Goal: Task Accomplishment & Management: Manage account settings

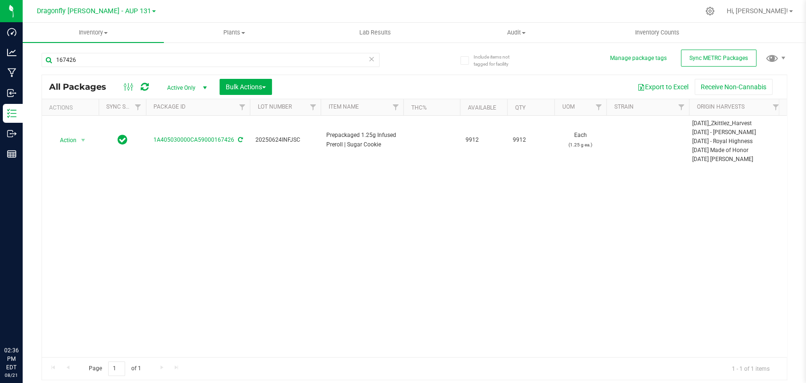
click at [736, 47] on div "167426 All Packages Active Only Active Only Lab Samples Locked All External Int…" at bounding box center [414, 212] width 745 height 336
click at [713, 55] on span "Sync METRC Packages" at bounding box center [718, 58] width 59 height 7
click at [91, 59] on input "167426" at bounding box center [211, 60] width 338 height 14
type input "207435"
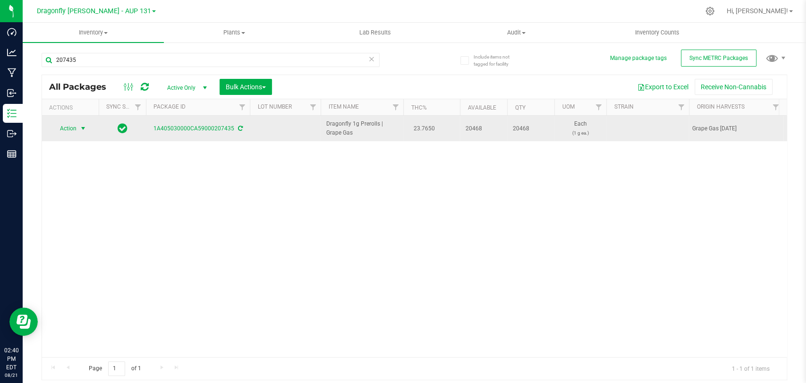
click at [67, 127] on span "Action" at bounding box center [63, 128] width 25 height 13
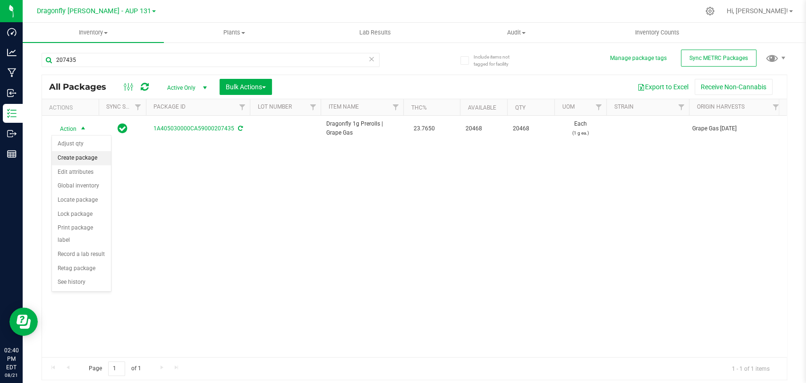
click at [87, 158] on li "Create package" at bounding box center [81, 158] width 59 height 14
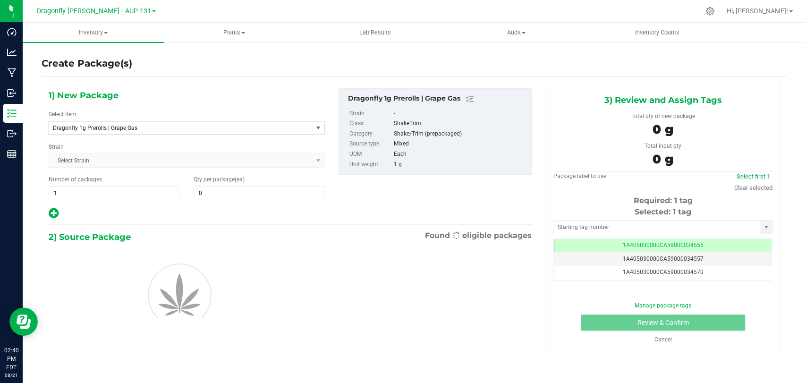
click at [219, 121] on span "Dragonfly 1g Prerolls | Grape Gas" at bounding box center [180, 127] width 263 height 13
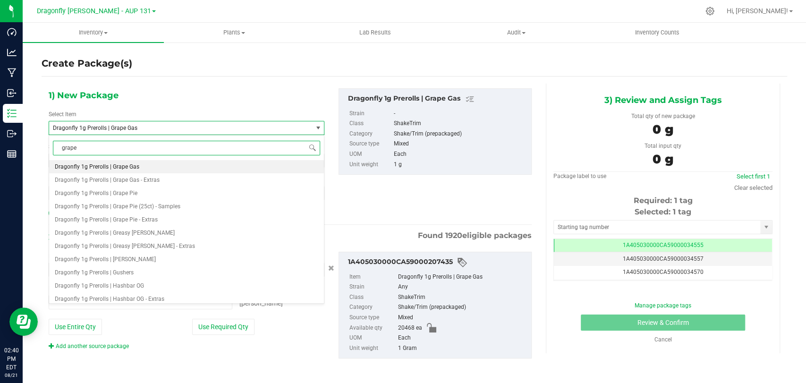
type input "grape g"
type input "0 ea"
type input "grape gas"
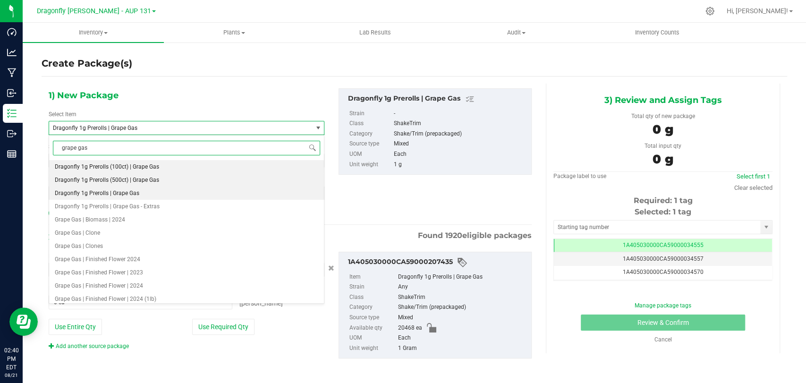
click at [196, 186] on li "Dragonfly 1g Prerolls (500ct) | Grape Gas" at bounding box center [186, 179] width 275 height 13
type input "0"
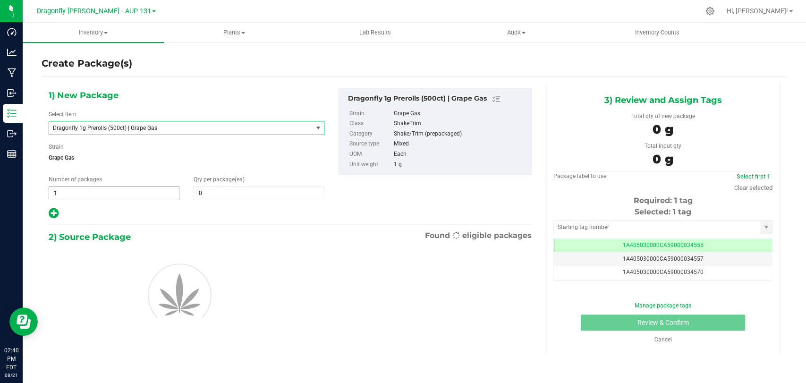
click at [149, 192] on input "1" at bounding box center [114, 192] width 130 height 13
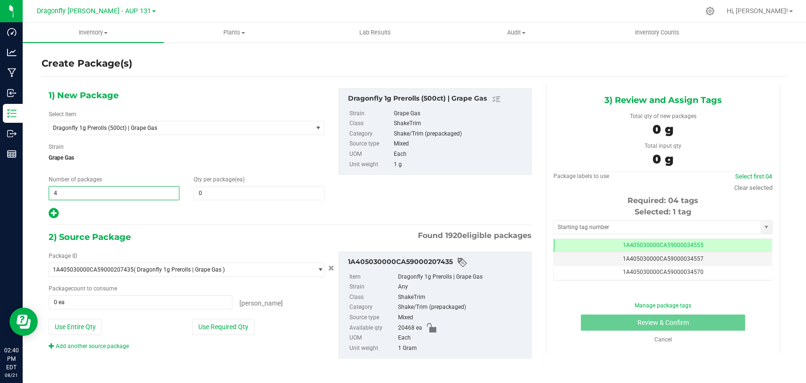
type input "40"
type input "50"
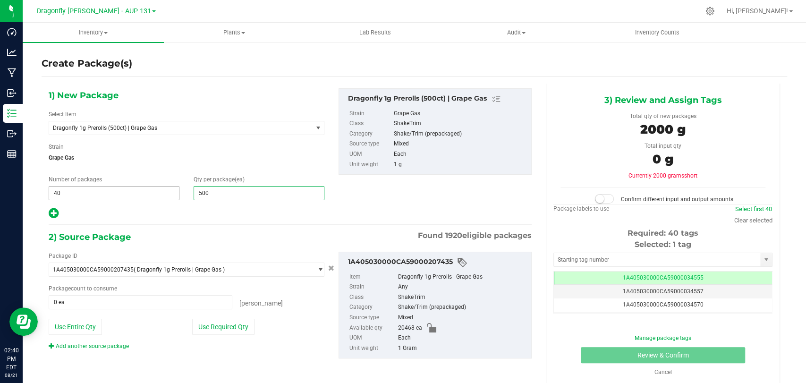
type input "500"
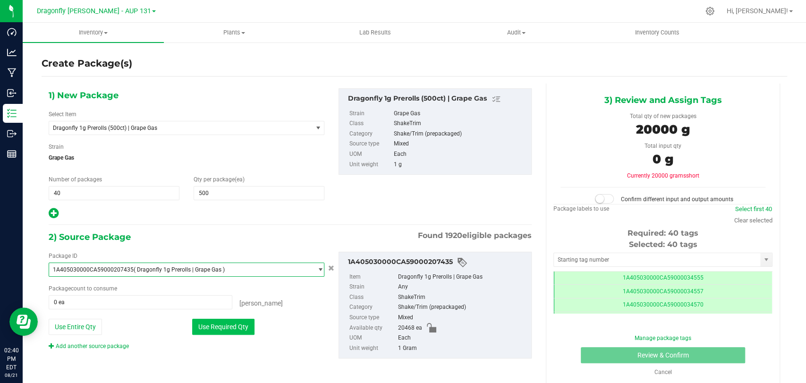
click at [239, 322] on button "Use Required Qty" at bounding box center [223, 327] width 62 height 16
type input "20000 ea"
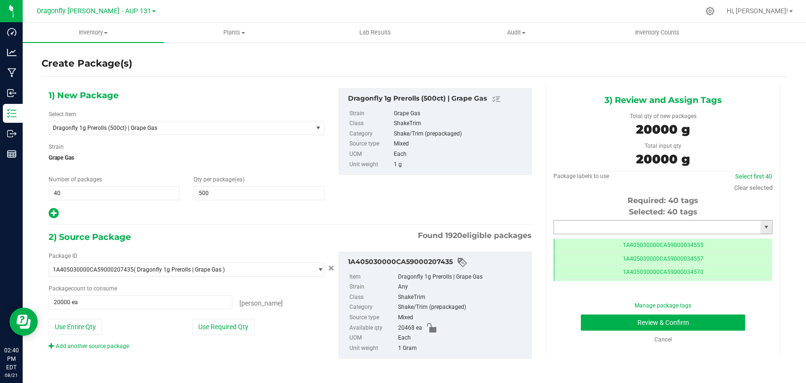
click at [570, 224] on input "text" at bounding box center [657, 226] width 206 height 13
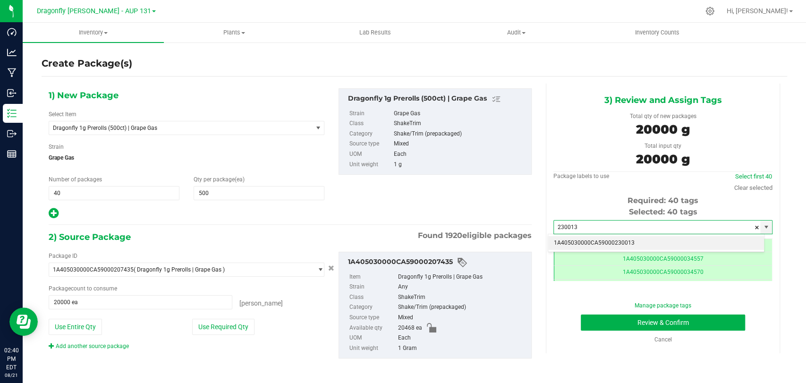
click at [607, 239] on li "1A405030000CA59000230013" at bounding box center [656, 243] width 216 height 14
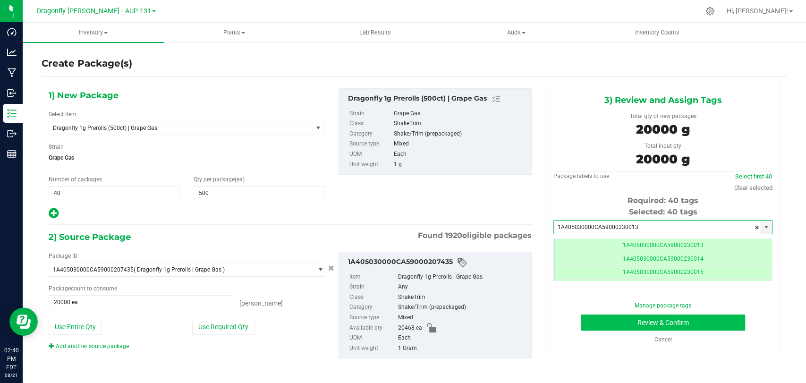
type input "1A405030000CA59000230013"
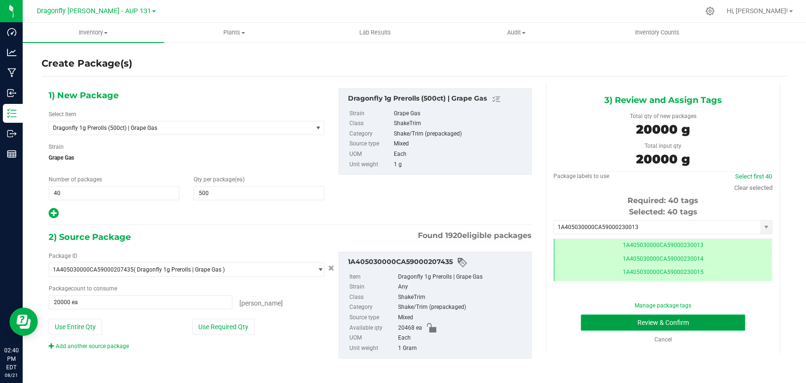
click at [621, 323] on button "Review & Confirm" at bounding box center [663, 322] width 164 height 16
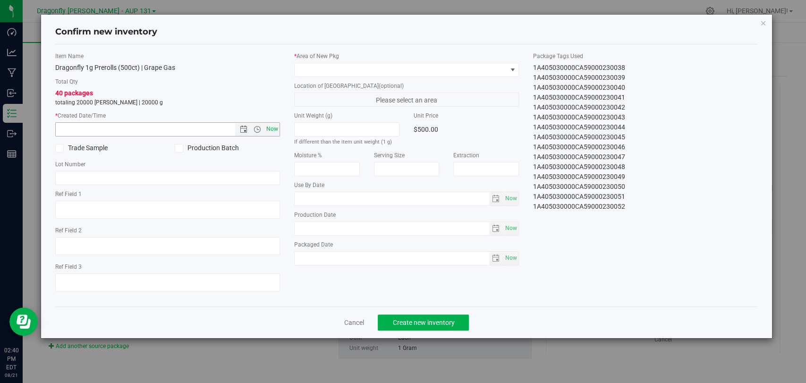
click at [271, 126] on span "Now" at bounding box center [272, 129] width 16 height 14
type input "[DATE] 2:40 PM"
click at [346, 64] on span at bounding box center [401, 69] width 212 height 13
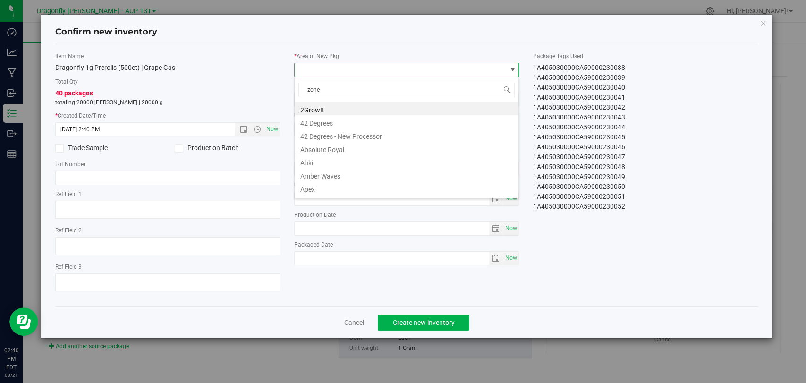
type input "zone 1"
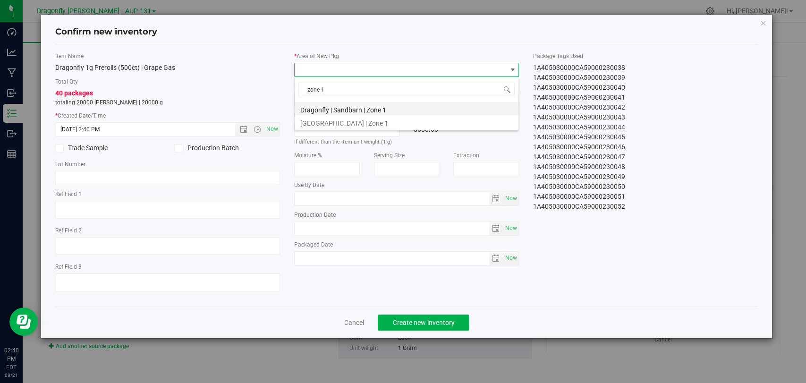
click at [423, 110] on li "Dragonfly | Sandbarn | Zone 1" at bounding box center [407, 108] width 224 height 13
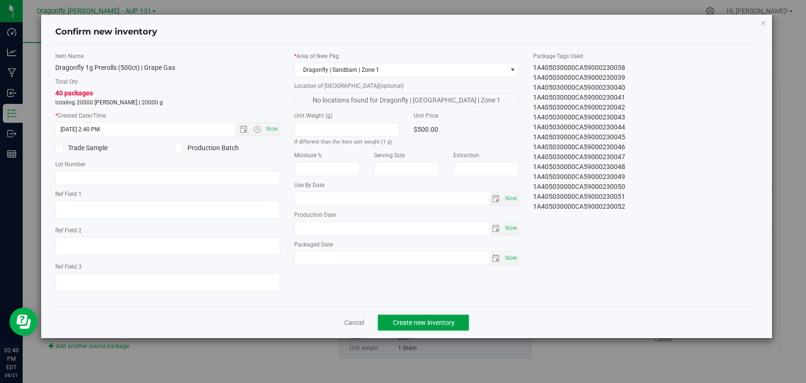
click at [425, 317] on button "Create new inventory" at bounding box center [423, 322] width 91 height 16
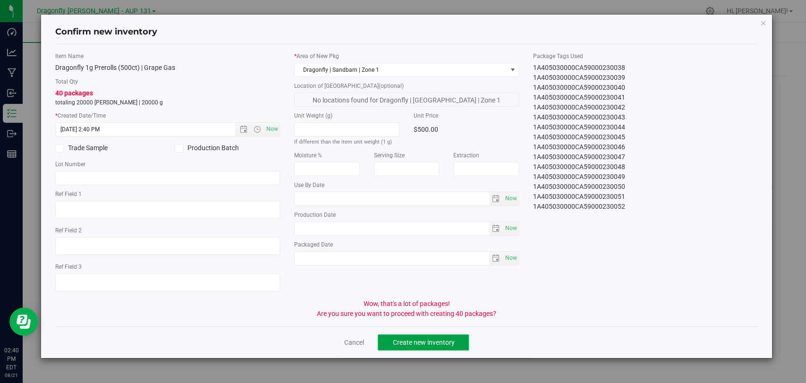
click at [420, 343] on span "Create new inventory" at bounding box center [423, 342] width 62 height 8
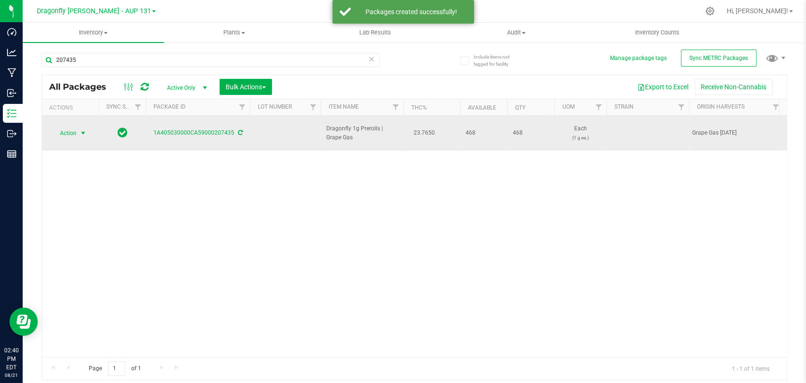
click at [80, 129] on span "select" at bounding box center [83, 133] width 8 height 8
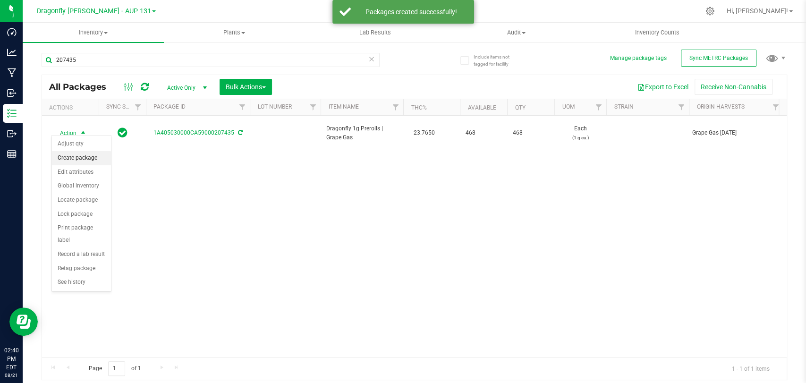
click at [106, 153] on li "Create package" at bounding box center [81, 158] width 59 height 14
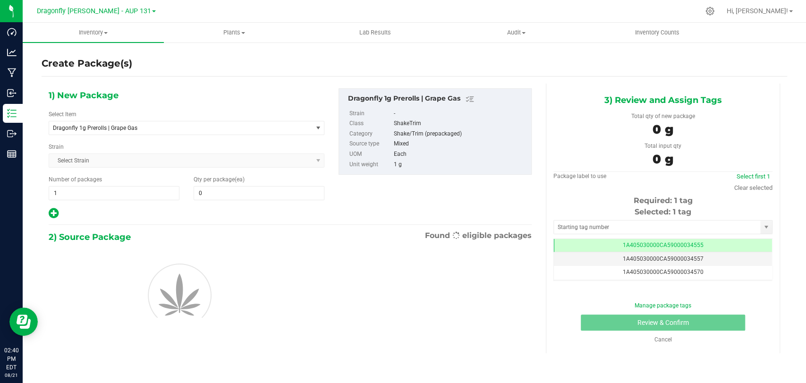
type input "0"
click at [186, 119] on div "Select Item Dragonfly 1g Prerolls | Grape Gas 1.25g Rosin Infused Prerolls | Ga…" at bounding box center [187, 122] width 276 height 25
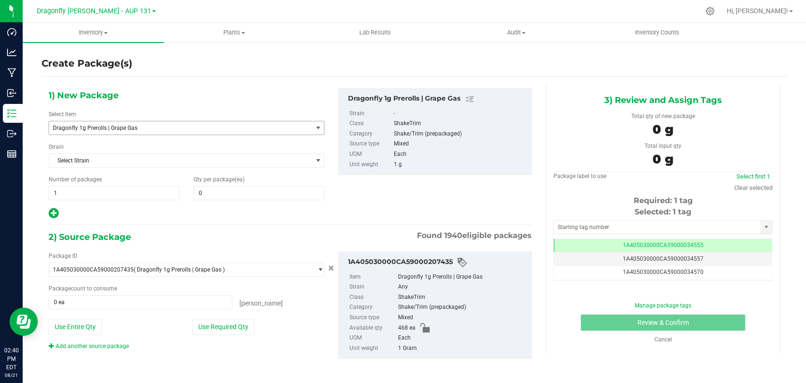
click at [183, 126] on span "Dragonfly 1g Prerolls | Grape Gas" at bounding box center [175, 128] width 245 height 7
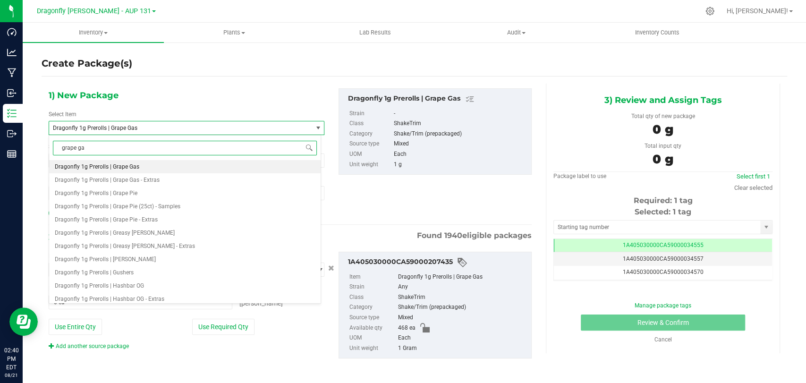
type input "grape gas"
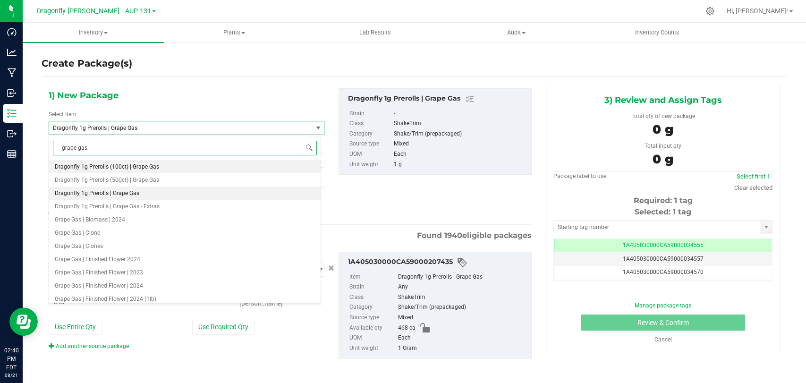
click at [185, 169] on li "Dragonfly 1g Prerolls (100ct) | Grape Gas" at bounding box center [184, 166] width 271 height 13
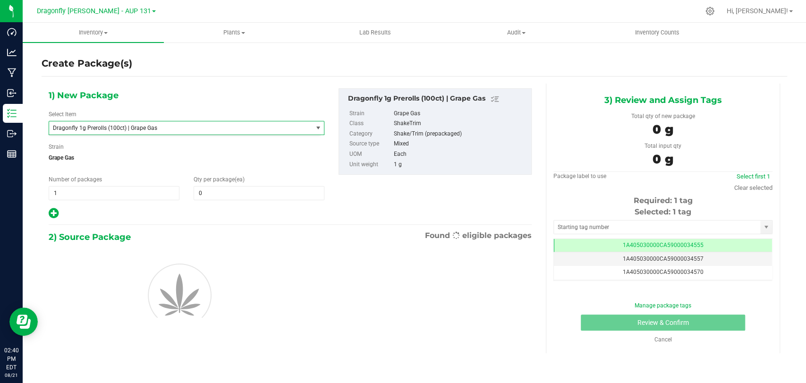
type input "0"
click at [204, 197] on span at bounding box center [259, 193] width 131 height 14
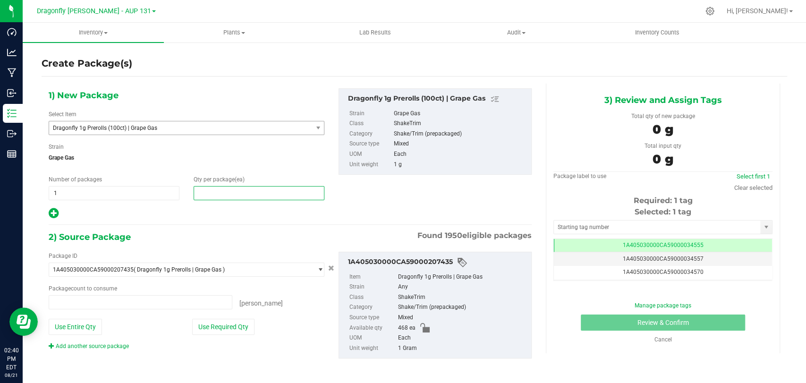
type input "0 ea"
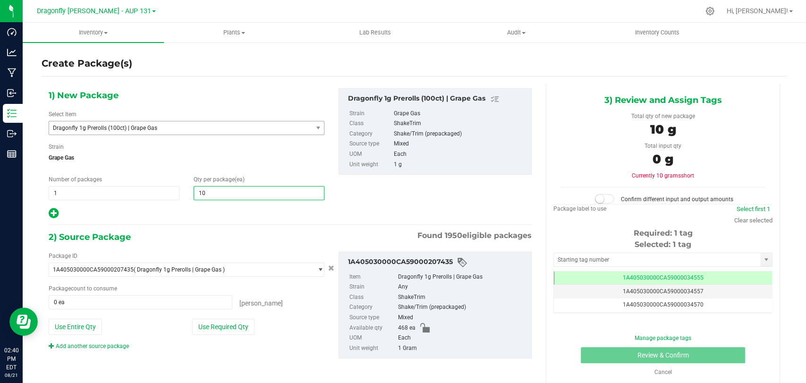
type input "100"
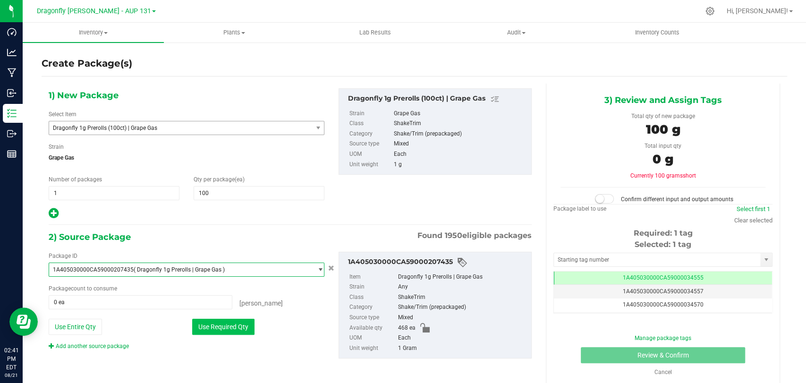
click at [227, 328] on button "Use Required Qty" at bounding box center [223, 327] width 62 height 16
type input "100 ea"
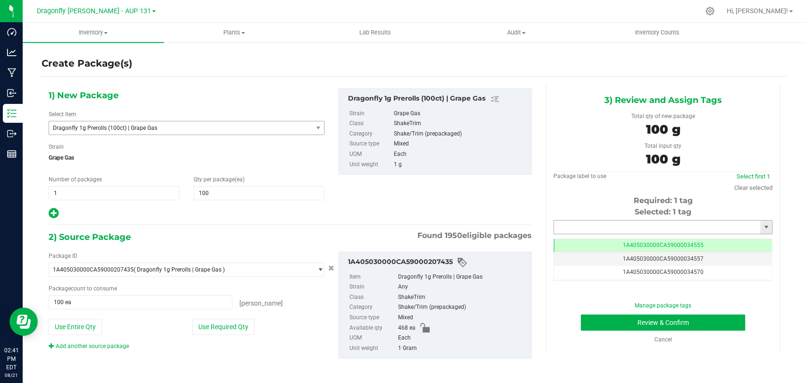
click at [633, 220] on input "text" at bounding box center [657, 226] width 206 height 13
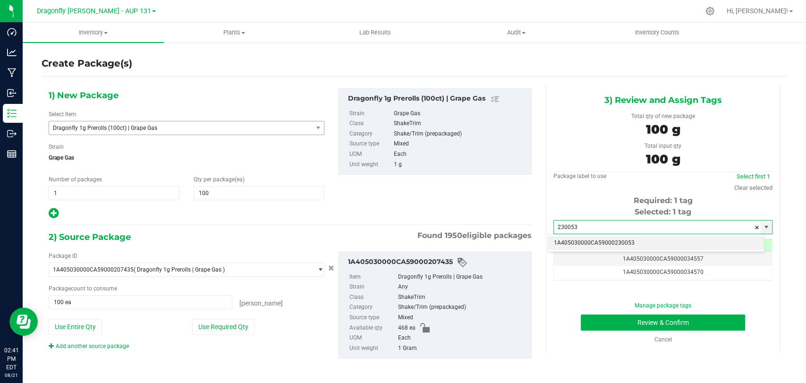
click at [633, 245] on li "1A405030000CA59000230053" at bounding box center [656, 243] width 216 height 14
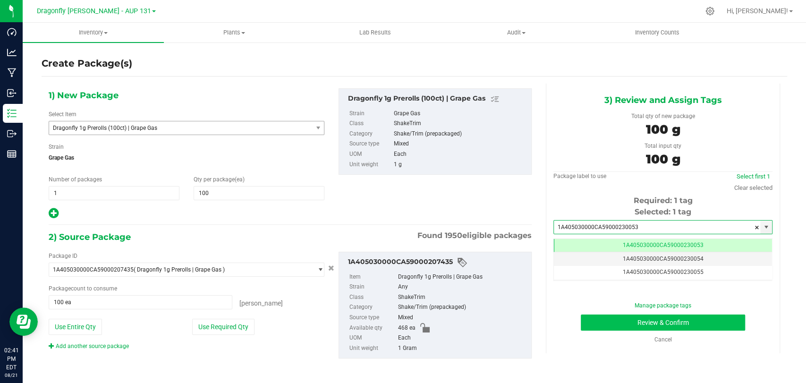
type input "1A405030000CA59000230053"
click at [600, 321] on button "Review & Confirm" at bounding box center [663, 322] width 164 height 16
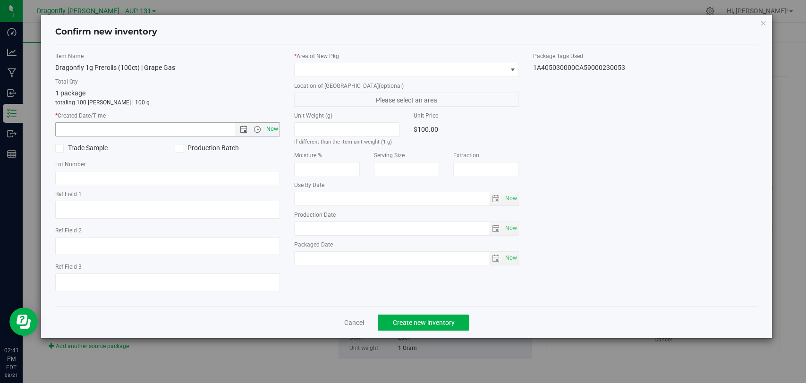
click at [273, 125] on span "Now" at bounding box center [272, 129] width 16 height 14
type input "[DATE] 2:41 PM"
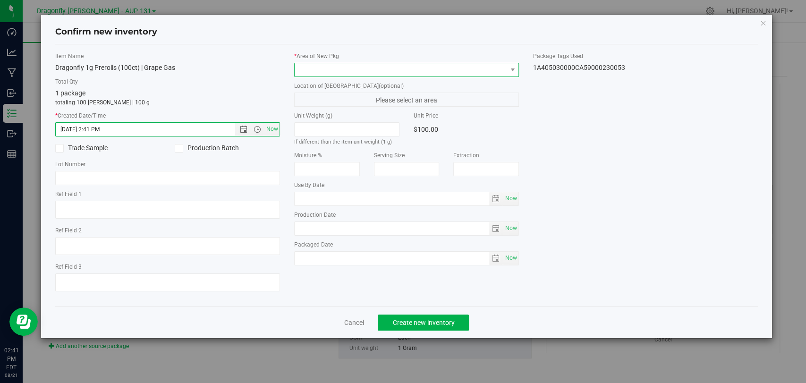
click at [362, 64] on span at bounding box center [401, 69] width 212 height 13
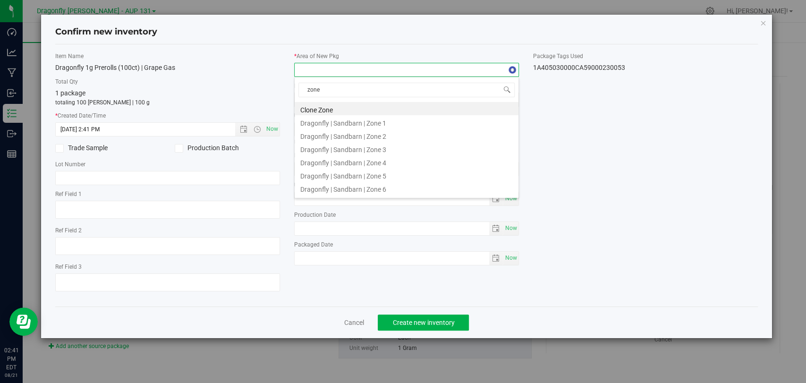
type input "zone 1"
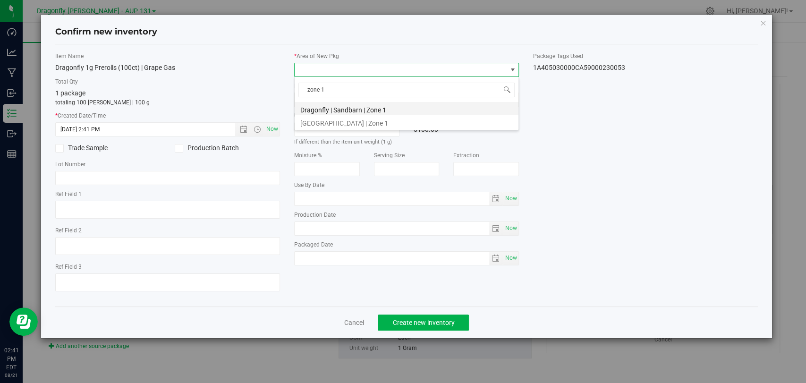
click at [352, 108] on li "Dragonfly | Sandbarn | Zone 1" at bounding box center [407, 108] width 224 height 13
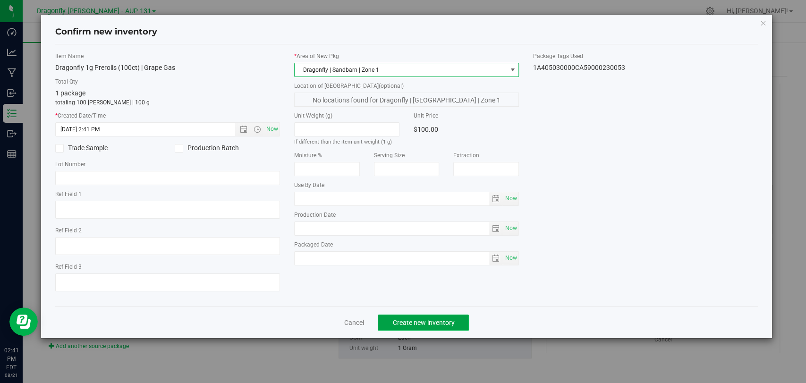
click at [441, 316] on button "Create new inventory" at bounding box center [423, 322] width 91 height 16
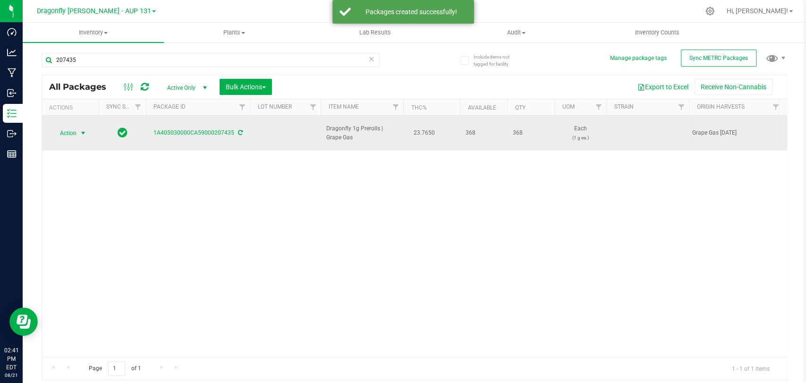
click at [77, 127] on span "select" at bounding box center [83, 133] width 12 height 13
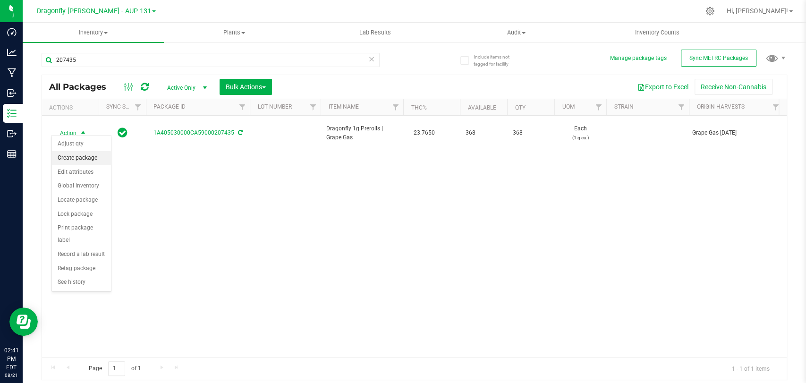
click at [90, 155] on li "Create package" at bounding box center [81, 158] width 59 height 14
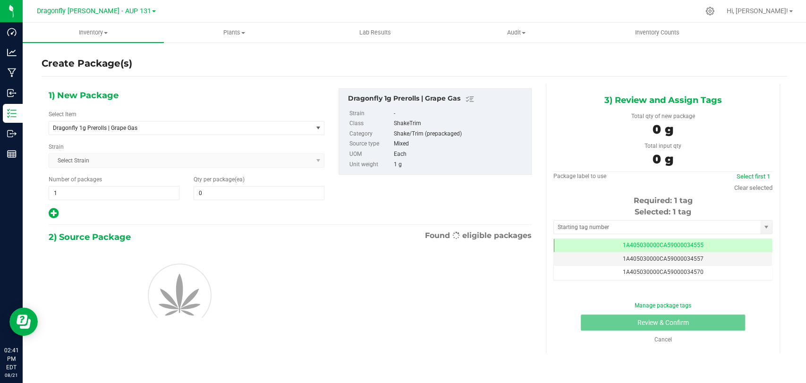
type input "0"
click at [177, 135] on div "1) New Package Select Item Dragonfly 1g Prerolls | Grape Gas 1.25g Rosin Infuse…" at bounding box center [187, 153] width 290 height 131
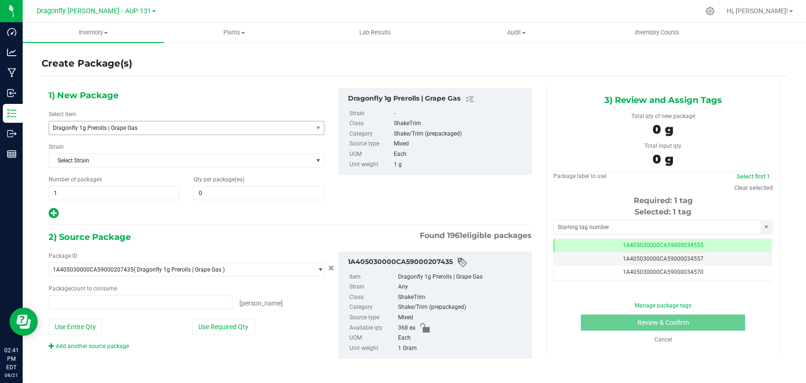
type input "0 ea"
click at [174, 127] on span "Dragonfly 1g Prerolls | Grape Gas" at bounding box center [175, 128] width 245 height 7
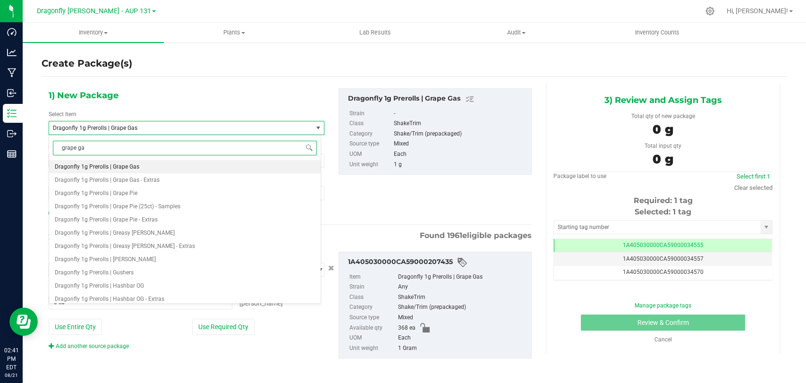
type input "grape gas"
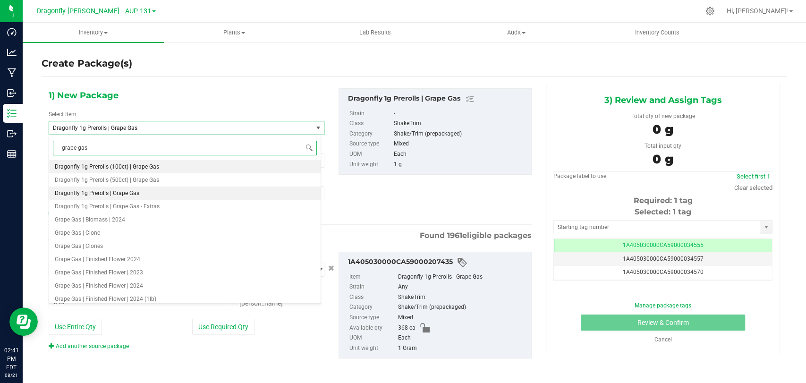
click at [167, 169] on li "Dragonfly 1g Prerolls (100ct) | Grape Gas" at bounding box center [184, 166] width 271 height 13
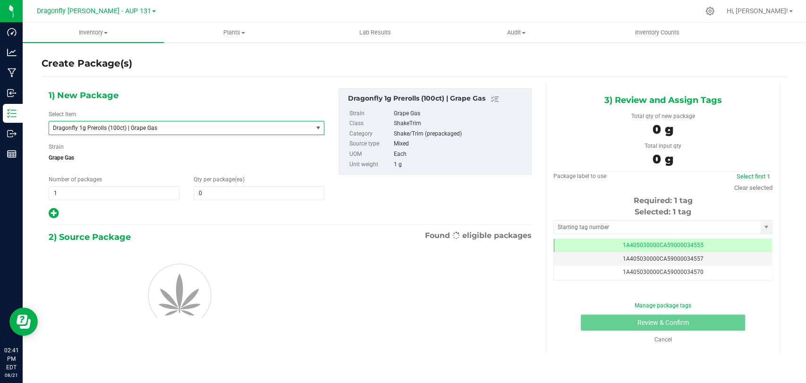
type input "0"
click at [140, 198] on span "1 1" at bounding box center [114, 193] width 131 height 14
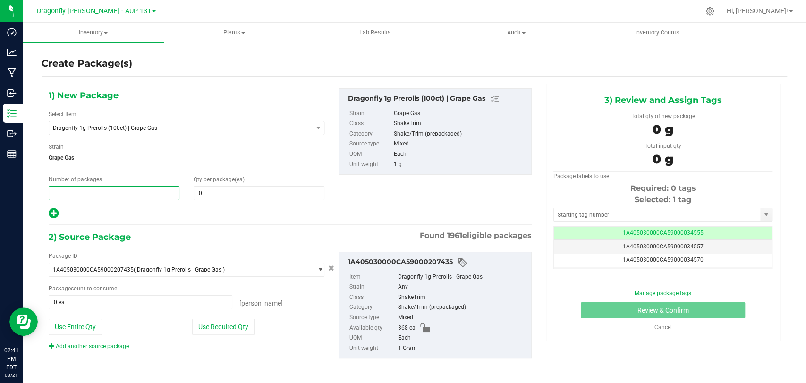
type input "3"
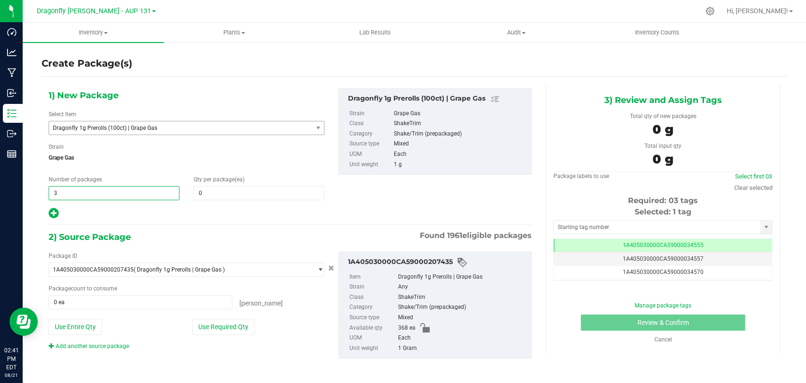
type input "3"
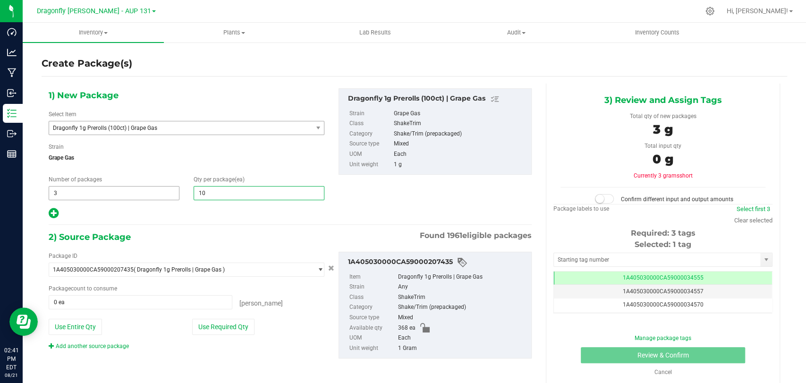
type input "100"
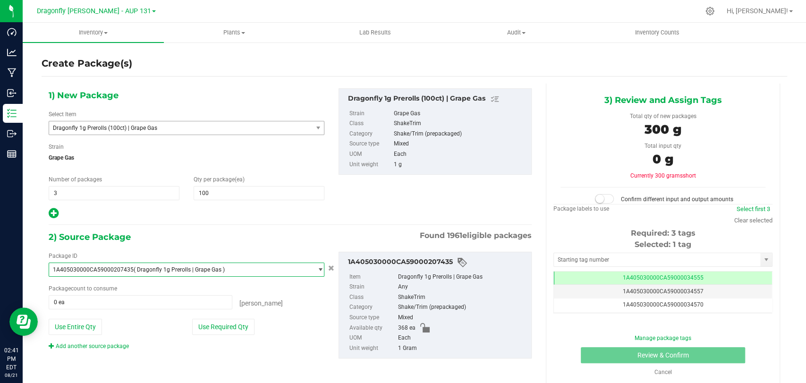
click at [212, 317] on div "Package ID 1A405030000CA59000207435 ( Dragonfly 1g Prerolls | Grape Gas ) 1A405…" at bounding box center [187, 301] width 290 height 99
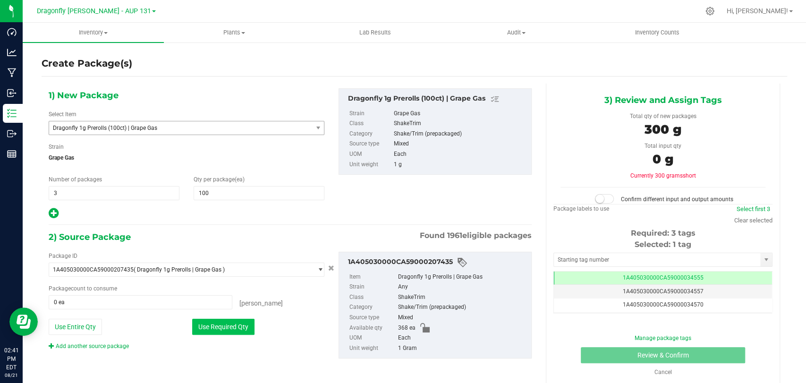
click at [213, 321] on button "Use Required Qty" at bounding box center [223, 327] width 62 height 16
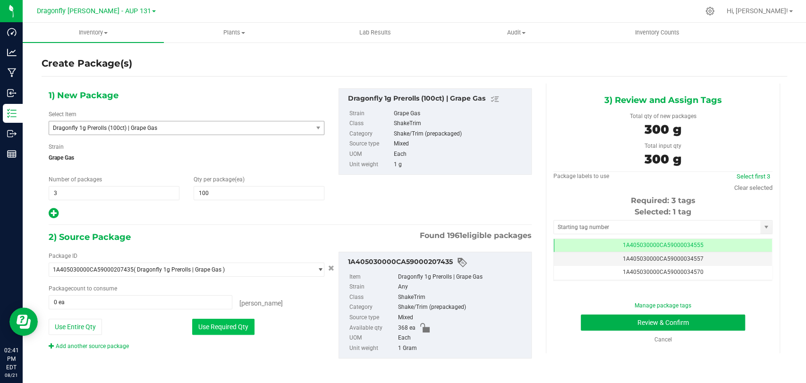
type input "300 ea"
click at [656, 227] on input "text" at bounding box center [657, 226] width 206 height 13
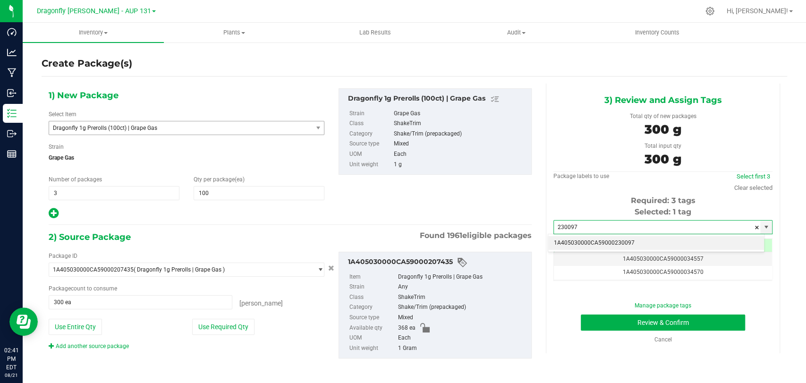
click at [624, 242] on li "1A405030000CA59000230097" at bounding box center [656, 243] width 216 height 14
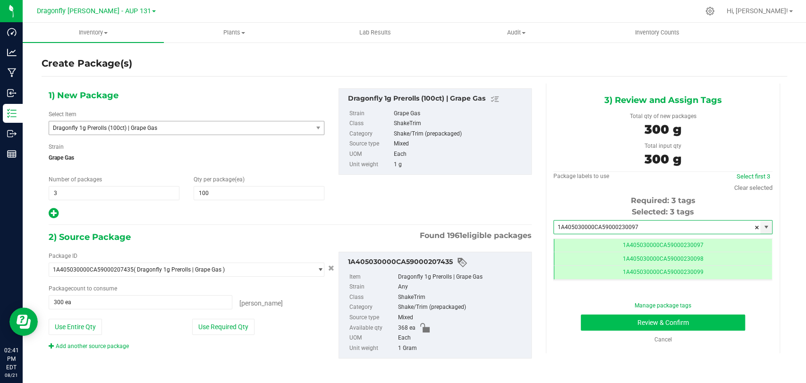
type input "1A405030000CA59000230097"
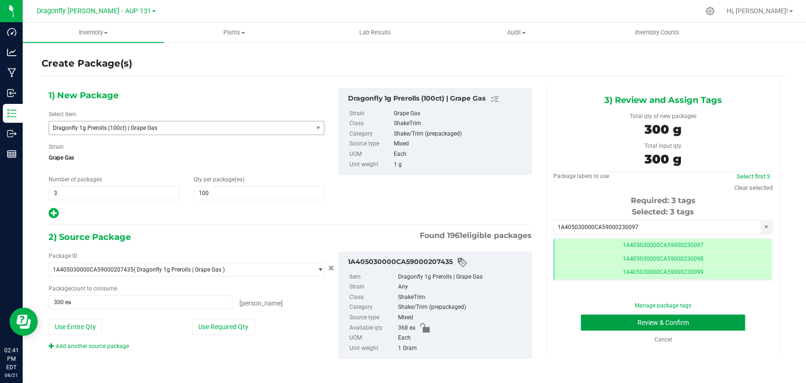
click at [600, 329] on button "Review & Confirm" at bounding box center [663, 322] width 164 height 16
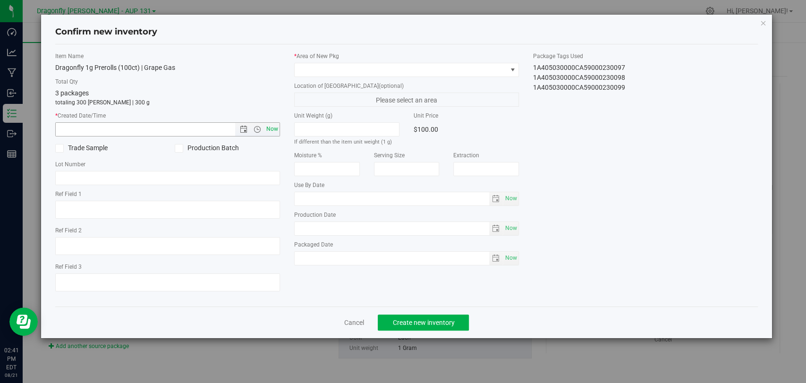
click at [271, 133] on span "Now" at bounding box center [272, 129] width 16 height 14
type input "[DATE] 2:41 PM"
click at [443, 61] on div "* Area of [GEOGRAPHIC_DATA]" at bounding box center [406, 64] width 225 height 25
click at [433, 63] on span at bounding box center [401, 69] width 212 height 13
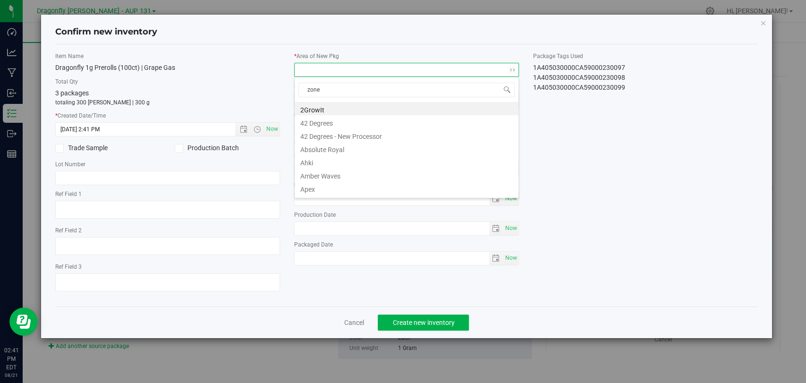
type input "zone 1"
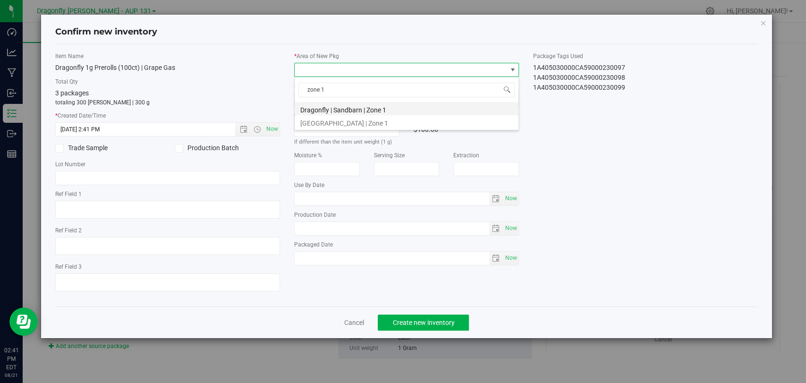
click at [405, 107] on li "Dragonfly | Sandbarn | Zone 1" at bounding box center [407, 108] width 224 height 13
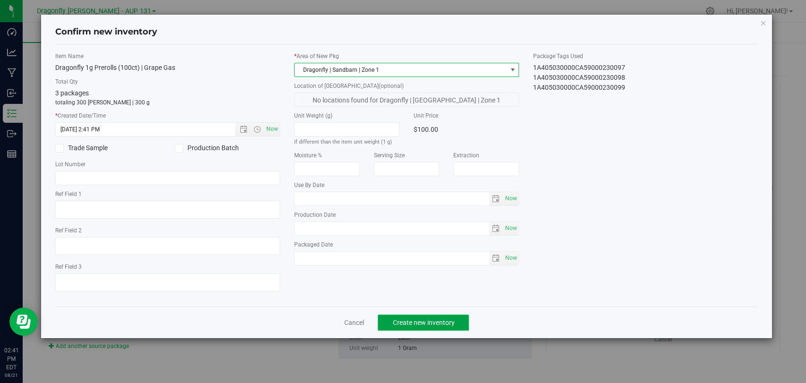
click at [461, 318] on button "Create new inventory" at bounding box center [423, 322] width 91 height 16
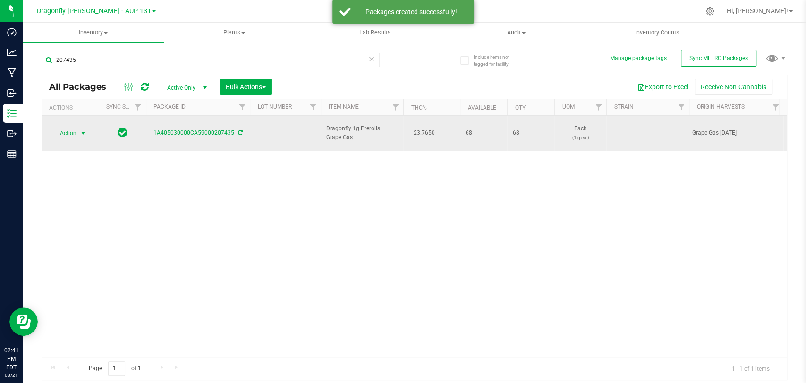
click at [74, 131] on span "Action" at bounding box center [63, 133] width 25 height 13
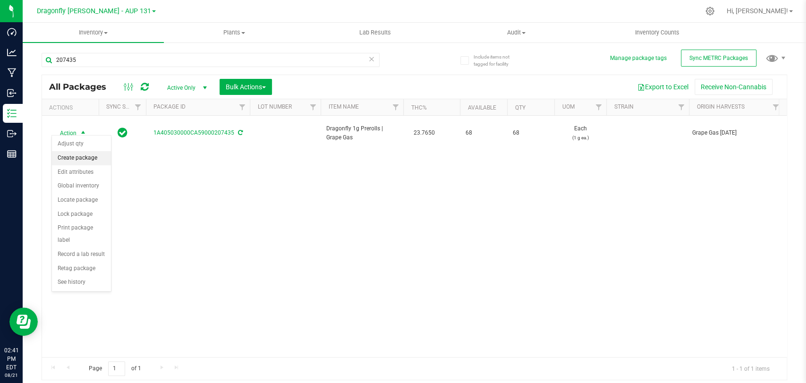
click at [86, 160] on li "Create package" at bounding box center [81, 158] width 59 height 14
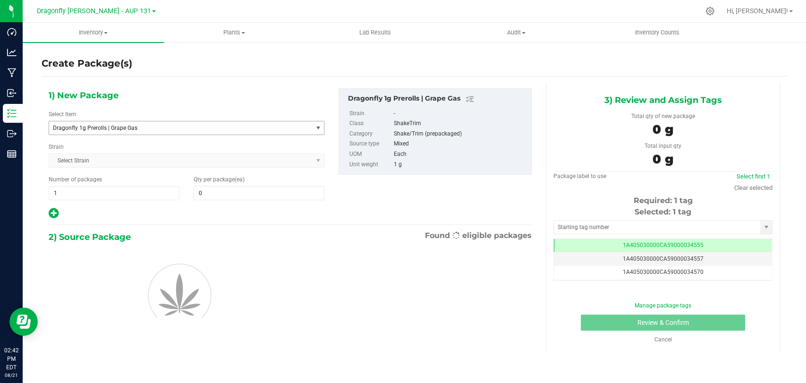
click at [135, 126] on span "Dragonfly 1g Prerolls | Grape Gas" at bounding box center [175, 128] width 245 height 7
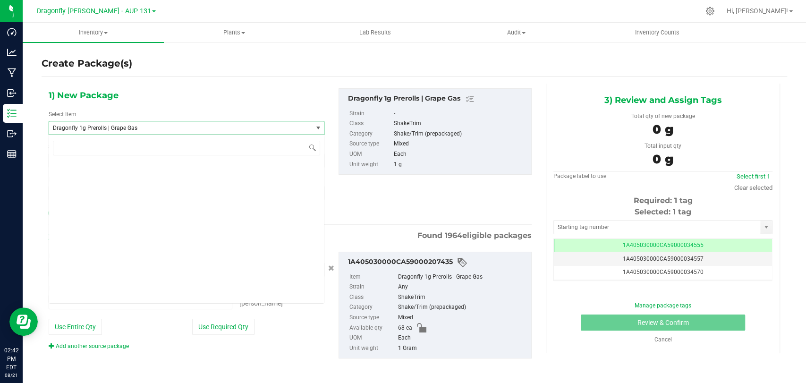
type input "0 ea"
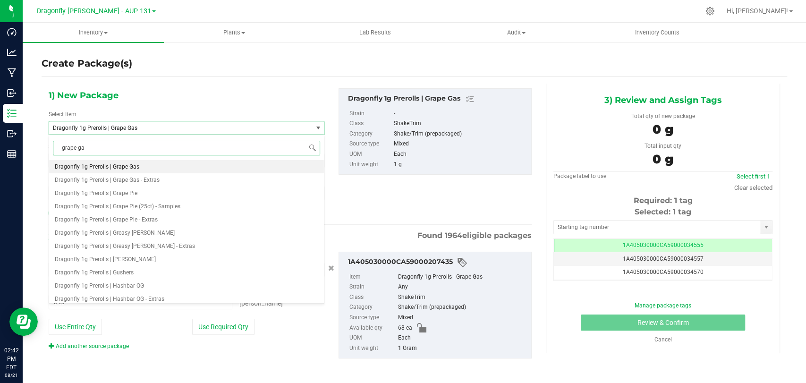
type input "grape gas"
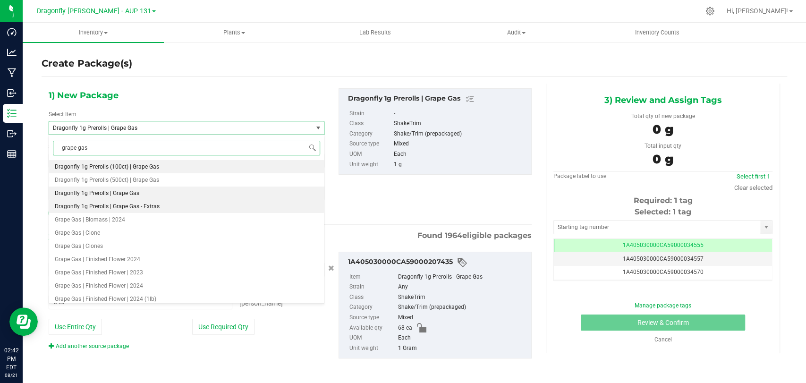
click at [166, 205] on li "Dragonfly 1g Prerolls | Grape Gas - Extras" at bounding box center [186, 206] width 275 height 13
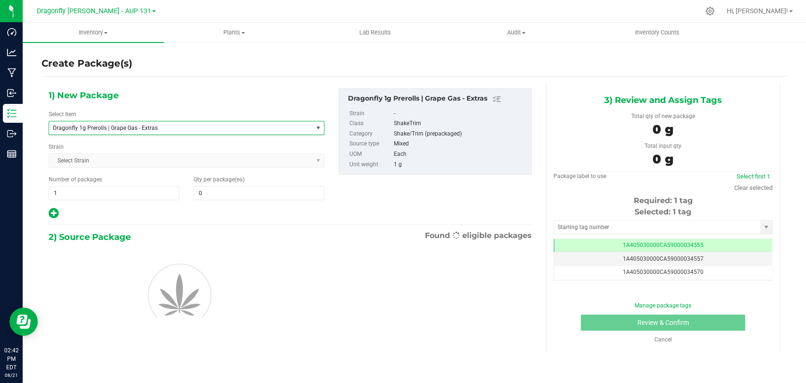
type input "0"
click at [231, 188] on span at bounding box center [259, 193] width 131 height 14
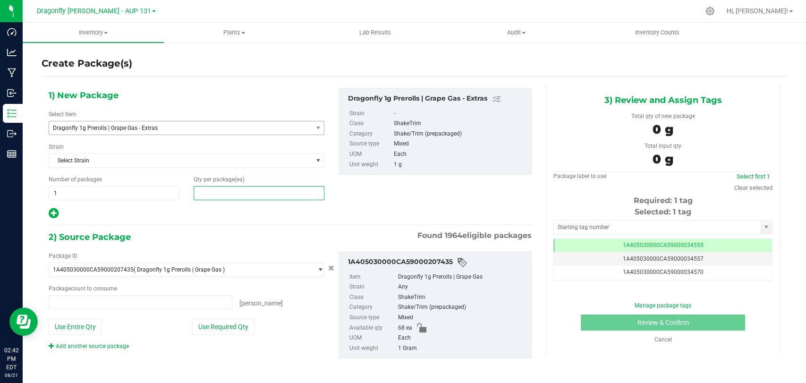
type input "0 ea"
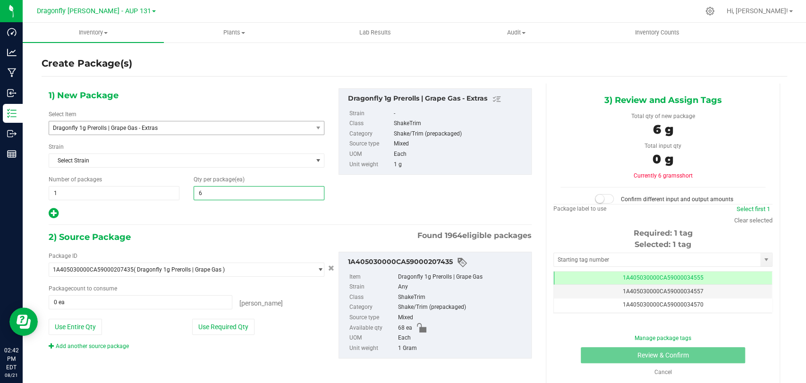
type input "68"
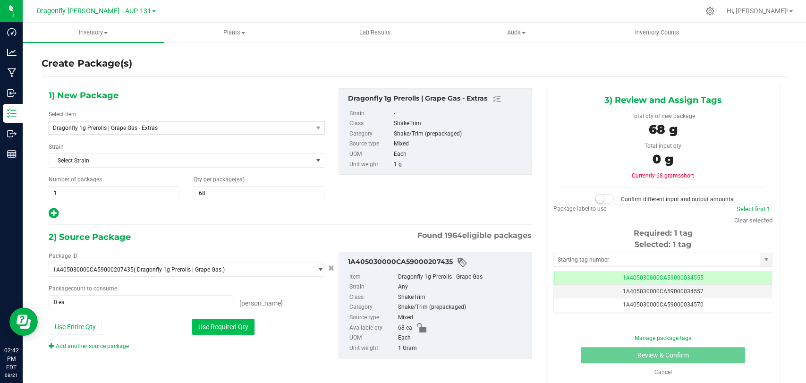
click at [234, 326] on button "Use Required Qty" at bounding box center [223, 327] width 62 height 16
type input "68 ea"
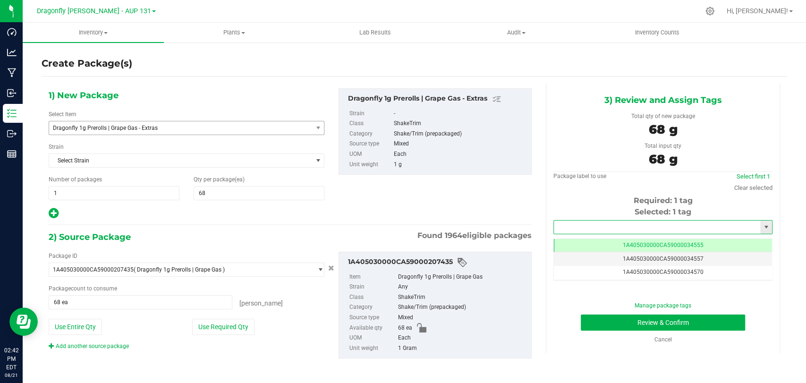
click at [602, 222] on input "text" at bounding box center [657, 226] width 206 height 13
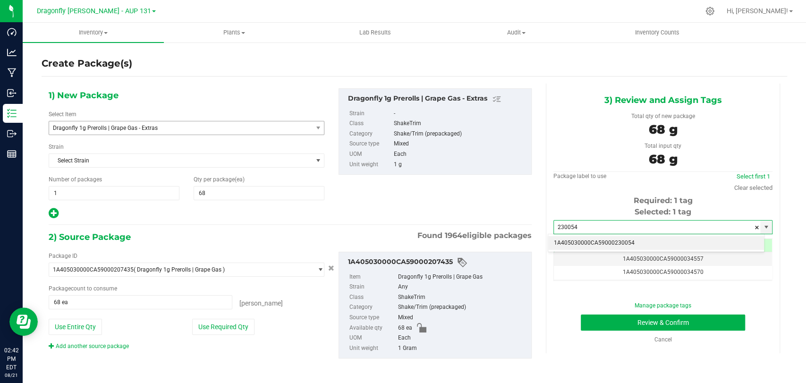
click at [611, 242] on li "1A405030000CA59000230054" at bounding box center [656, 243] width 216 height 14
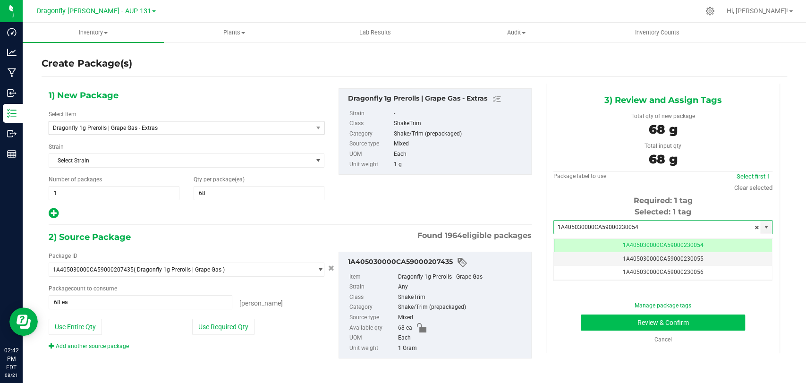
type input "1A405030000CA59000230054"
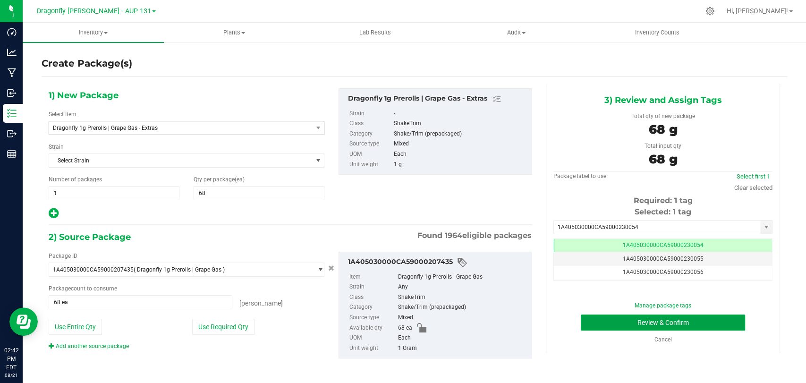
click at [604, 323] on button "Review & Confirm" at bounding box center [663, 322] width 164 height 16
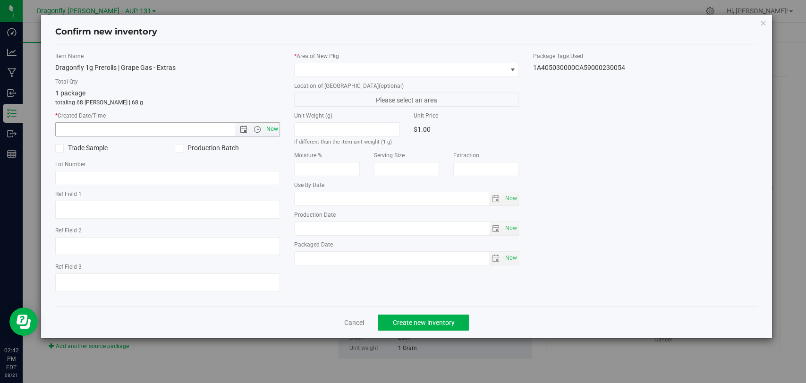
click at [271, 129] on span "Now" at bounding box center [272, 129] width 16 height 14
type input "[DATE] 2:42 PM"
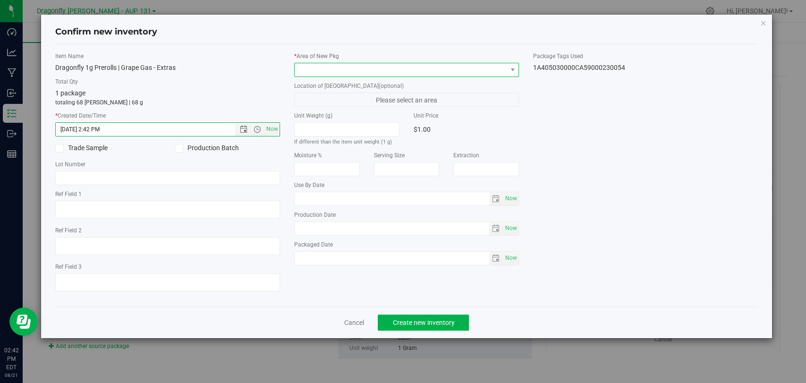
click at [338, 69] on span at bounding box center [401, 69] width 212 height 13
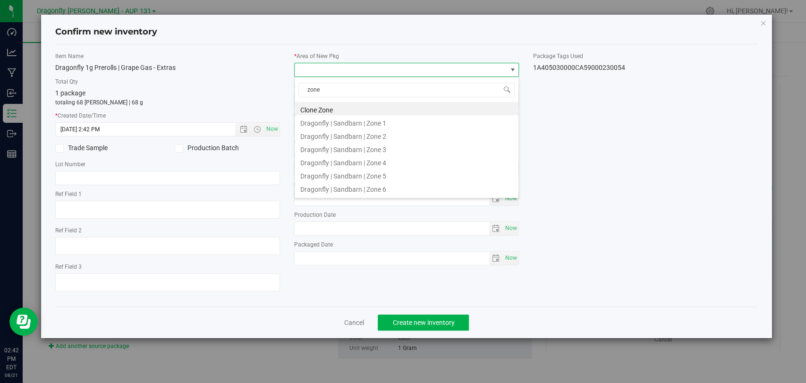
type input "zone 2"
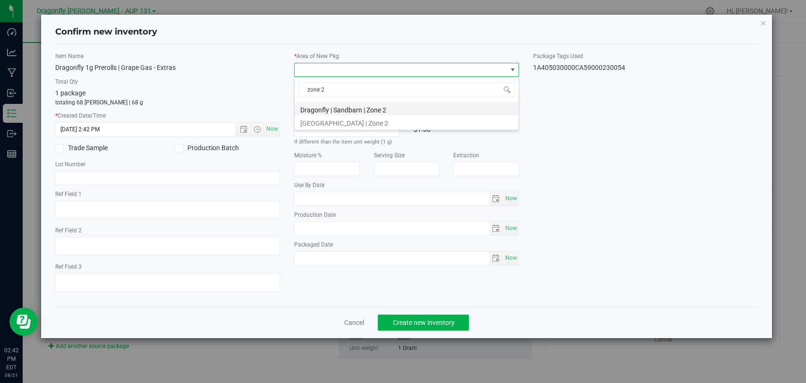
click at [317, 112] on li "Dragonfly | Sandbarn | Zone 2" at bounding box center [407, 108] width 224 height 13
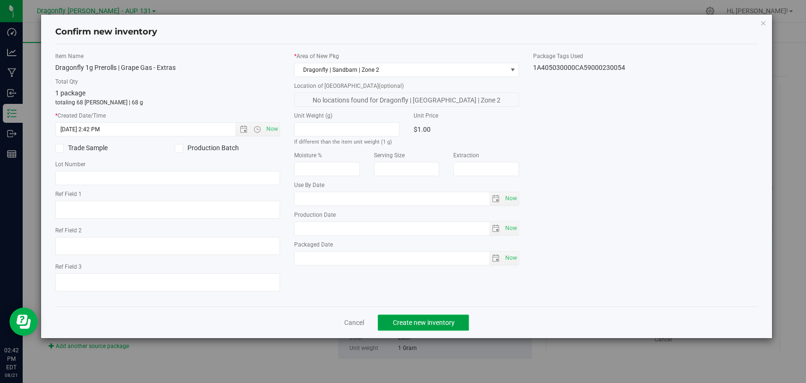
click at [423, 322] on span "Create new inventory" at bounding box center [423, 323] width 62 height 8
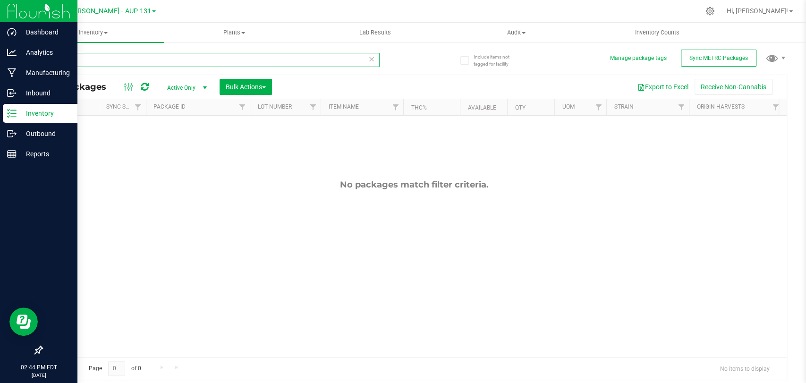
drag, startPoint x: 113, startPoint y: 63, endPoint x: 0, endPoint y: 13, distance: 123.9
click at [0, 13] on div "Dashboard Analytics Manufacturing Inbound Inventory Outbound Reports 02:44 PM E…" at bounding box center [403, 191] width 806 height 383
type input "206968"
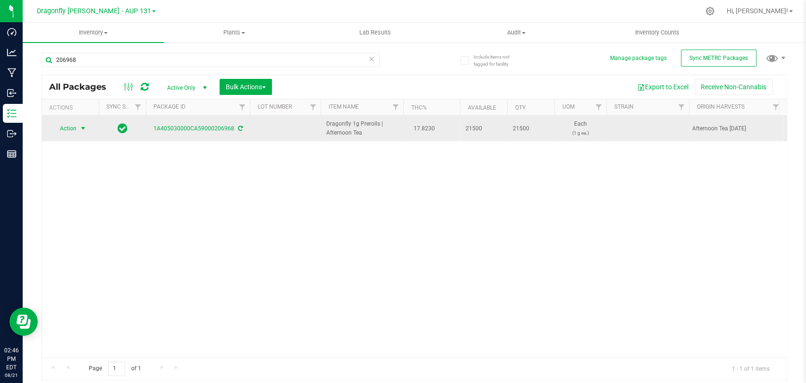
drag, startPoint x: 79, startPoint y: 128, endPoint x: 84, endPoint y: 133, distance: 7.4
click at [79, 128] on span "select" at bounding box center [83, 128] width 12 height 13
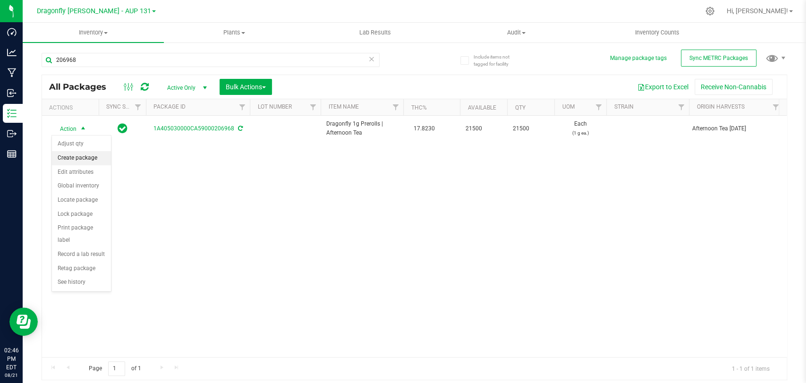
click at [64, 160] on li "Create package" at bounding box center [81, 158] width 59 height 14
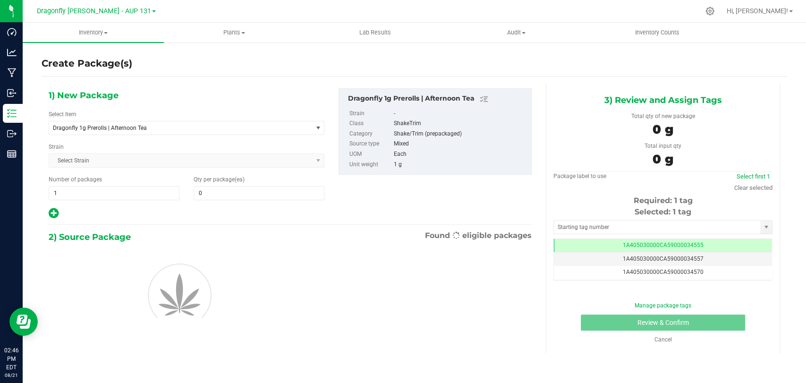
type input "0"
click at [162, 127] on span "Dragonfly 1g Prerolls | Afternoon Tea" at bounding box center [175, 128] width 245 height 7
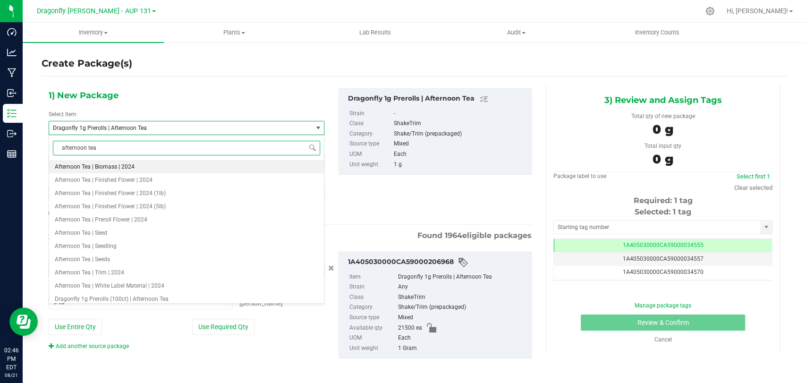
click at [36, 123] on body "Dashboard Analytics Manufacturing Inbound Inventory Outbound Reports 02:46 PM E…" at bounding box center [403, 191] width 806 height 383
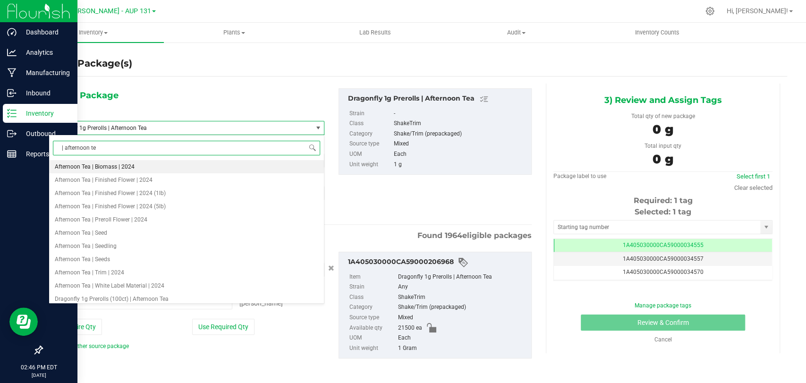
type input "| afternoon tea"
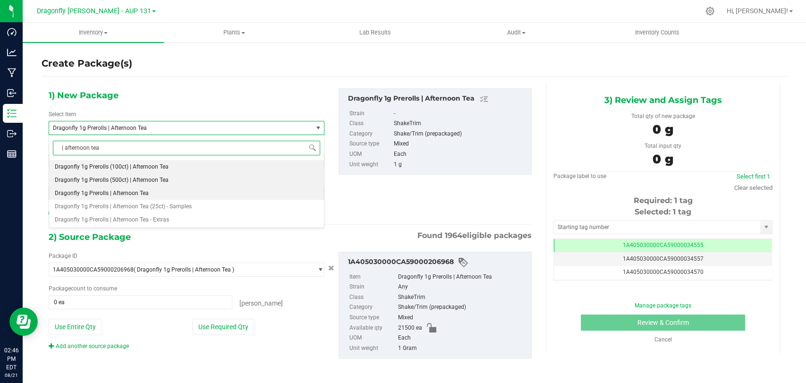
click at [133, 182] on span "Dragonfly 1g Prerolls (500ct) | Afternoon Tea" at bounding box center [112, 180] width 114 height 7
type input "0"
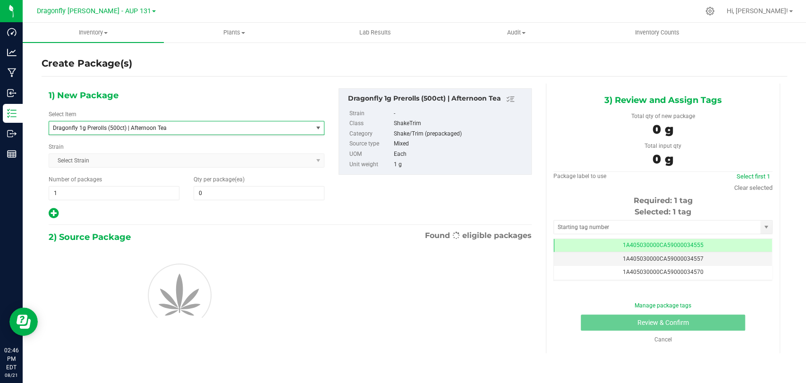
scroll to position [17553, 0]
click at [139, 186] on span "1 1" at bounding box center [114, 193] width 131 height 14
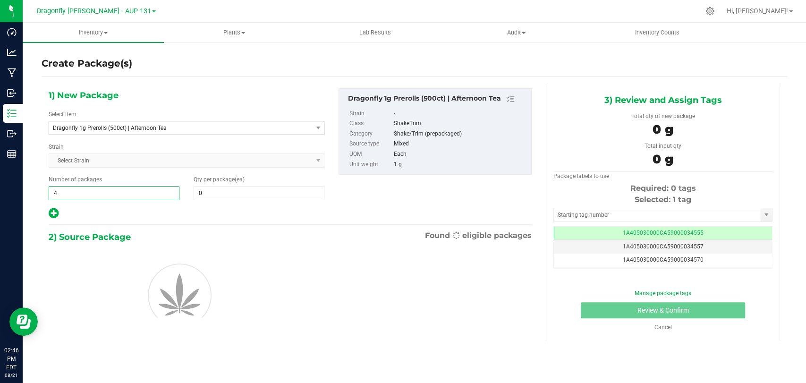
type input "43"
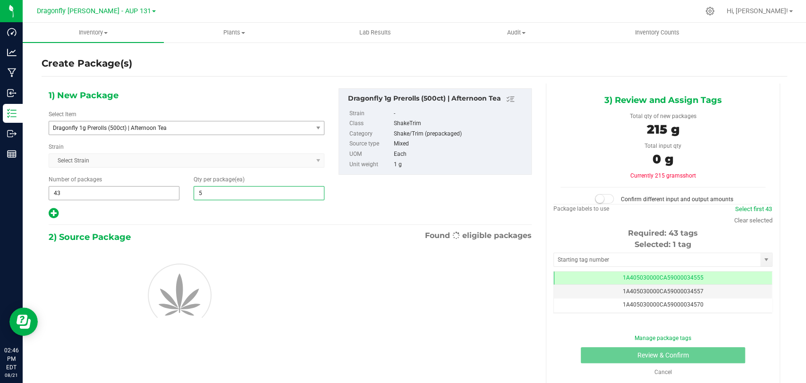
type input "50"
type input "500"
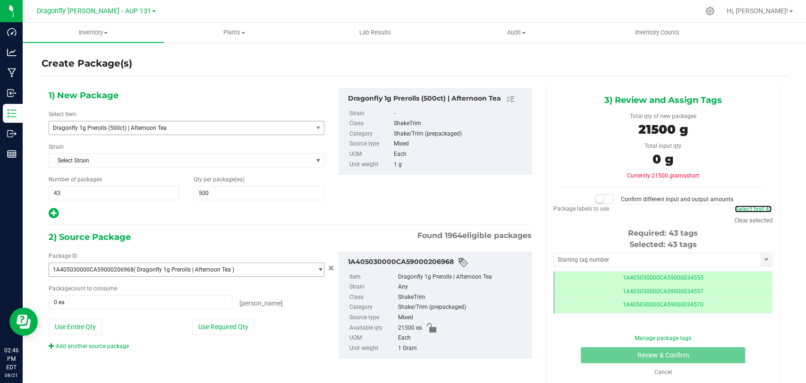
scroll to position [0, 0]
click at [230, 322] on button "Use Required Qty" at bounding box center [223, 327] width 62 height 16
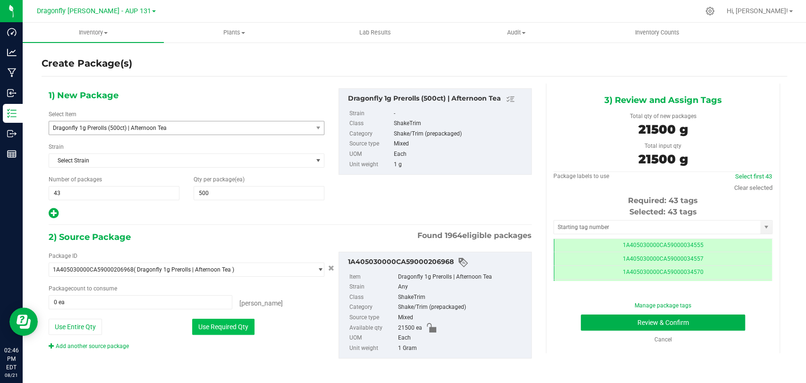
type input "21500 ea"
click at [676, 222] on input "text" at bounding box center [657, 226] width 206 height 13
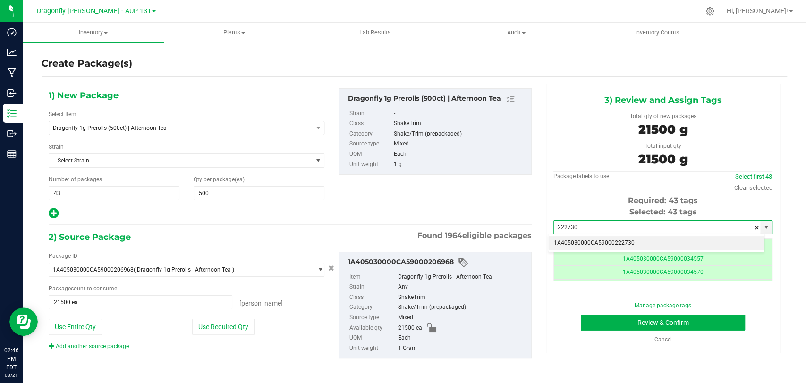
click at [597, 245] on li "1A405030000CA59000222730" at bounding box center [656, 243] width 216 height 14
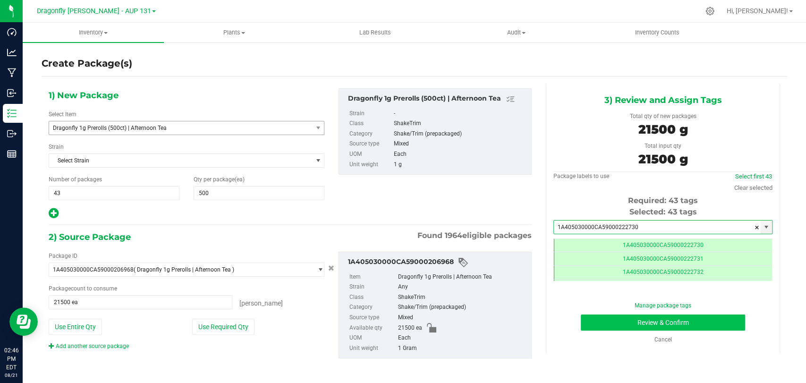
type input "1A405030000CA59000222730"
click at [611, 318] on button "Review & Confirm" at bounding box center [663, 322] width 164 height 16
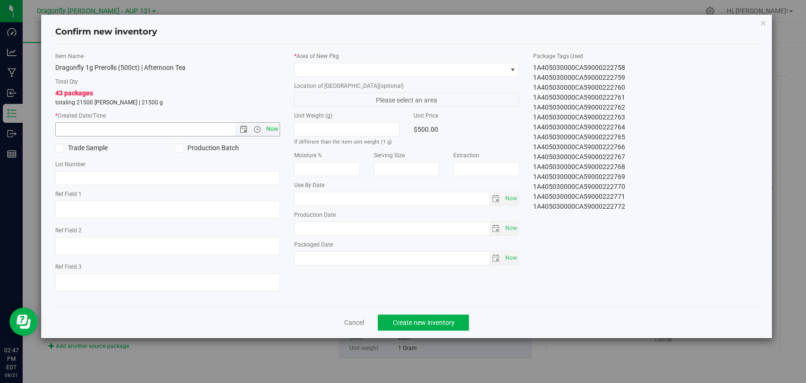
click at [269, 130] on span "Now" at bounding box center [272, 129] width 16 height 14
type input "[DATE] 2:47 PM"
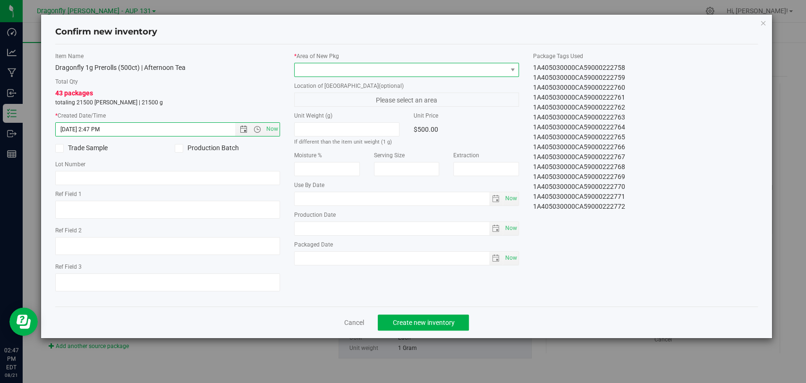
click at [376, 73] on span at bounding box center [401, 69] width 212 height 13
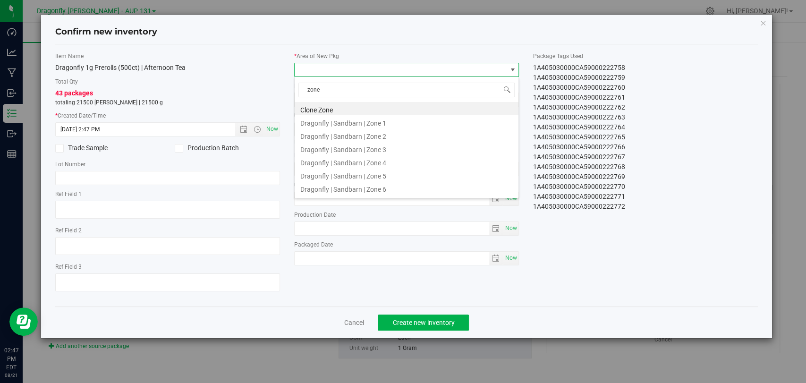
type input "zone 1"
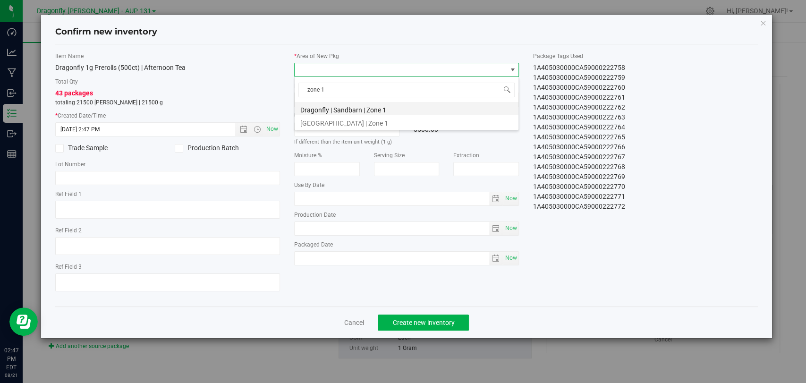
click at [404, 107] on li "Dragonfly | Sandbarn | Zone 1" at bounding box center [407, 108] width 224 height 13
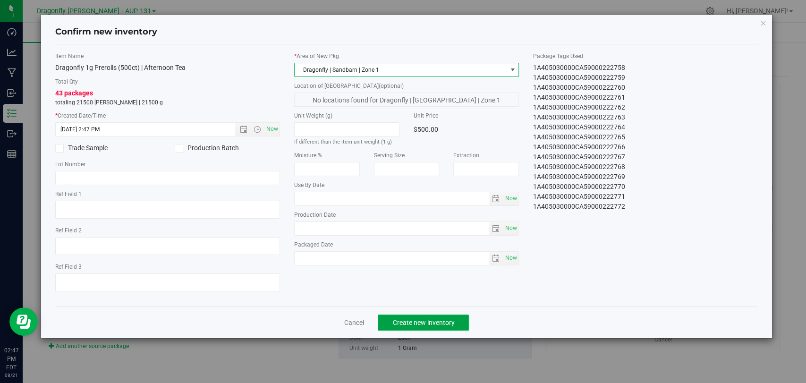
click at [456, 314] on button "Create new inventory" at bounding box center [423, 322] width 91 height 16
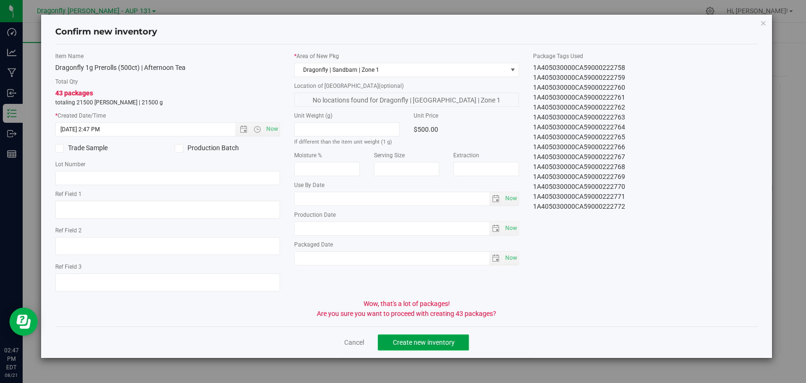
click at [461, 341] on button "Create new inventory" at bounding box center [423, 342] width 91 height 16
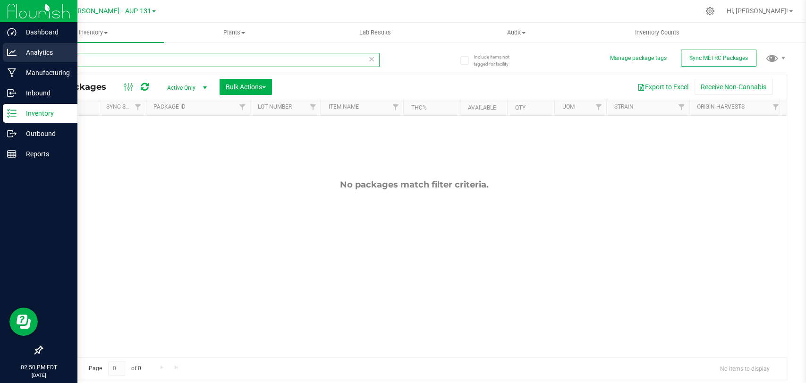
drag, startPoint x: 118, startPoint y: 62, endPoint x: 0, endPoint y: 52, distance: 118.0
click at [0, 61] on div "Dashboard Analytics Manufacturing Inbound Inventory Outbound Reports 02:50 PM E…" at bounding box center [403, 191] width 806 height 383
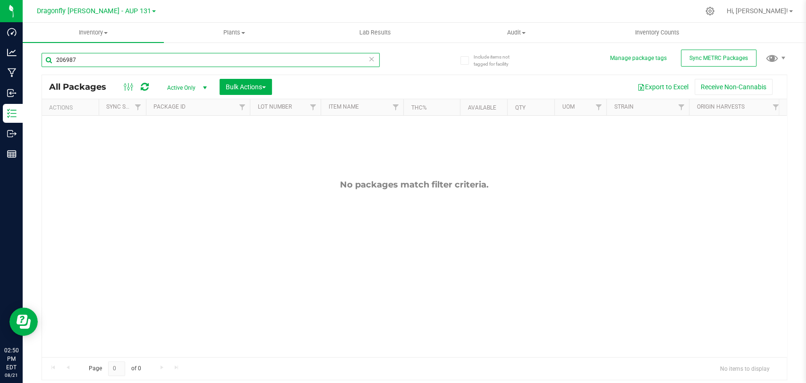
type input "206987"
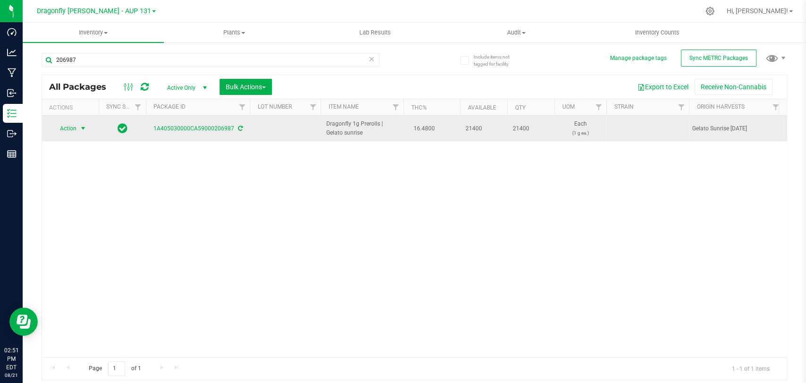
click at [69, 127] on span "Action" at bounding box center [63, 128] width 25 height 13
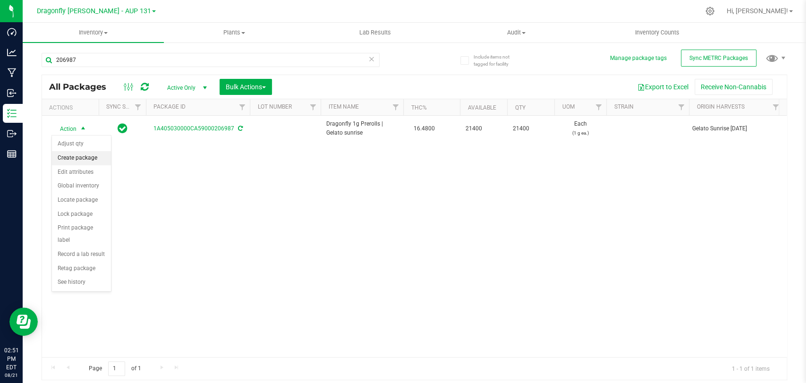
click at [87, 160] on li "Create package" at bounding box center [81, 158] width 59 height 14
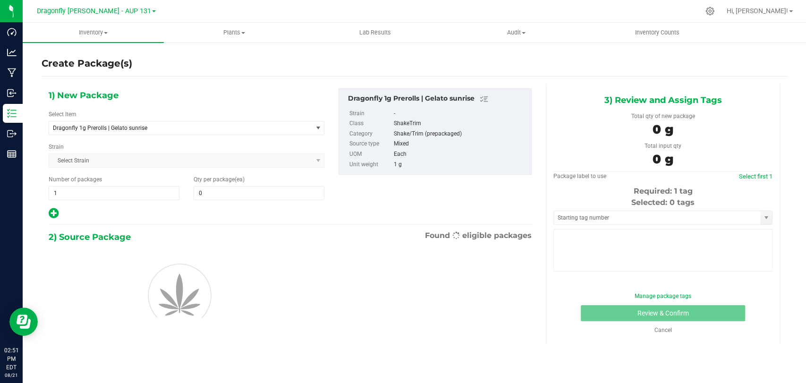
type input "0"
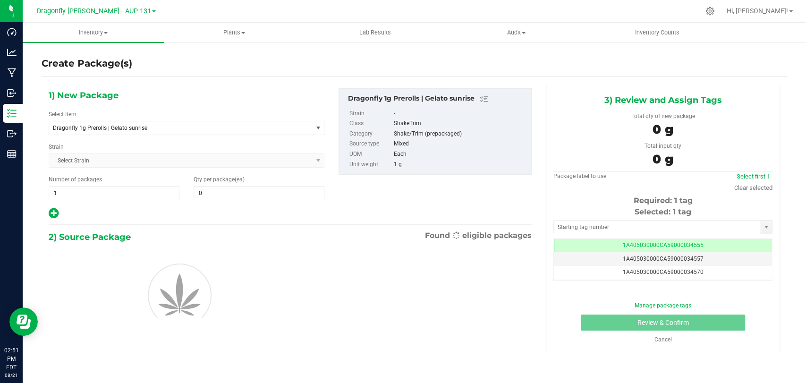
click at [164, 115] on div "Select Item Dragonfly 1g Prerolls | Gelato sunrise 1.25g Rosin Infused Prerolls…" at bounding box center [187, 122] width 276 height 25
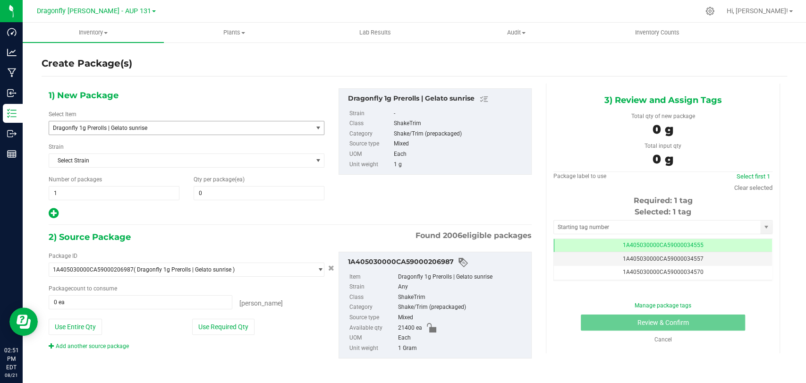
click at [163, 129] on span "Dragonfly 1g Prerolls | Gelato sunrise" at bounding box center [175, 128] width 245 height 7
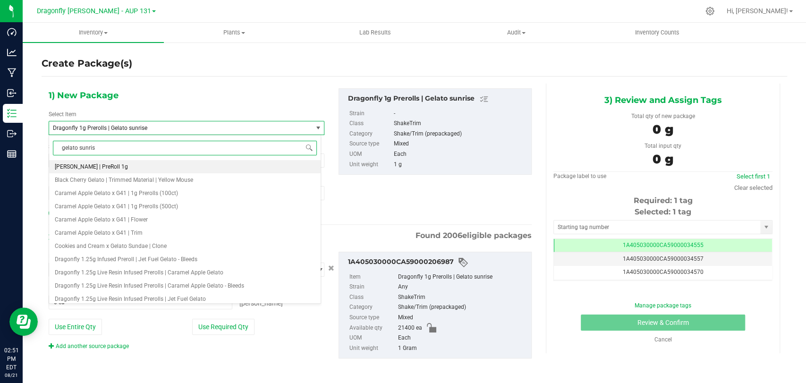
type input "gelato sunrise"
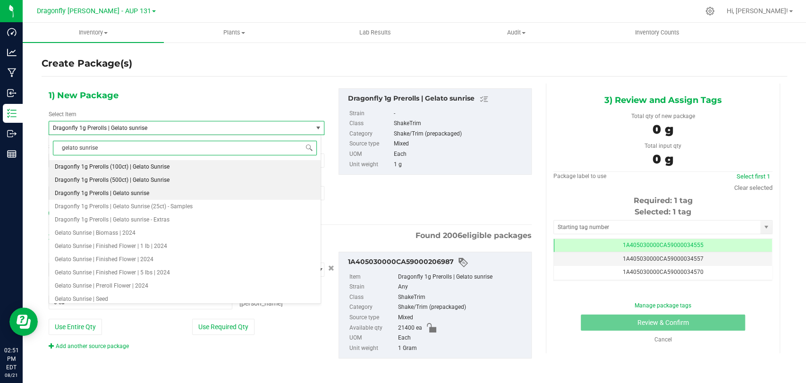
click at [159, 178] on span "Dragonfly 1g Prerolls (500ct) | Gelato Sunrise" at bounding box center [112, 180] width 115 height 7
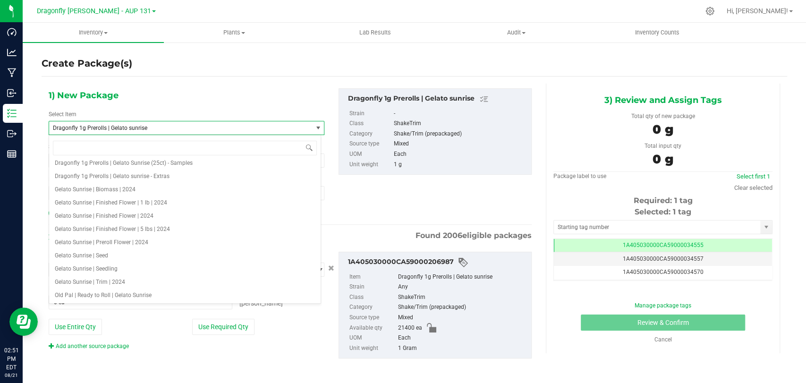
type input "0"
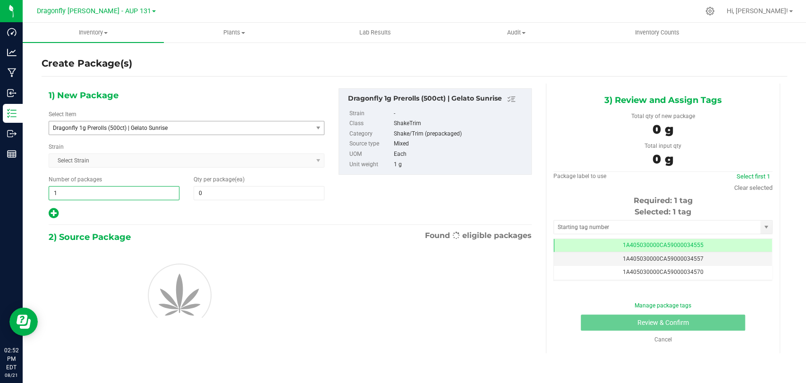
click at [155, 196] on span "1 1" at bounding box center [114, 193] width 131 height 14
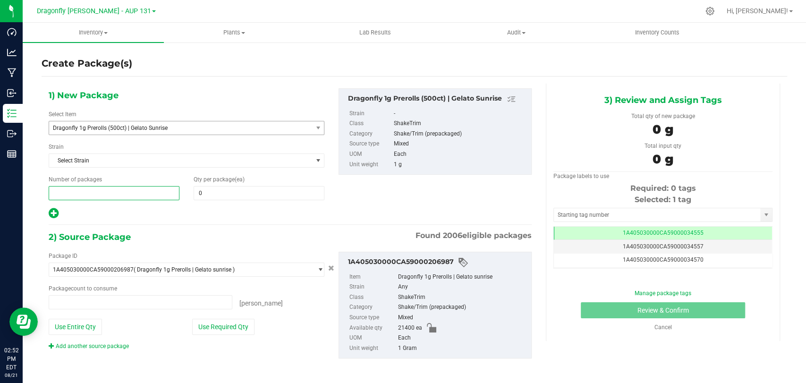
type input "0 ea"
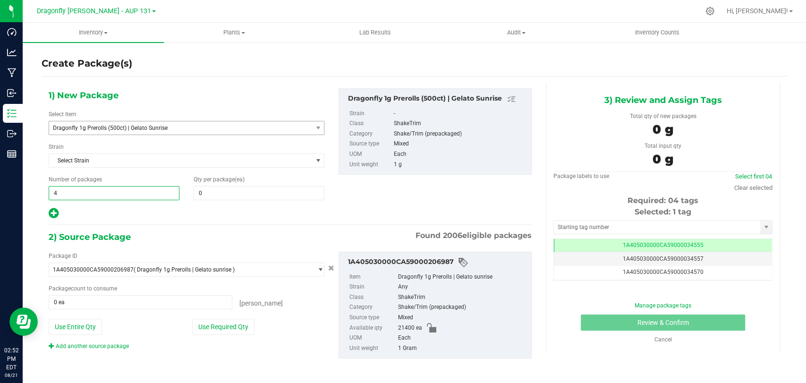
type input "42"
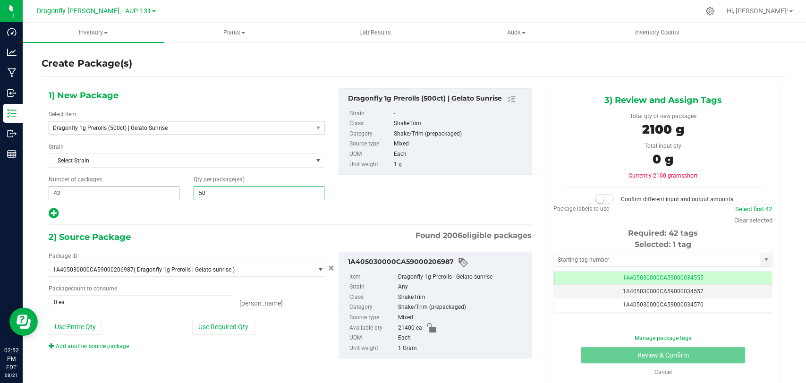
type input "500"
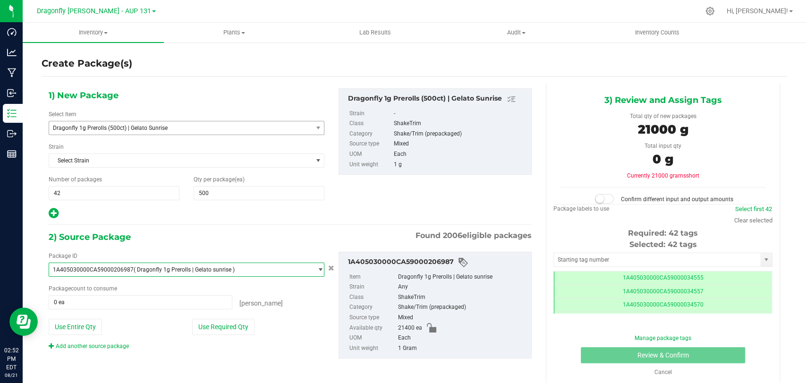
click at [208, 314] on div "Package ID 1A405030000CA59000206987 ( Dragonfly 1g Prerolls | Gelato sunrise ) …" at bounding box center [187, 301] width 290 height 99
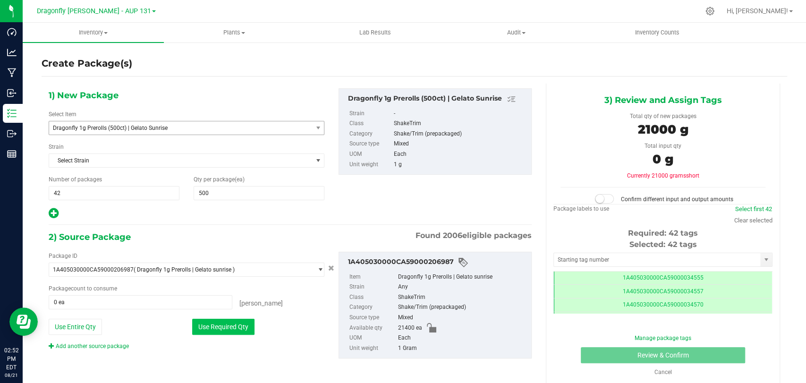
click at [210, 330] on button "Use Required Qty" at bounding box center [223, 327] width 62 height 16
type input "21000 ea"
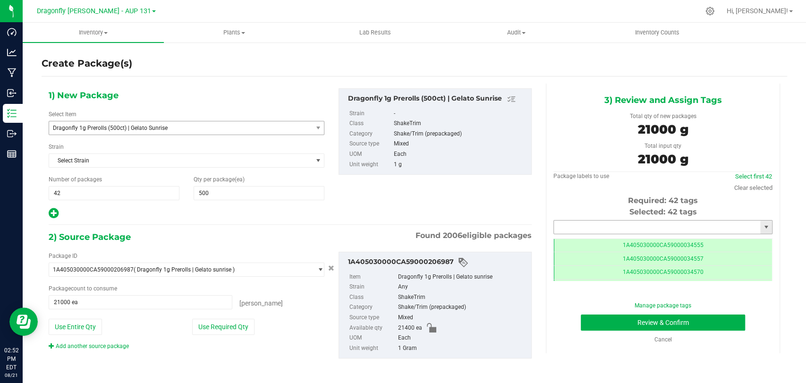
click at [624, 225] on input "text" at bounding box center [657, 226] width 206 height 13
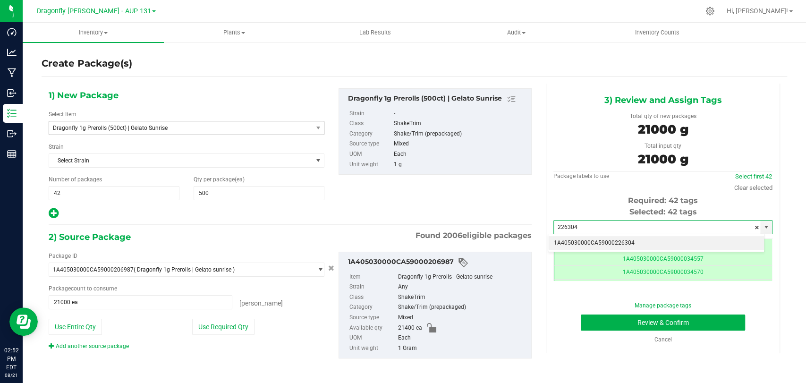
click at [615, 241] on li "1A405030000CA59000226304" at bounding box center [656, 243] width 216 height 14
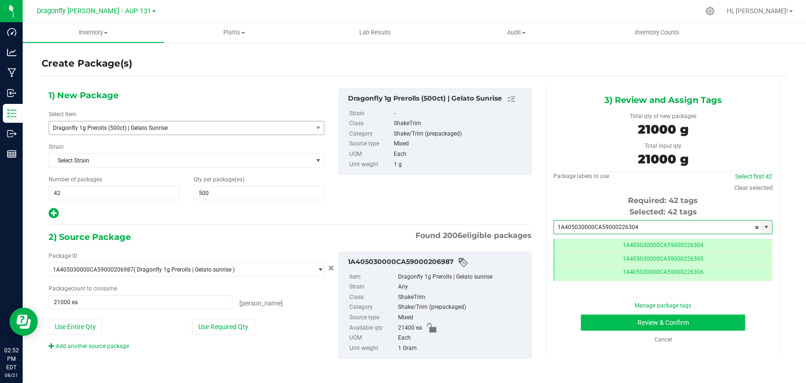
type input "1A405030000CA59000226304"
click at [612, 313] on div "Manage package tags Review & Confirm Cancel" at bounding box center [662, 322] width 205 height 42
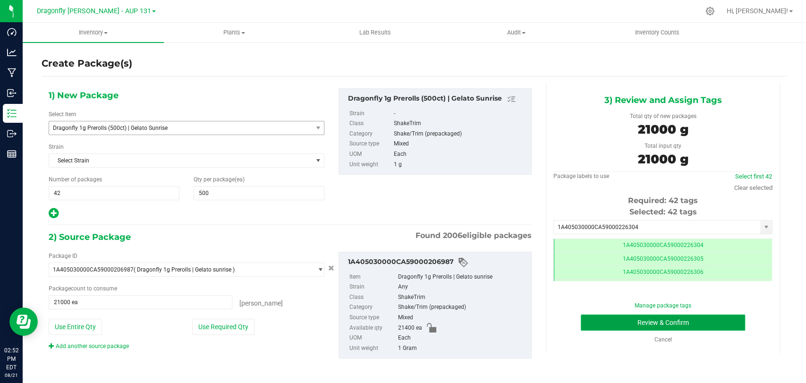
click at [598, 327] on button "Review & Confirm" at bounding box center [663, 322] width 164 height 16
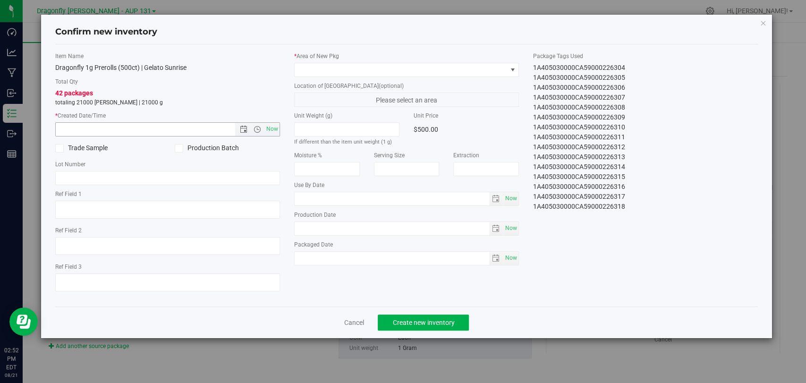
drag, startPoint x: 272, startPoint y: 123, endPoint x: 280, endPoint y: 121, distance: 8.2
click at [272, 122] on span "Now" at bounding box center [272, 129] width 16 height 14
type input "[DATE] 2:52 PM"
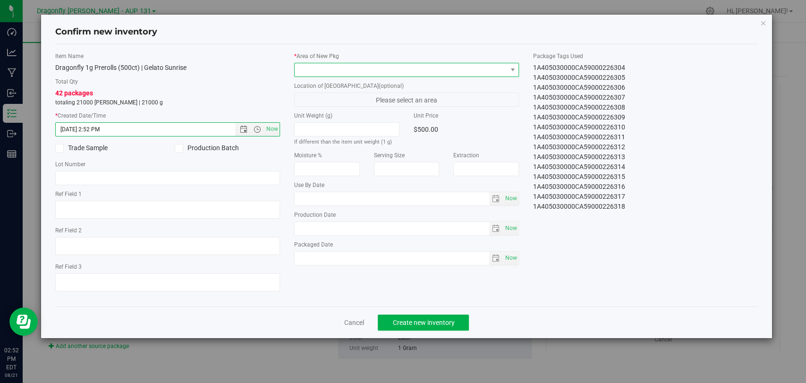
click at [328, 73] on span at bounding box center [401, 69] width 212 height 13
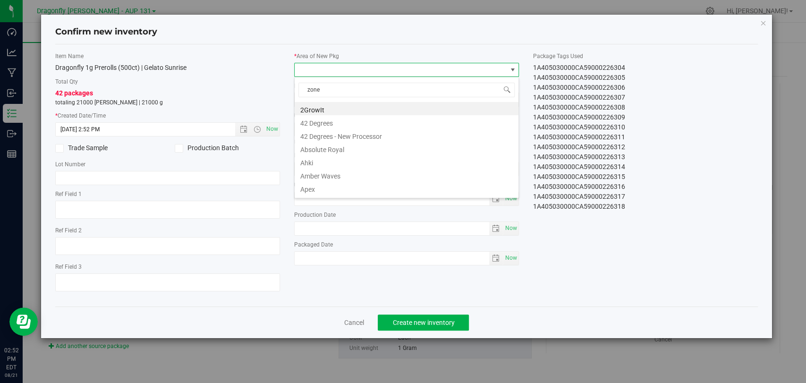
type input "zone 1"
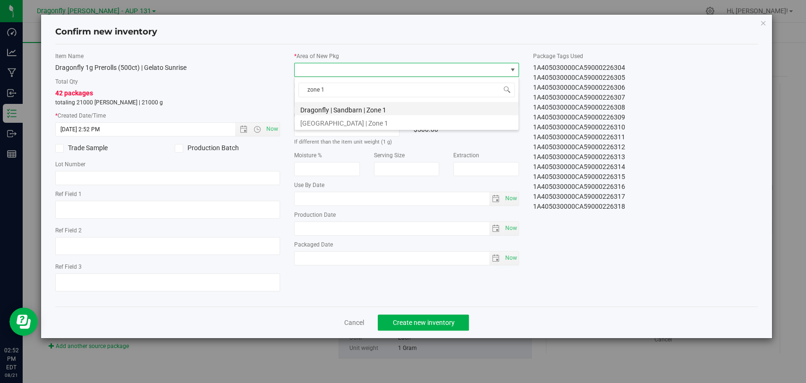
click at [363, 106] on li "Dragonfly | Sandbarn | Zone 1" at bounding box center [407, 108] width 224 height 13
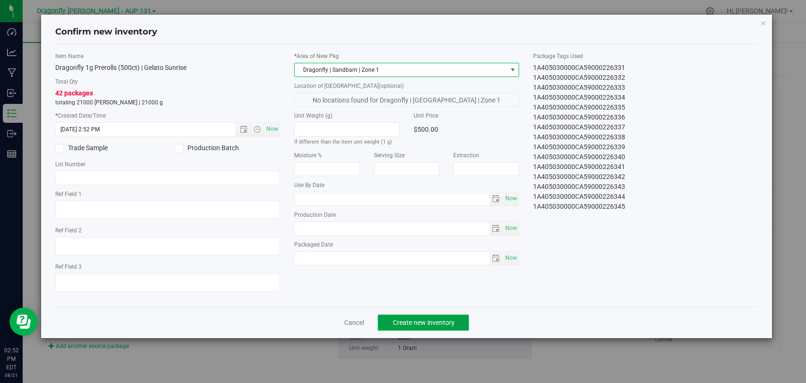
click at [461, 325] on button "Create new inventory" at bounding box center [423, 322] width 91 height 16
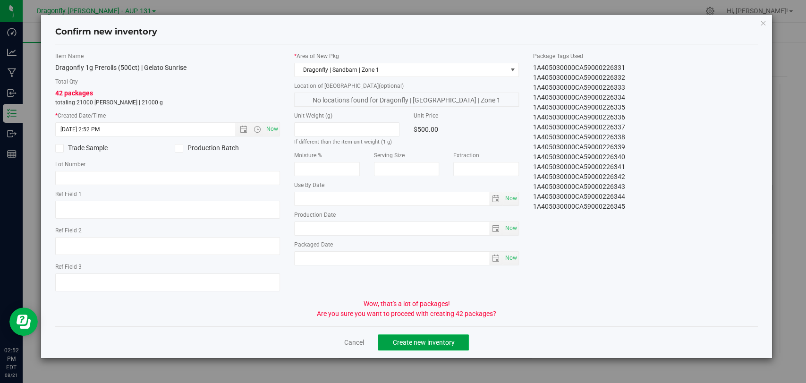
click at [393, 338] on span "Create new inventory" at bounding box center [423, 342] width 62 height 8
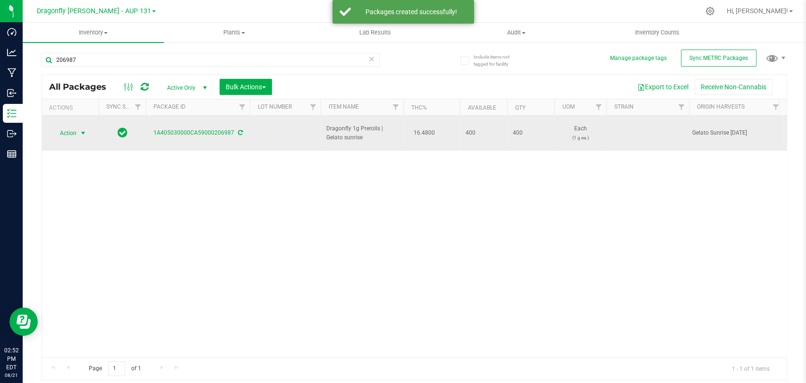
click at [73, 127] on span "Action" at bounding box center [63, 133] width 25 height 13
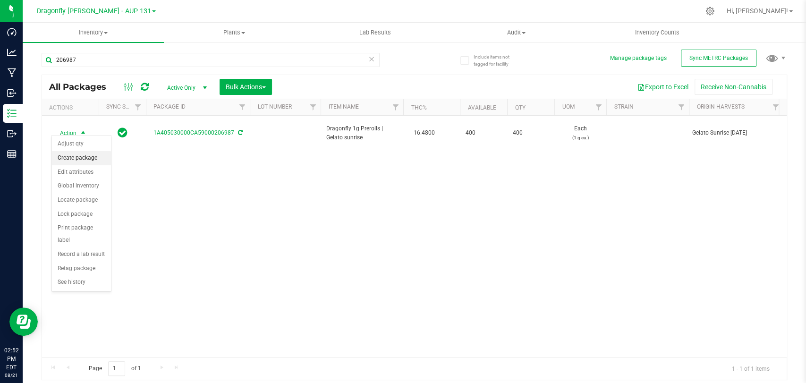
click at [93, 160] on li "Create package" at bounding box center [81, 158] width 59 height 14
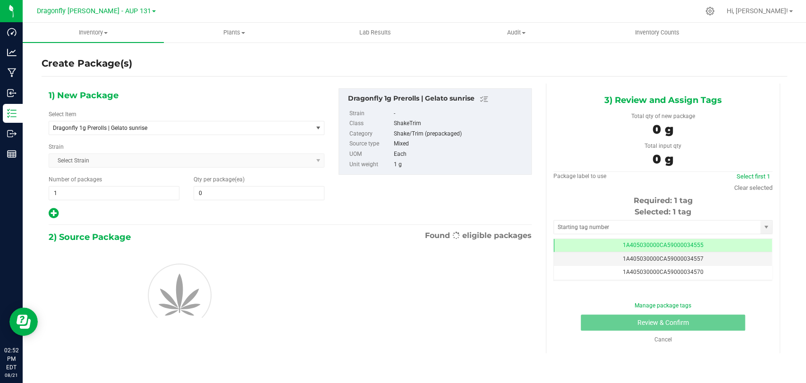
type input "0"
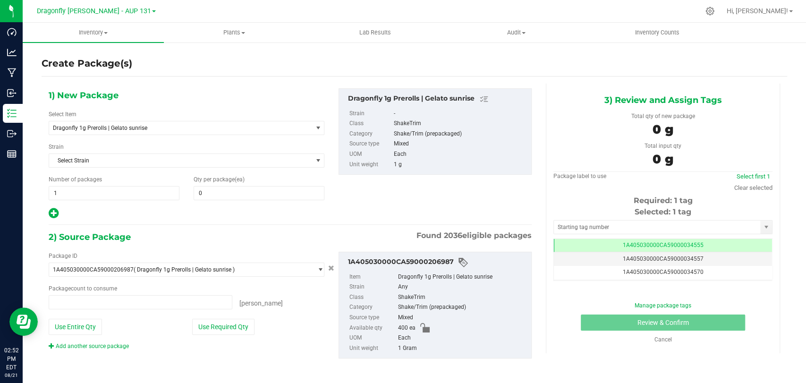
type input "0 ea"
click at [245, 125] on span "Dragonfly 1g Prerolls | Gelato sunrise" at bounding box center [175, 128] width 245 height 7
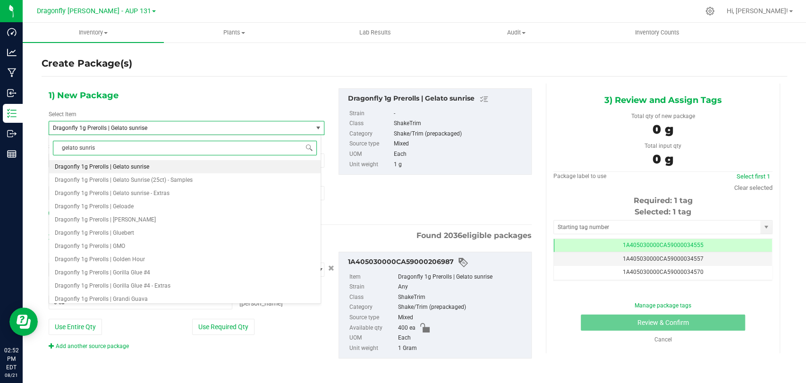
type input "gelato sunrise"
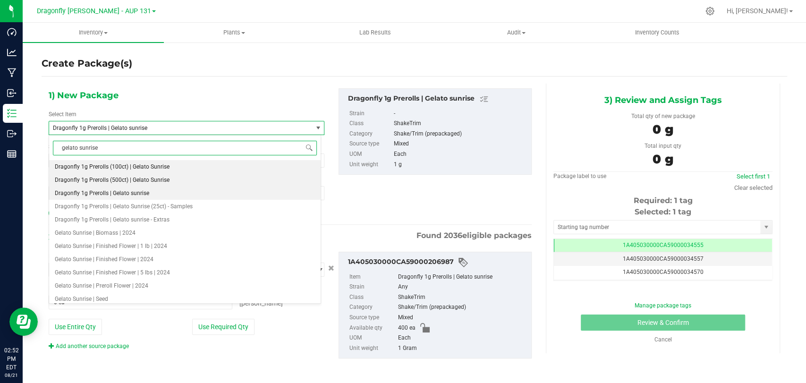
click at [192, 178] on li "Dragonfly 1g Prerolls (500ct) | Gelato Sunrise" at bounding box center [184, 179] width 271 height 13
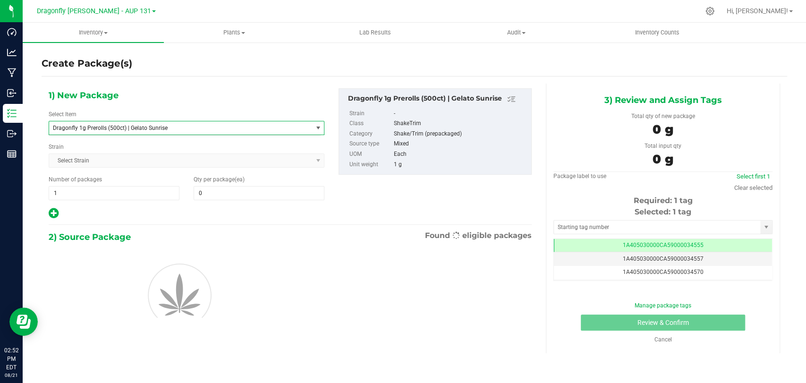
type input "0"
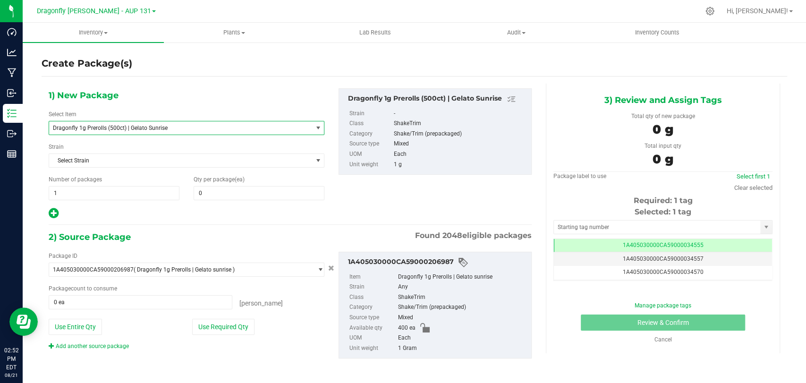
click at [187, 126] on span "Dragonfly 1g Prerolls (500ct) | Gelato Sunrise" at bounding box center [175, 128] width 245 height 7
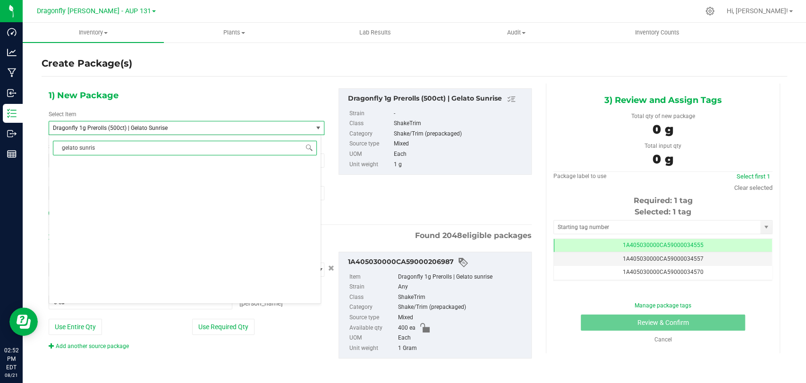
type input "gelato sunrise"
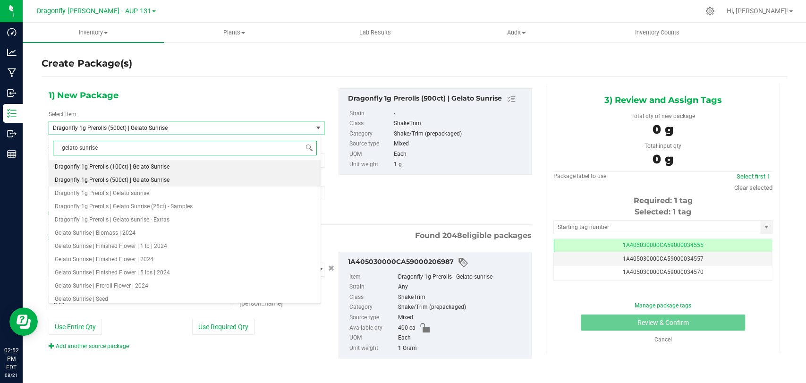
click at [205, 163] on li "Dragonfly 1g Prerolls (100ct) | Gelato Sunrise" at bounding box center [184, 166] width 271 height 13
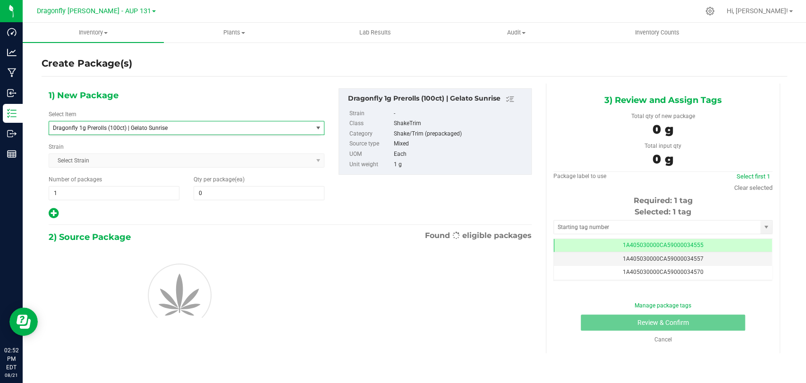
type input "0"
click at [151, 191] on span "1 1" at bounding box center [114, 193] width 131 height 14
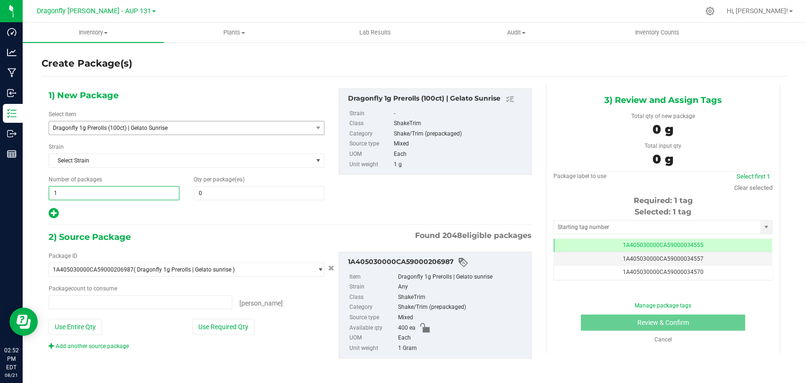
type input "0 ea"
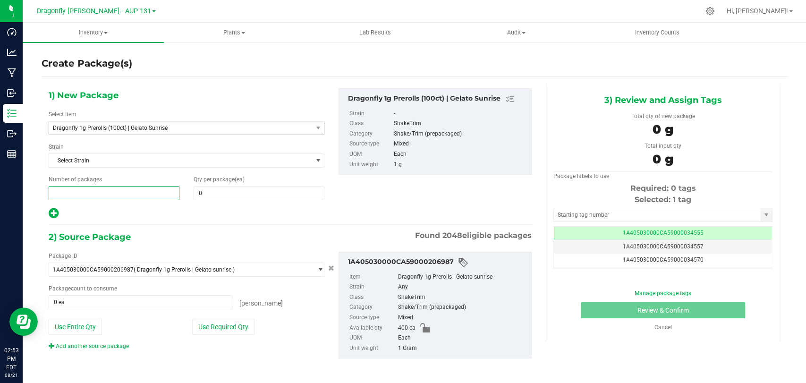
type input "2"
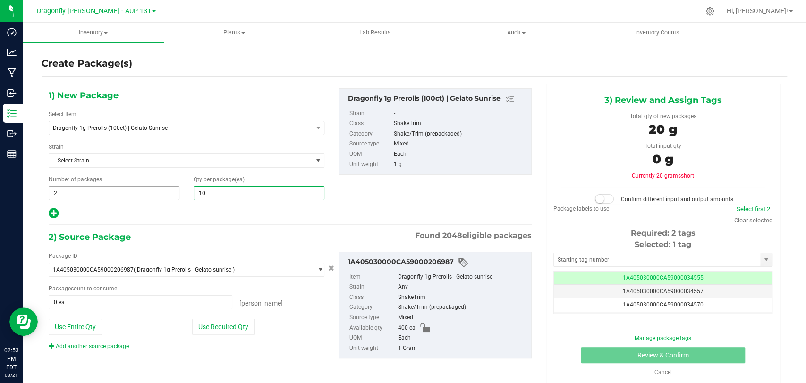
type input "100"
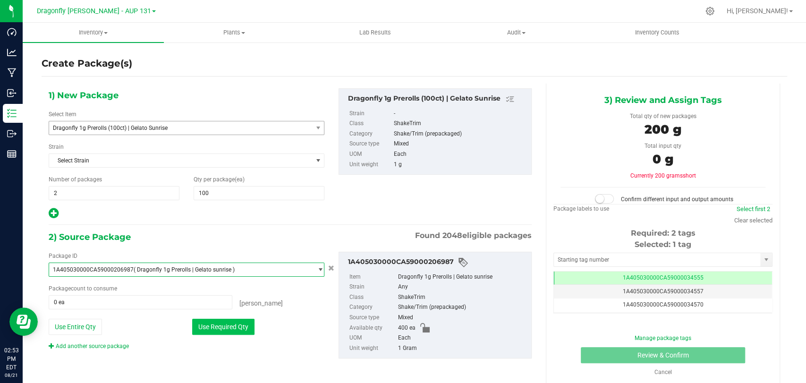
drag, startPoint x: 248, startPoint y: 325, endPoint x: 259, endPoint y: 320, distance: 11.8
click at [247, 324] on button "Use Required Qty" at bounding box center [223, 327] width 62 height 16
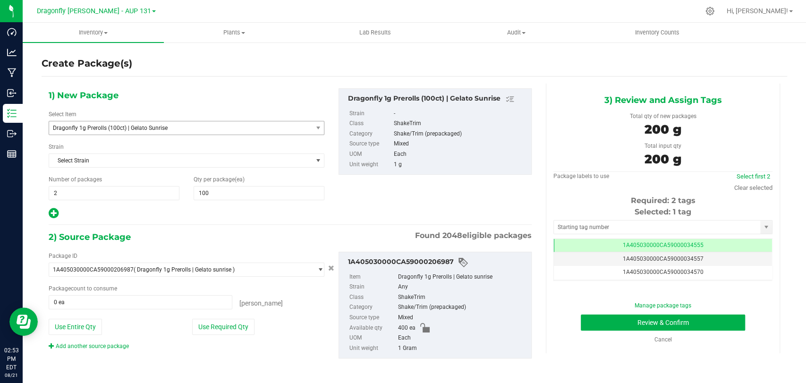
type input "200 ea"
click at [633, 224] on input "text" at bounding box center [657, 226] width 206 height 13
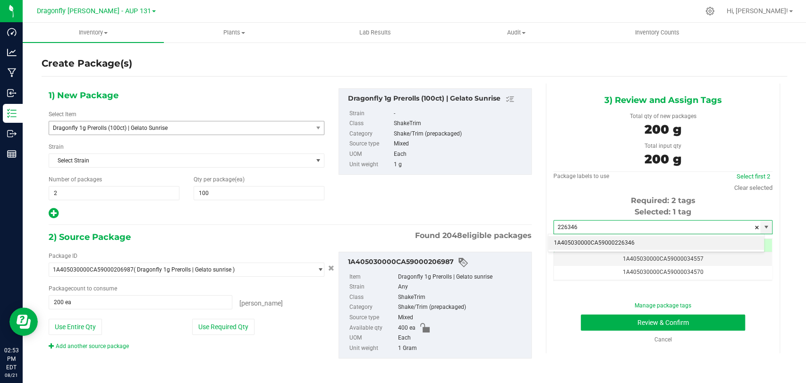
click at [634, 242] on li "1A405030000CA59000226346" at bounding box center [656, 243] width 216 height 14
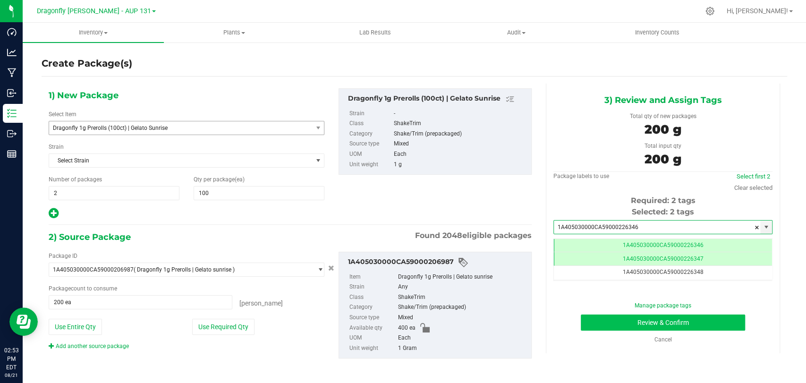
type input "1A405030000CA59000226346"
click at [607, 328] on button "Review & Confirm" at bounding box center [663, 322] width 164 height 16
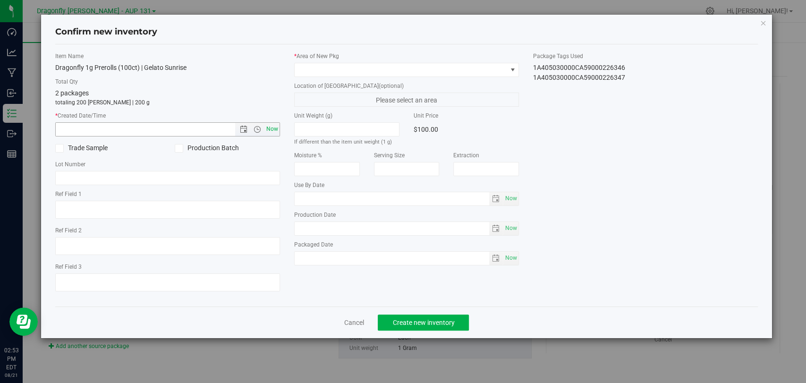
click at [272, 131] on span "Now" at bounding box center [272, 129] width 16 height 14
type input "[DATE] 2:53 PM"
click at [356, 68] on span at bounding box center [401, 69] width 212 height 13
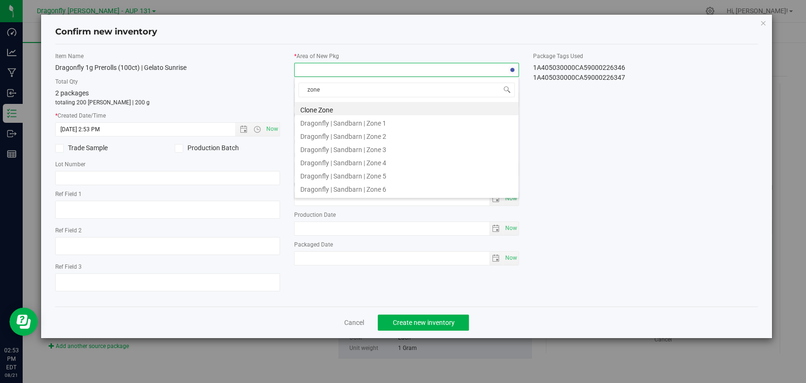
type input "zone 1"
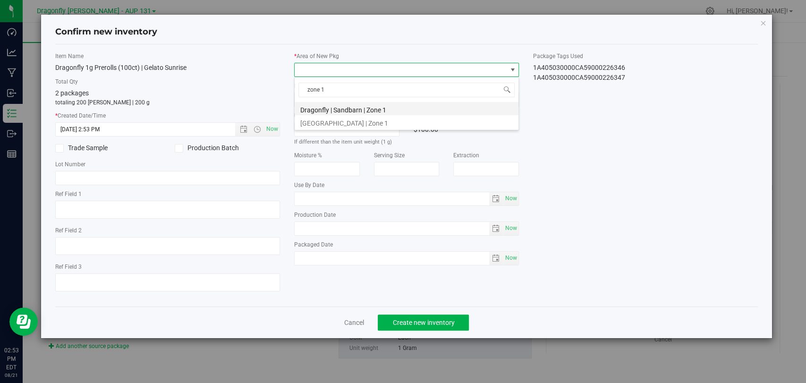
click at [405, 107] on li "Dragonfly | Sandbarn | Zone 1" at bounding box center [407, 108] width 224 height 13
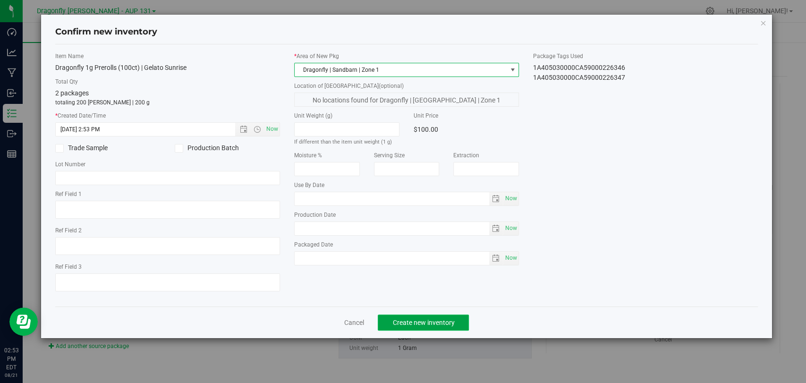
click at [423, 325] on span "Create new inventory" at bounding box center [423, 323] width 62 height 8
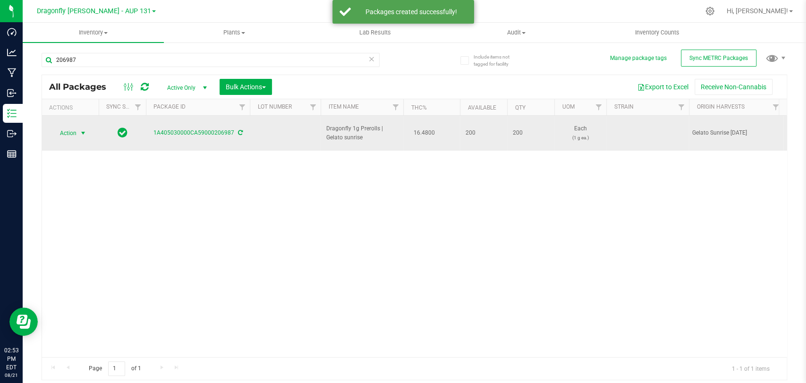
click at [76, 127] on span "Action" at bounding box center [63, 133] width 25 height 13
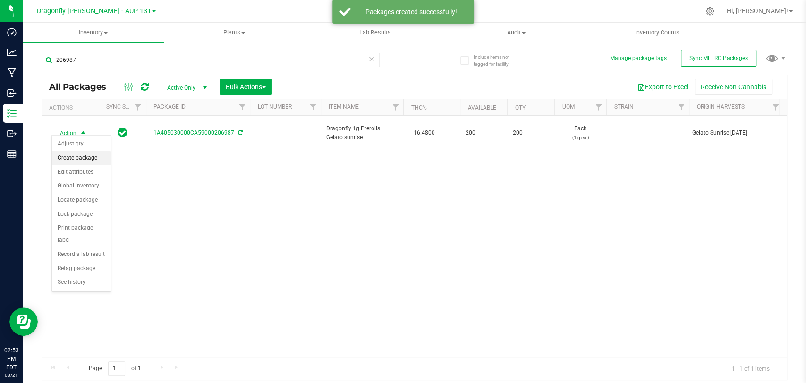
click at [99, 154] on li "Create package" at bounding box center [81, 158] width 59 height 14
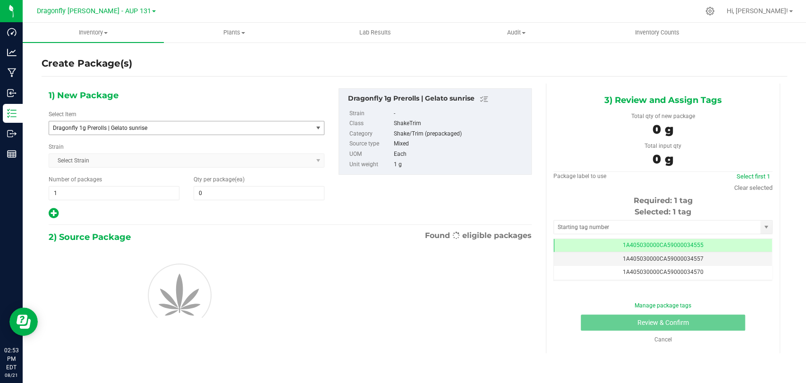
click at [216, 126] on span "Dragonfly 1g Prerolls | Gelato sunrise" at bounding box center [175, 128] width 245 height 7
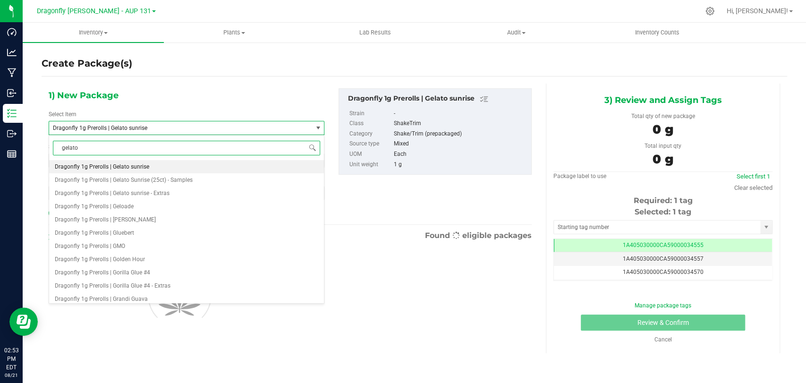
type input "gelato"
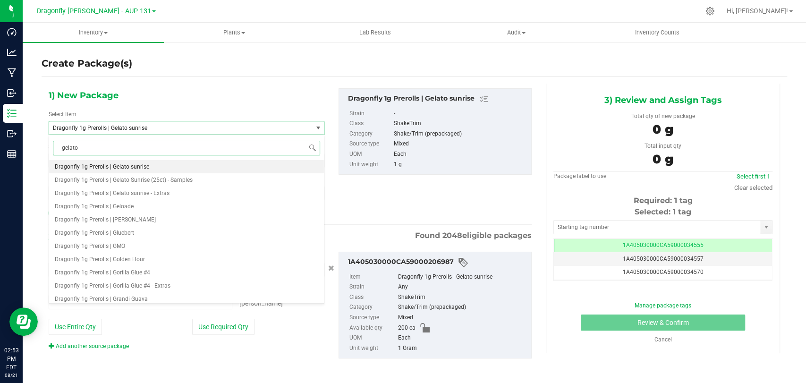
type input "0 ea"
type input "gelato sunrise"
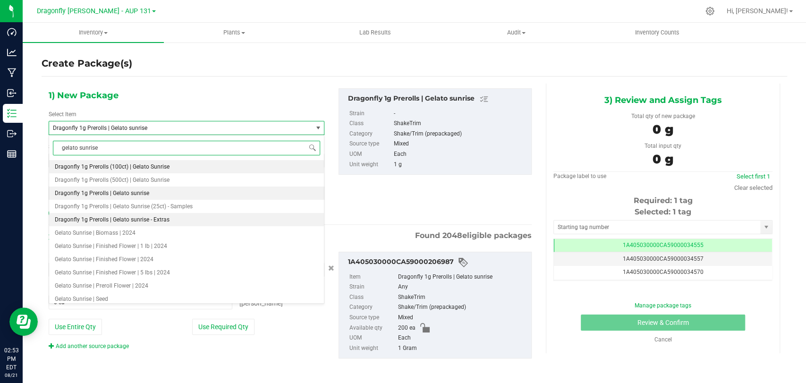
click at [183, 216] on li "Dragonfly 1g Prerolls | Gelato sunrise - Extras" at bounding box center [186, 219] width 275 height 13
type input "0"
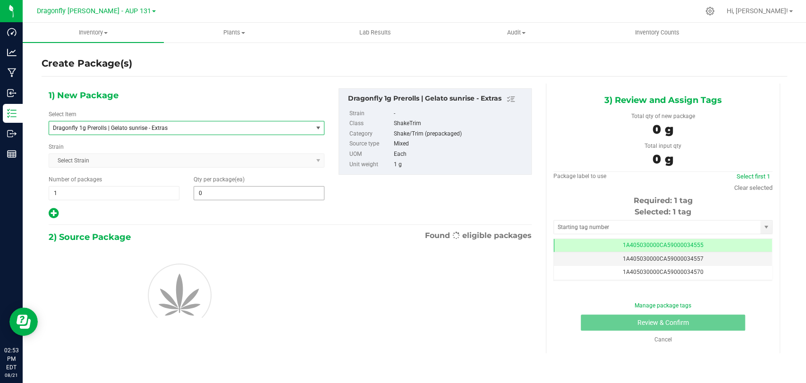
click at [211, 194] on span "0 0" at bounding box center [259, 193] width 131 height 14
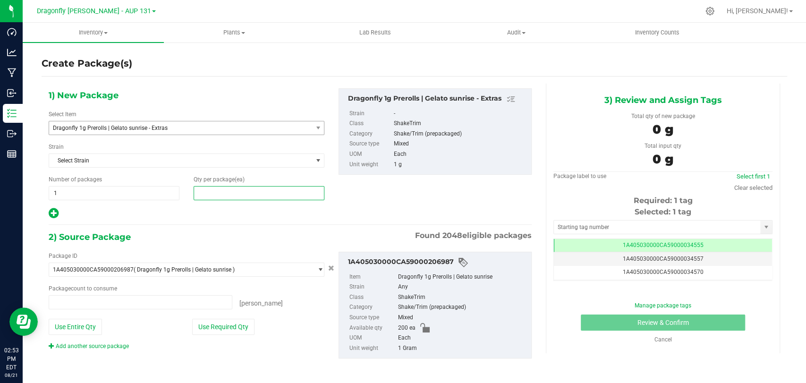
type input "0 ea"
type input "16"
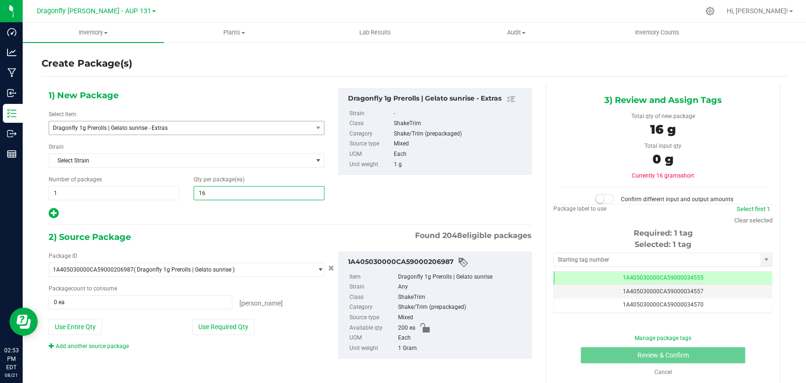
type input "16"
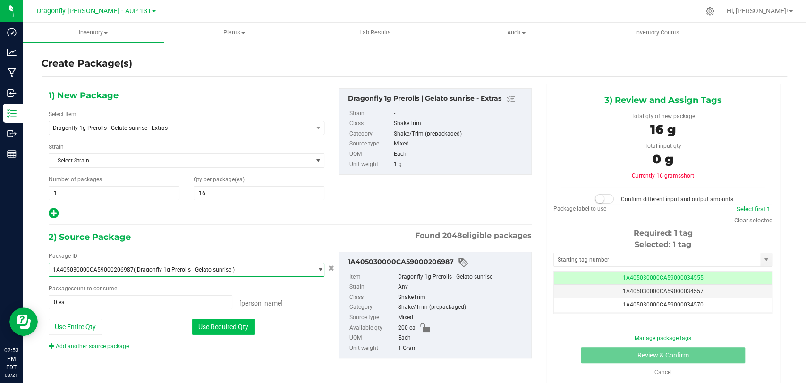
click at [247, 327] on button "Use Required Qty" at bounding box center [223, 327] width 62 height 16
type input "16 ea"
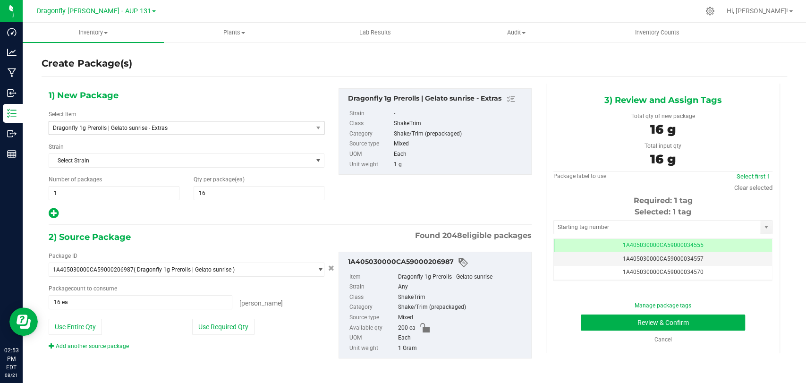
click at [697, 218] on div "Selected: 1 tag Tag 1A405030000CA59000034555 1A405030000CA59000034557 1A4050300…" at bounding box center [662, 243] width 219 height 75
click at [705, 229] on input "text" at bounding box center [657, 226] width 206 height 13
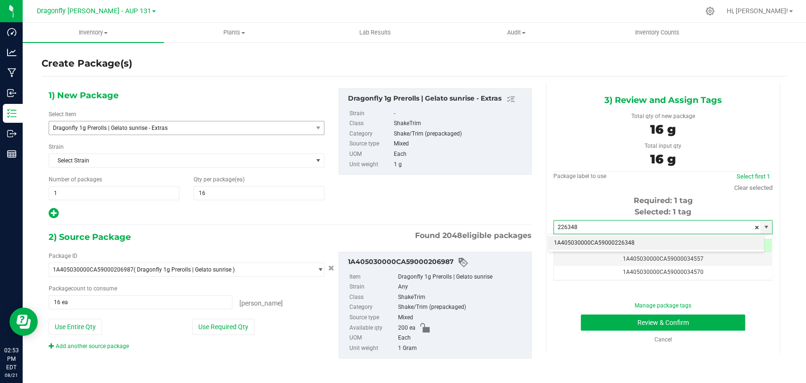
click at [656, 240] on li "1A405030000CA59000226348" at bounding box center [656, 243] width 216 height 14
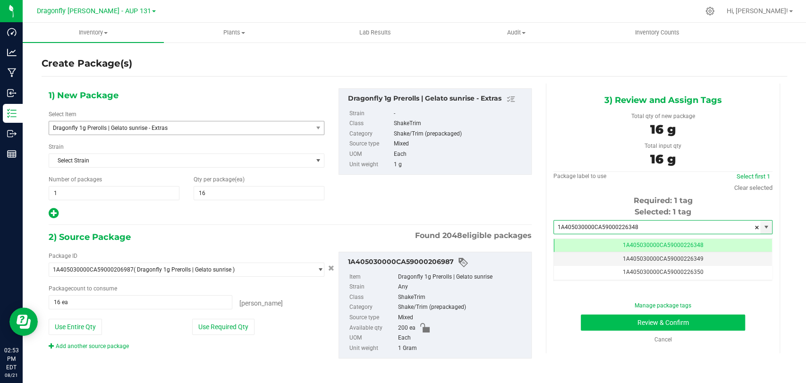
type input "1A405030000CA59000226348"
click at [624, 315] on button "Review & Confirm" at bounding box center [663, 322] width 164 height 16
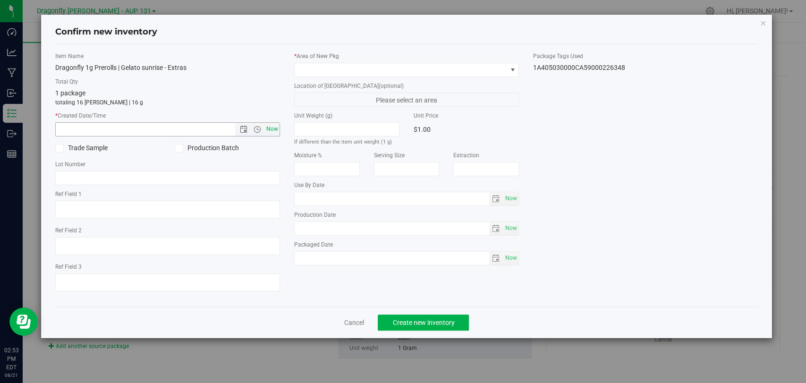
click at [278, 123] on span "Now" at bounding box center [272, 129] width 16 height 14
type input "[DATE] 2:53 PM"
click at [364, 61] on div "* Area of [GEOGRAPHIC_DATA]" at bounding box center [406, 64] width 225 height 25
click at [362, 63] on span at bounding box center [401, 69] width 212 height 13
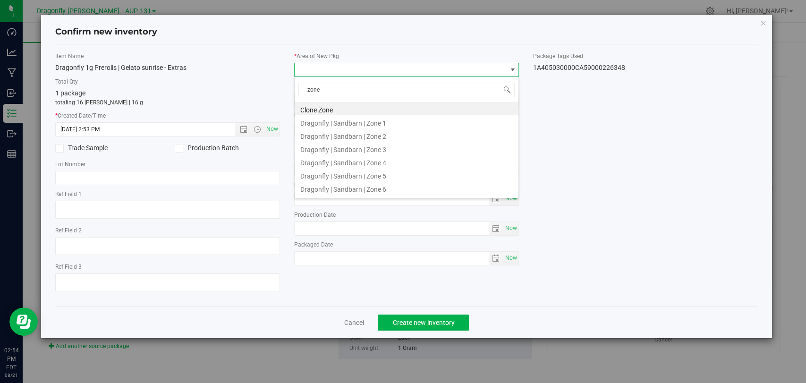
type input "zone 2"
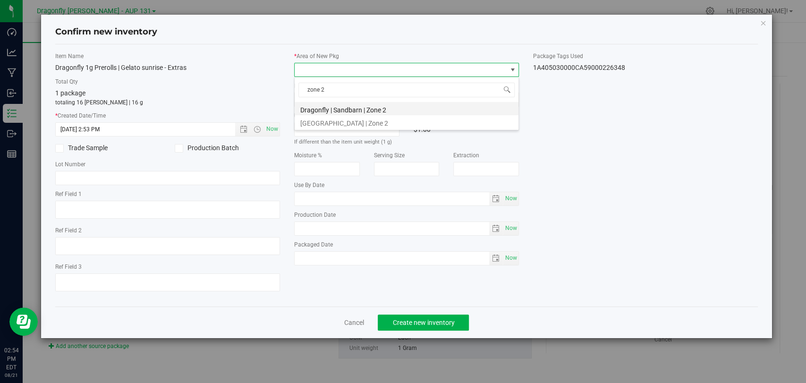
click at [395, 105] on li "Dragonfly | Sandbarn | Zone 2" at bounding box center [407, 108] width 224 height 13
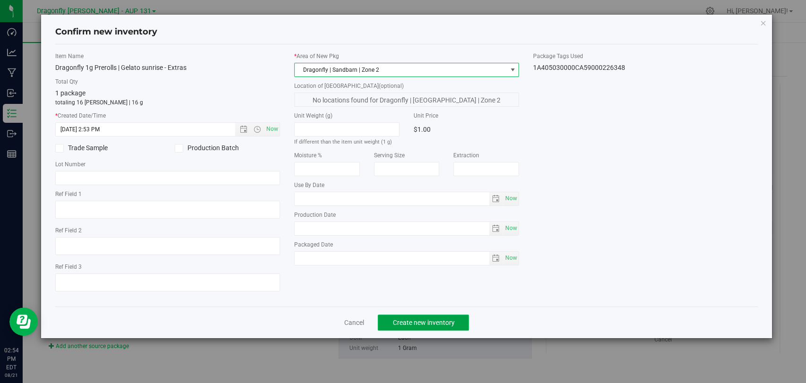
click at [447, 329] on button "Create new inventory" at bounding box center [423, 322] width 91 height 16
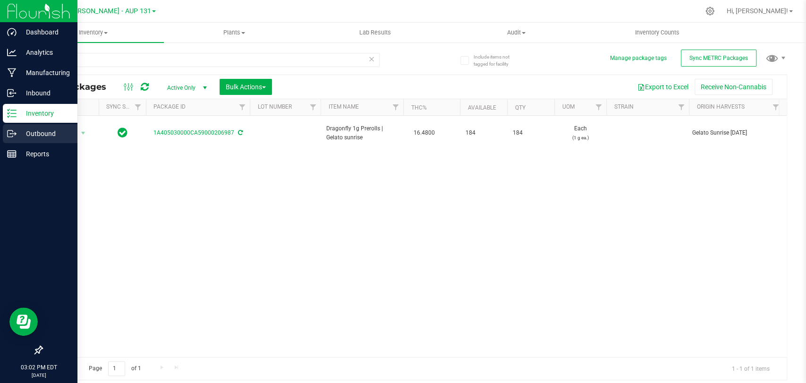
click at [17, 131] on p "Outbound" at bounding box center [45, 133] width 57 height 11
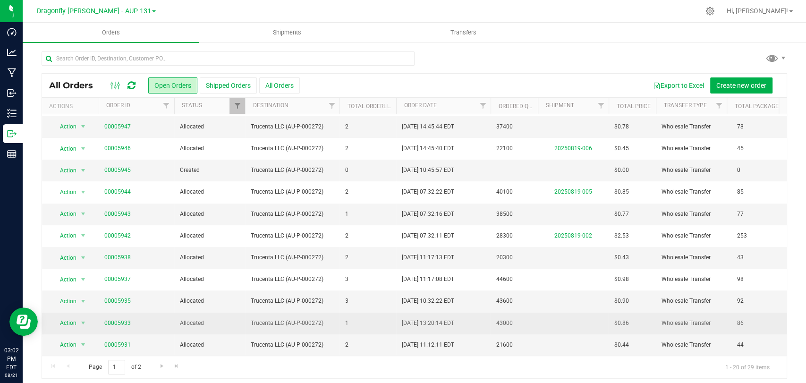
scroll to position [201, 0]
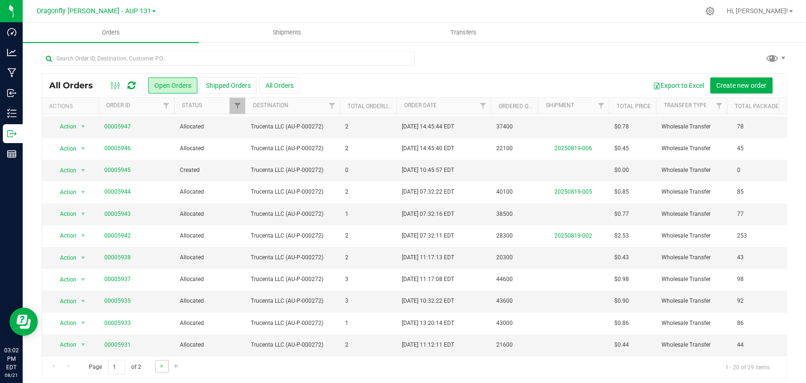
click at [155, 363] on link "Go to the next page" at bounding box center [162, 366] width 14 height 13
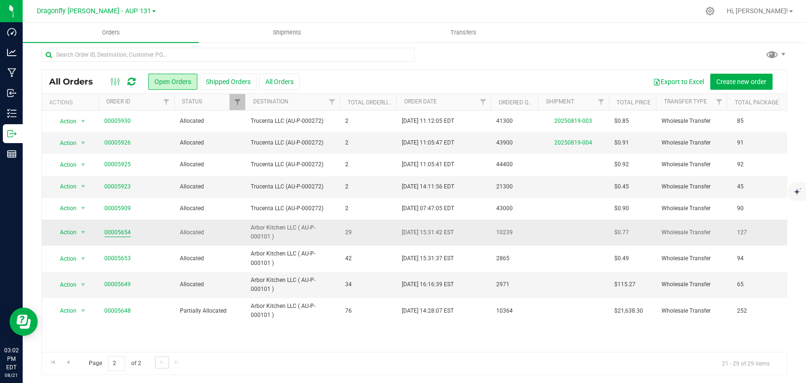
scroll to position [5, 0]
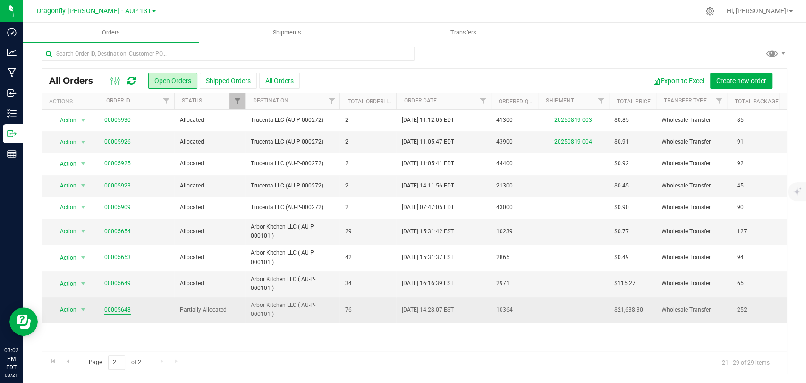
click at [109, 309] on link "00005648" at bounding box center [117, 309] width 26 height 9
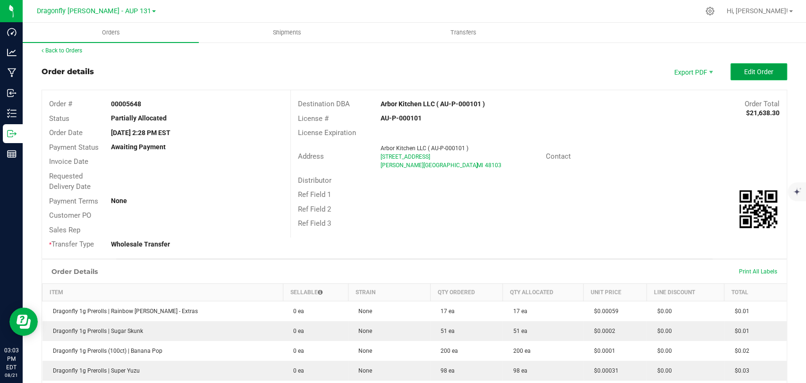
click at [732, 77] on button "Edit Order" at bounding box center [758, 71] width 57 height 17
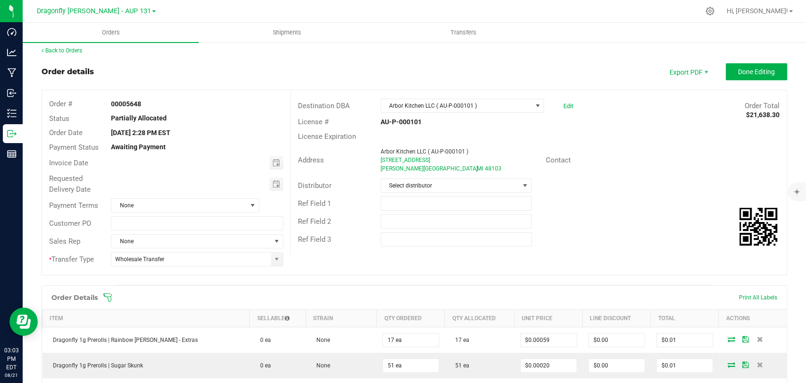
click at [109, 295] on icon at bounding box center [107, 297] width 9 height 9
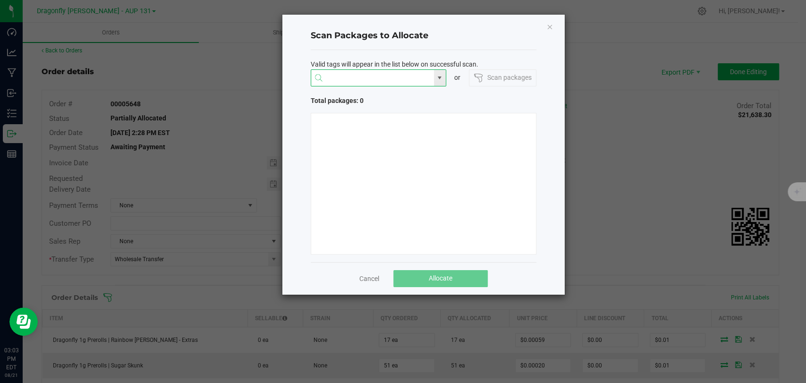
click at [366, 75] on input "NO DATA FOUND" at bounding box center [372, 78] width 123 height 17
click at [355, 95] on li "1A405030000CA59000223465" at bounding box center [378, 96] width 135 height 16
type input "1A405030000CA59000223465"
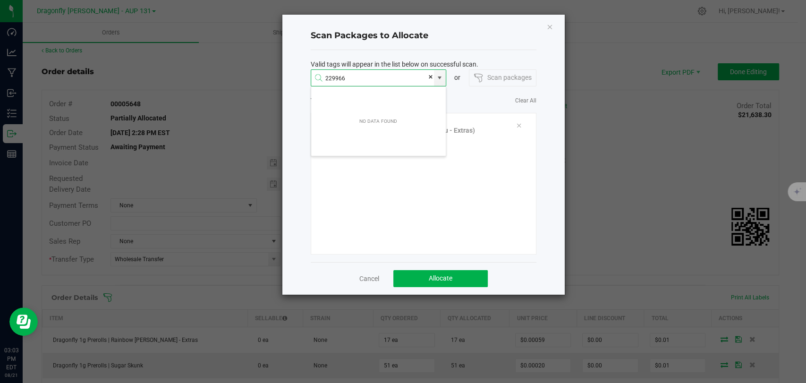
drag, startPoint x: 363, startPoint y: 75, endPoint x: 113, endPoint y: 68, distance: 250.7
click at [113, 68] on ngb-modal-window "Scan Packages to Allocate Valid tags will appear in the list below on successfu…" at bounding box center [406, 191] width 813 height 383
click at [363, 79] on input "229966" at bounding box center [372, 78] width 123 height 17
drag, startPoint x: 358, startPoint y: 78, endPoint x: 249, endPoint y: 60, distance: 111.0
click at [256, 61] on div "Scan Packages to Allocate Valid tags will appear in the list below on successfu…" at bounding box center [406, 154] width 317 height 281
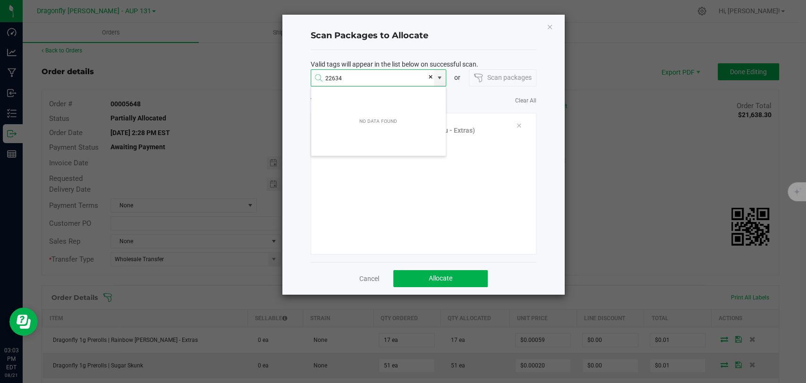
type input "226348"
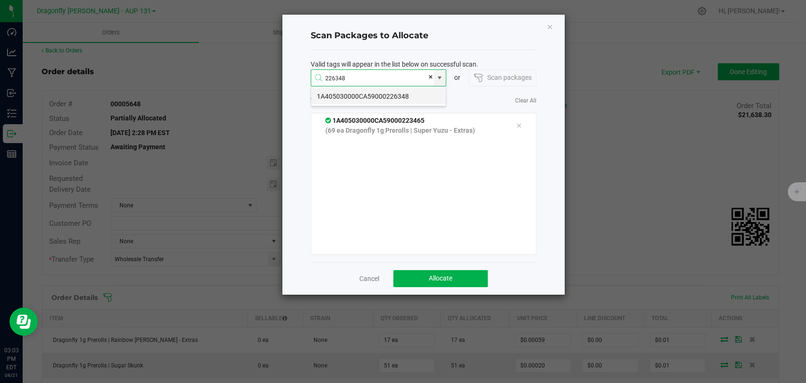
click at [363, 95] on li "1A405030000CA59000226348" at bounding box center [378, 96] width 135 height 16
type input "1A405030000CA59000226348"
click at [374, 80] on input at bounding box center [372, 78] width 123 height 17
click at [374, 96] on li "1A405030000CA59000230054" at bounding box center [378, 96] width 135 height 16
type input "1A405030000CA59000230054"
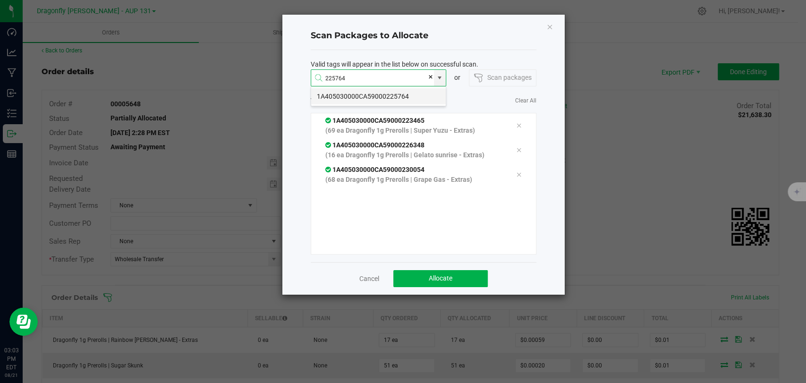
click at [370, 96] on li "1A405030000CA59000225764" at bounding box center [378, 96] width 135 height 16
type input "1A405030000CA59000225764"
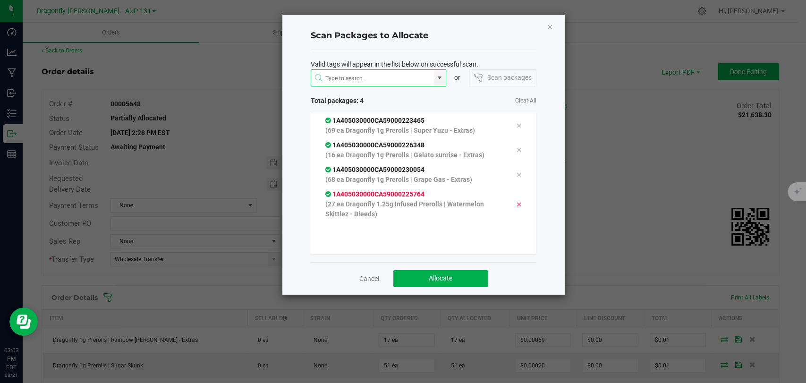
click at [516, 201] on icon at bounding box center [519, 205] width 6 height 8
click at [395, 80] on input at bounding box center [372, 78] width 123 height 17
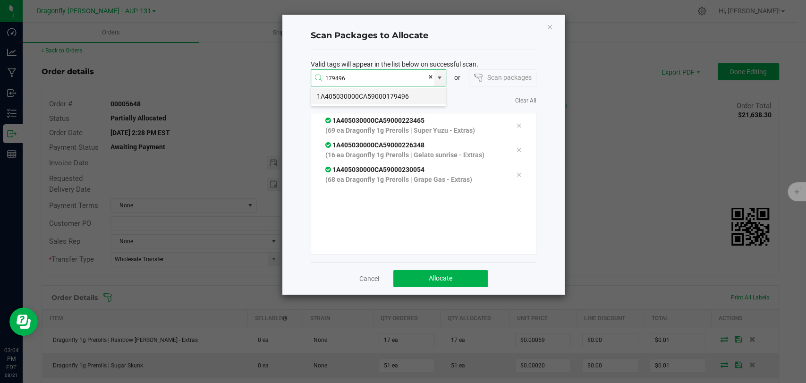
click at [385, 92] on li "1A405030000CA59000179496" at bounding box center [378, 96] width 135 height 16
type input "1A405030000CA59000179496"
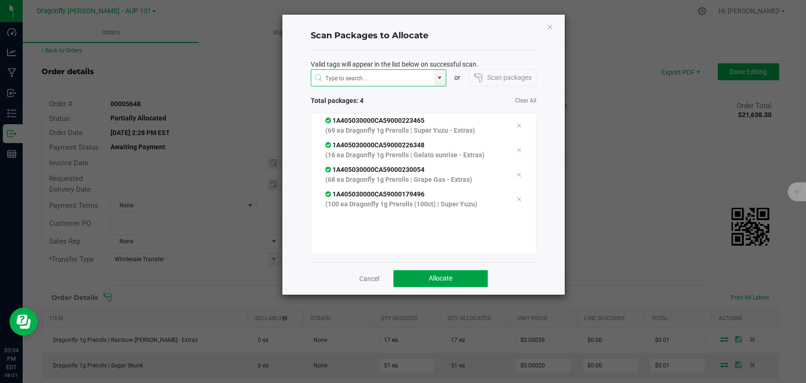
click at [429, 277] on span "Allocate" at bounding box center [441, 278] width 24 height 8
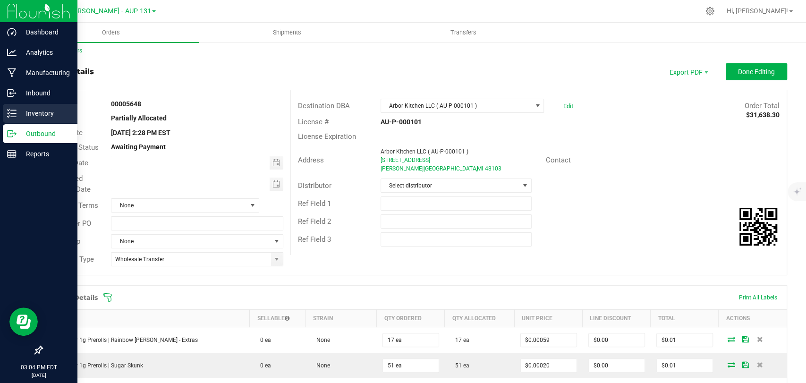
click at [34, 116] on p "Inventory" at bounding box center [45, 113] width 57 height 11
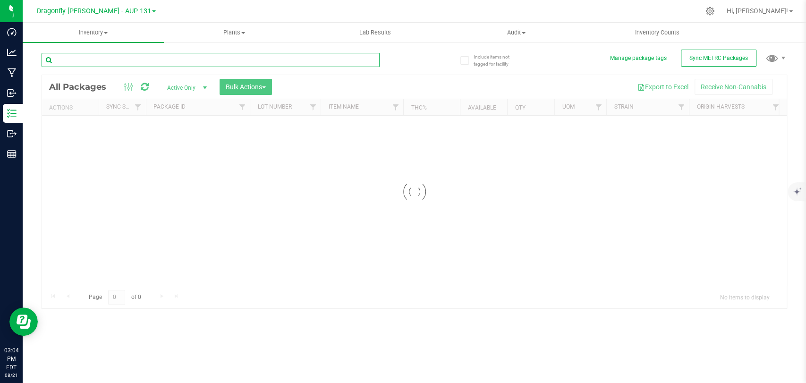
click at [155, 66] on input "text" at bounding box center [211, 60] width 338 height 14
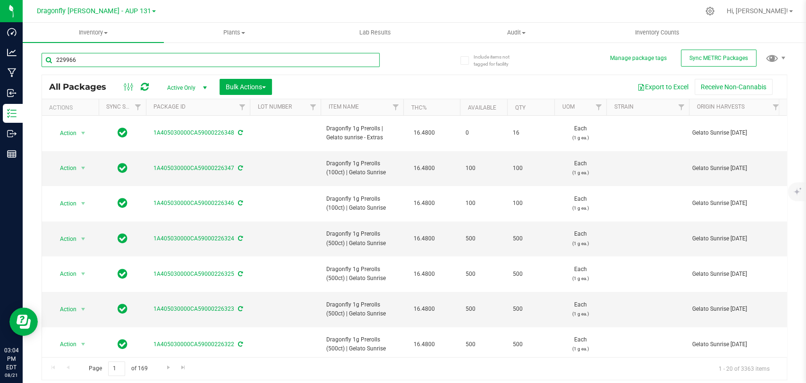
type input "229966"
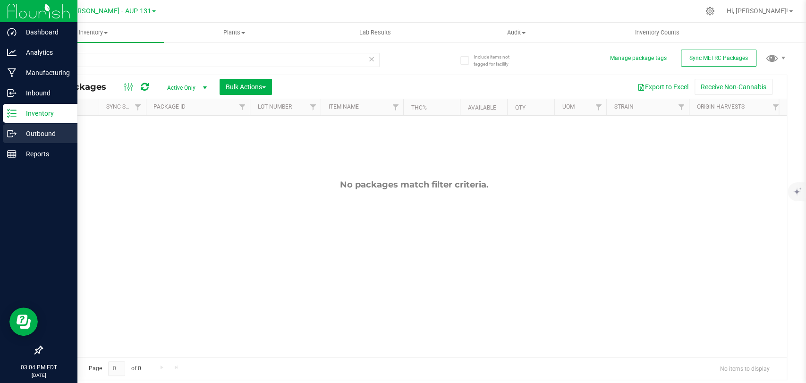
click at [4, 141] on div "Outbound" at bounding box center [40, 133] width 75 height 19
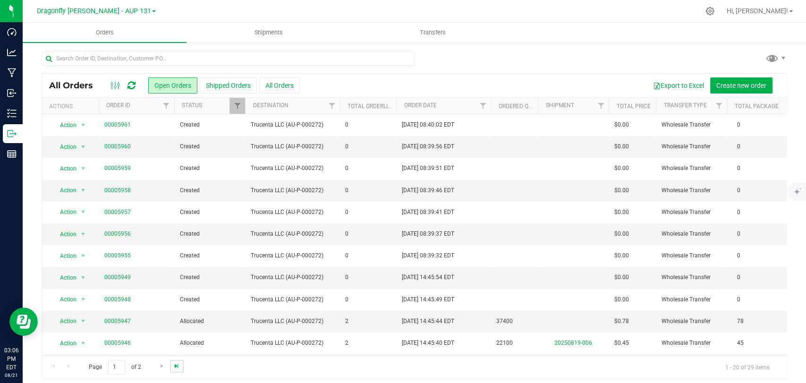
click at [177, 368] on span "Go to the last page" at bounding box center [177, 366] width 8 height 8
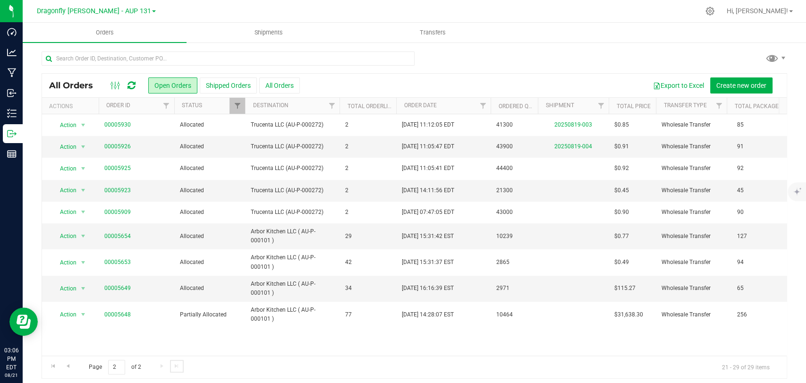
scroll to position [5, 0]
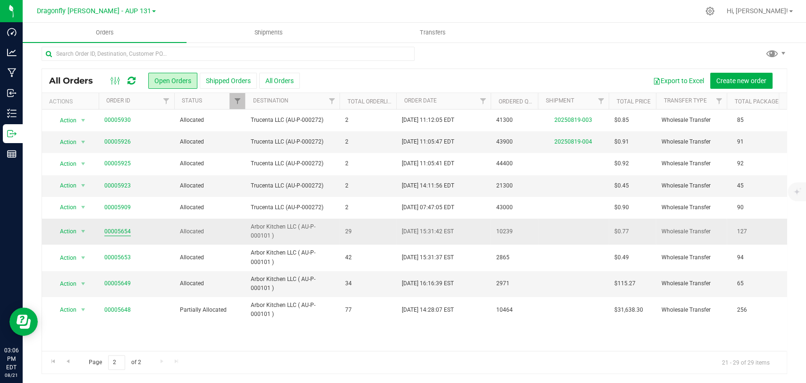
click at [123, 234] on link "00005654" at bounding box center [117, 231] width 26 height 9
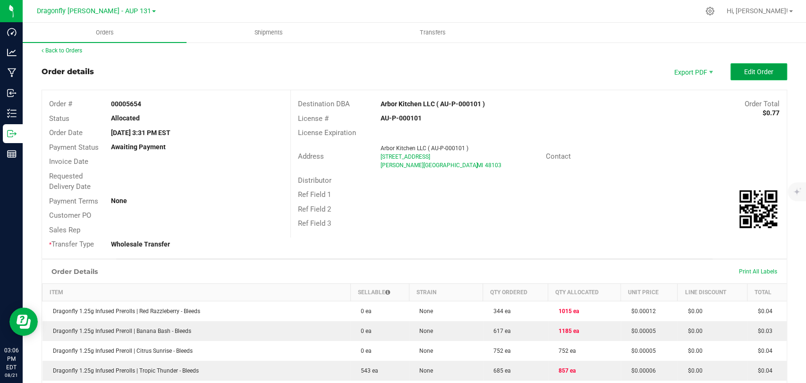
click at [746, 75] on span "Edit Order" at bounding box center [758, 72] width 29 height 8
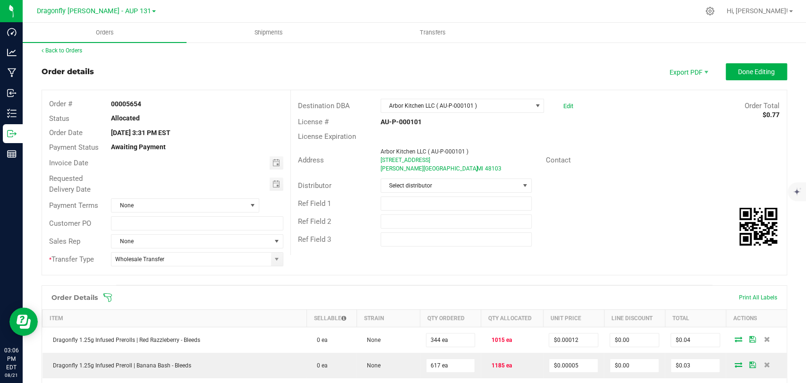
click at [111, 293] on icon at bounding box center [107, 297] width 9 height 9
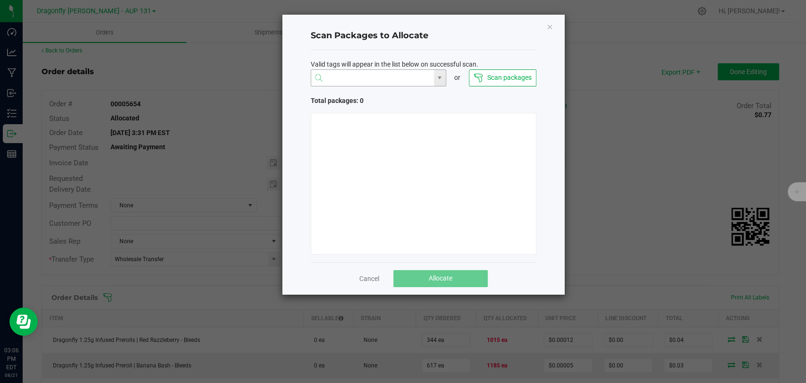
click at [387, 76] on input "NO DATA FOUND" at bounding box center [372, 78] width 123 height 17
click at [412, 88] on li "1A405030000CA59000229874" at bounding box center [378, 96] width 135 height 16
type input "1A405030000CA59000229874"
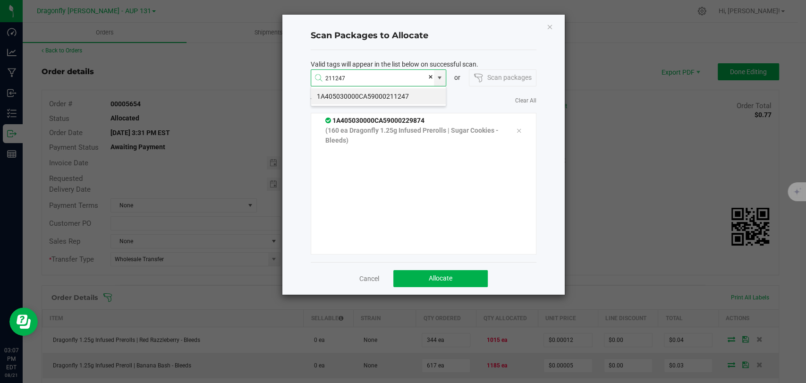
click at [373, 99] on li "1A405030000CA59000211247" at bounding box center [378, 96] width 135 height 16
type input "1A405030000CA59000211247"
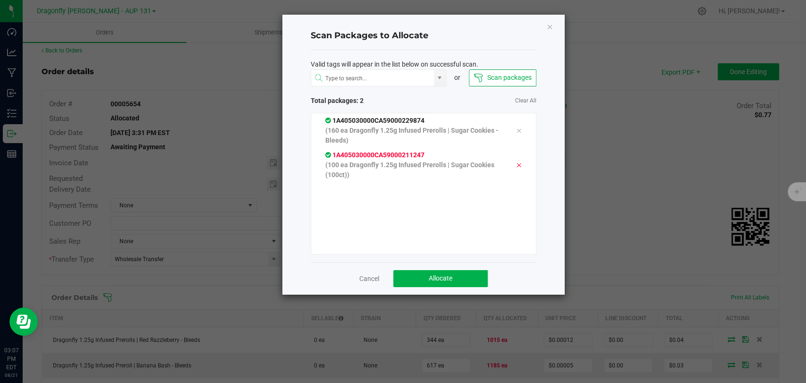
click at [516, 161] on icon at bounding box center [519, 165] width 6 height 8
click at [340, 65] on span "Valid tags will appear in the list below on successful scan." at bounding box center [395, 64] width 168 height 10
click at [347, 72] on input at bounding box center [372, 78] width 123 height 17
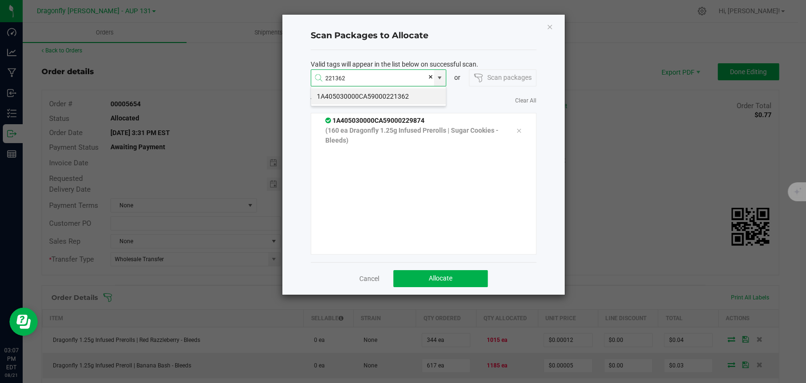
click at [373, 96] on li "1A405030000CA59000221362" at bounding box center [378, 96] width 135 height 16
type input "1A405030000CA59000221362"
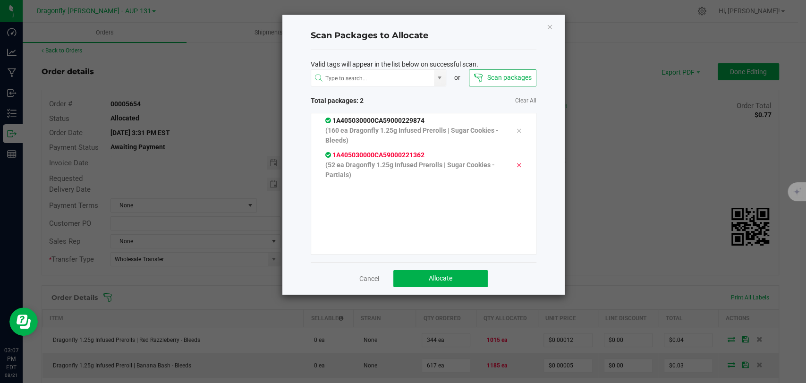
click at [516, 162] on icon at bounding box center [519, 165] width 6 height 8
click at [355, 74] on input at bounding box center [372, 78] width 123 height 17
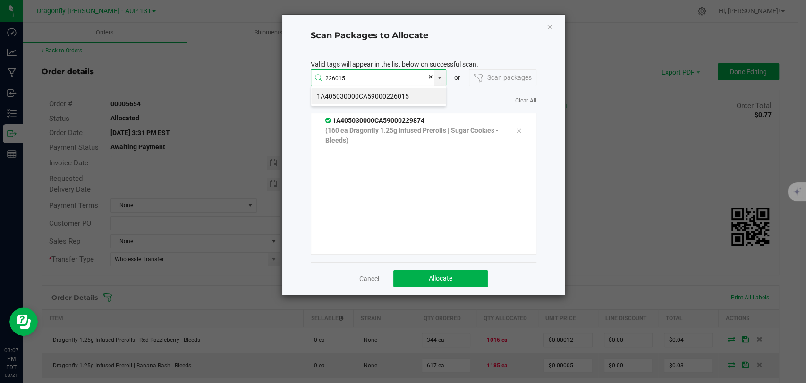
click at [389, 92] on li "1A405030000CA59000226015" at bounding box center [378, 96] width 135 height 16
type input "1A405030000CA59000226015"
click at [384, 95] on li "1A405030000CA59000225764" at bounding box center [378, 96] width 135 height 16
type input "1A405030000CA59000225764"
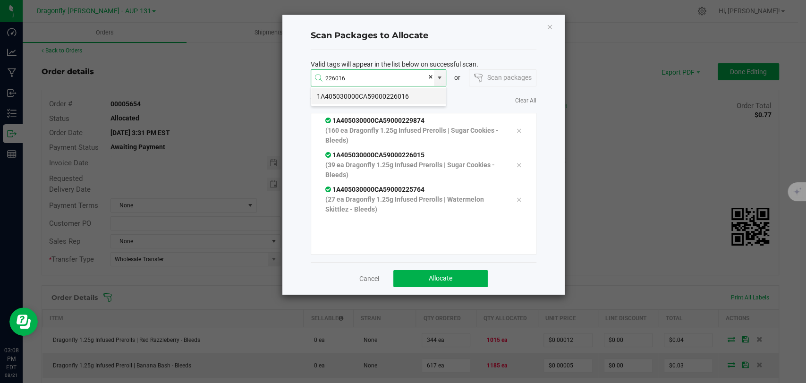
click at [393, 92] on li "1A405030000CA59000226016" at bounding box center [378, 96] width 135 height 16
type input "1A405030000CA59000226016"
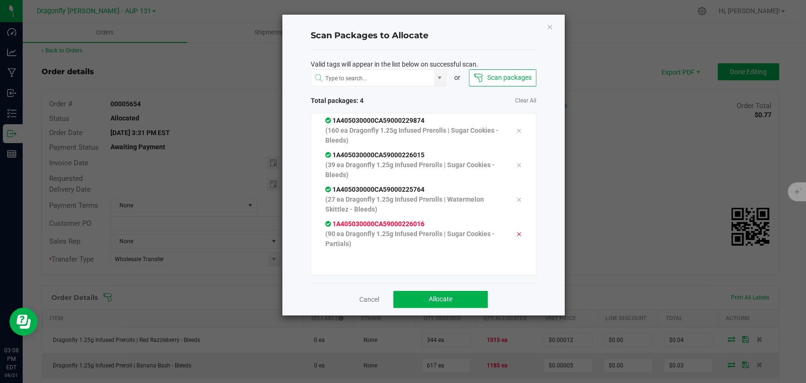
click at [516, 235] on icon at bounding box center [519, 234] width 6 height 8
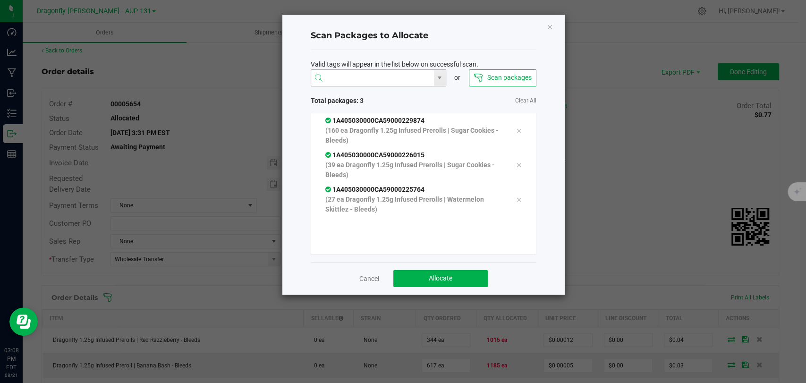
click at [381, 78] on input at bounding box center [372, 78] width 123 height 17
type input "225765"
click at [381, 80] on input at bounding box center [372, 78] width 123 height 17
click at [404, 100] on li "1A405030000CA59000225765" at bounding box center [378, 96] width 135 height 16
type input "1A405030000CA59000225765"
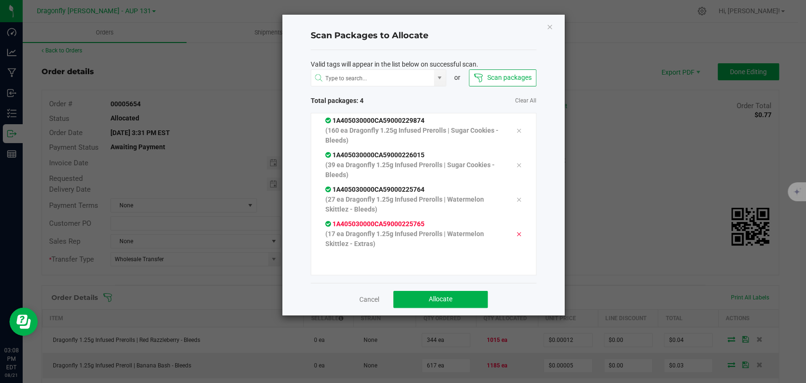
click at [515, 235] on div at bounding box center [519, 233] width 20 height 11
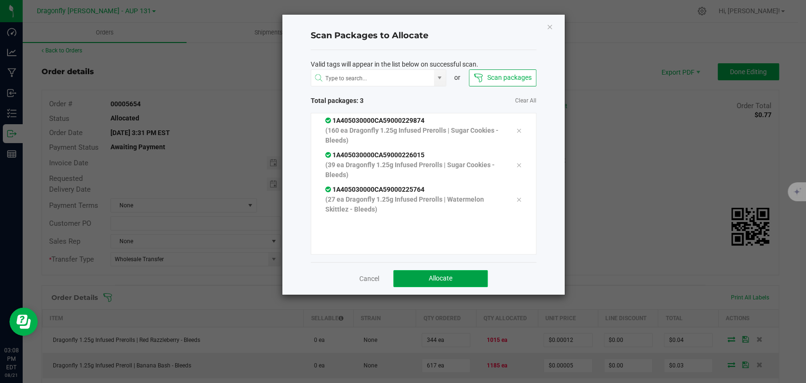
click at [462, 271] on button "Allocate" at bounding box center [440, 278] width 94 height 17
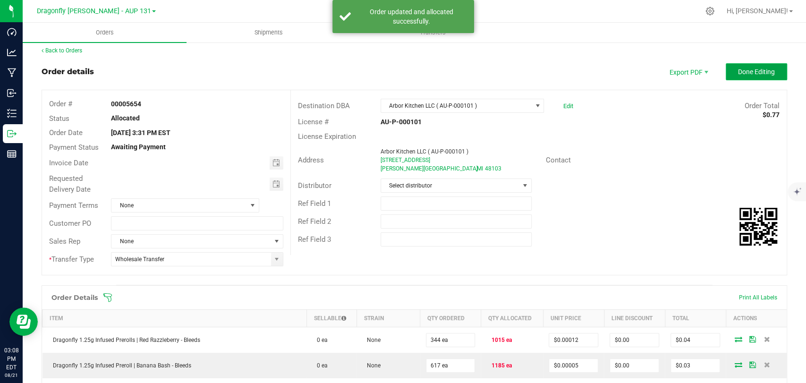
click at [738, 71] on span "Done Editing" at bounding box center [756, 72] width 37 height 8
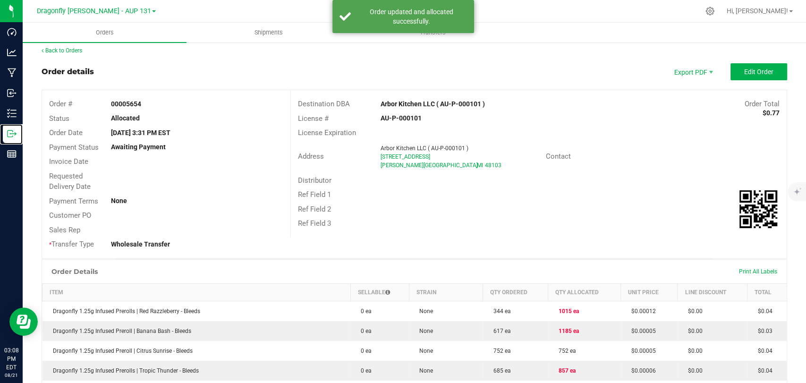
click at [15, 133] on icon at bounding box center [15, 132] width 1 height 1
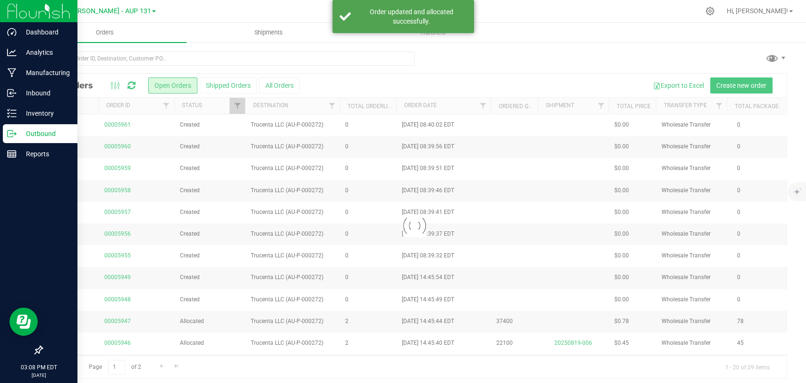
click at [15, 133] on icon at bounding box center [15, 132] width 1 height 1
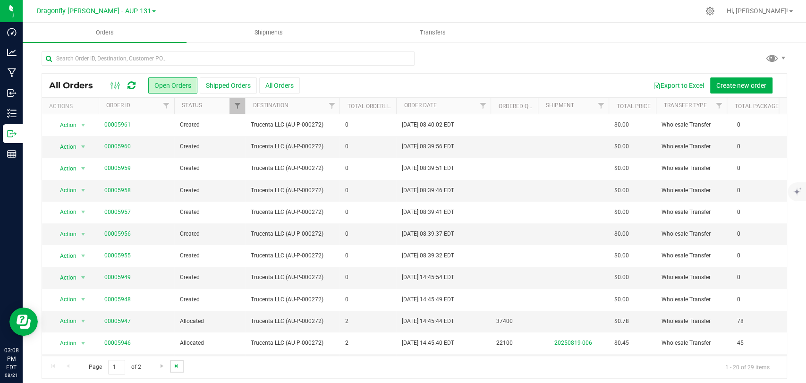
click at [174, 365] on span "Go to the last page" at bounding box center [177, 366] width 8 height 8
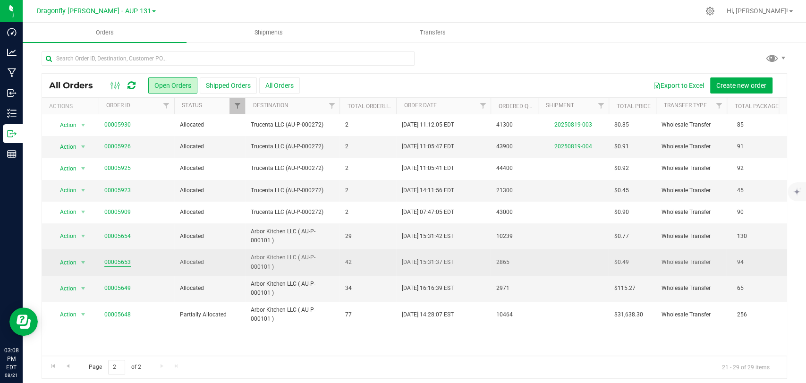
click at [121, 259] on link "00005653" at bounding box center [117, 262] width 26 height 9
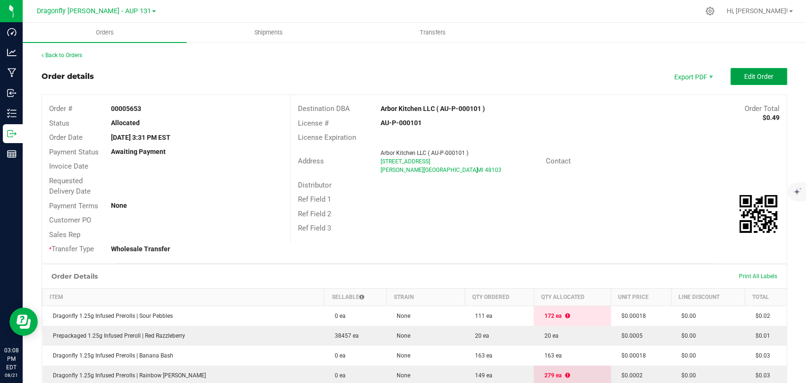
click at [744, 73] on span "Edit Order" at bounding box center [758, 77] width 29 height 8
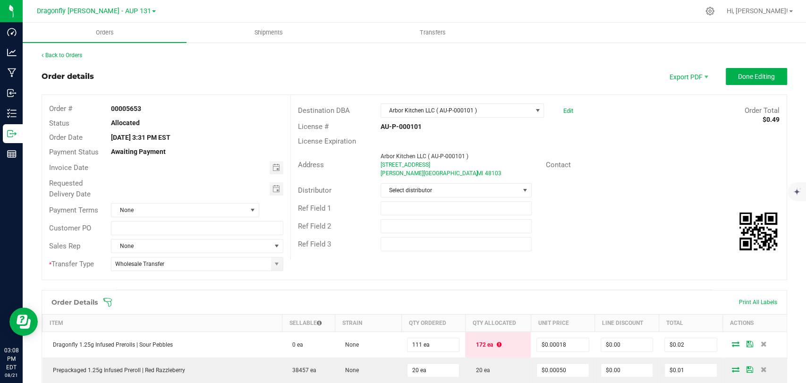
click at [110, 303] on icon at bounding box center [107, 301] width 9 height 9
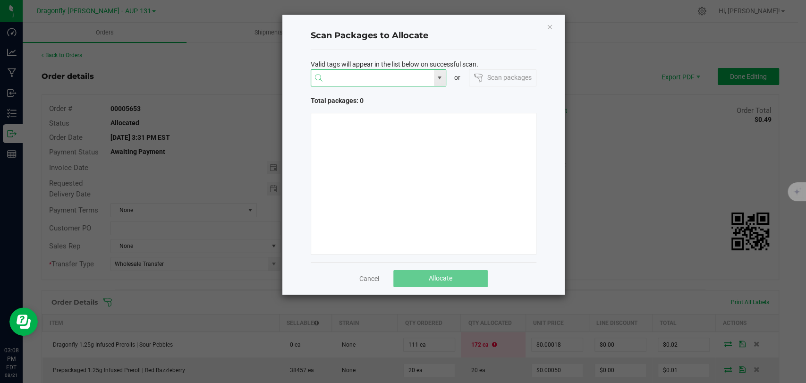
click at [363, 76] on input "NO DATA FOUND" at bounding box center [372, 78] width 123 height 17
type input "225765"
click at [372, 94] on li "1A405030000CA59000225765" at bounding box center [378, 96] width 135 height 16
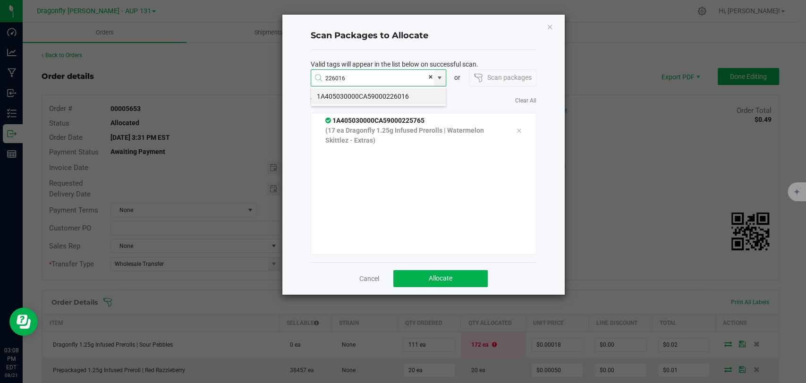
click at [372, 94] on li "1A405030000CA59000226016" at bounding box center [378, 96] width 135 height 16
type input "1A405030000CA59000226016"
type input "1A405030000CA59000221362"
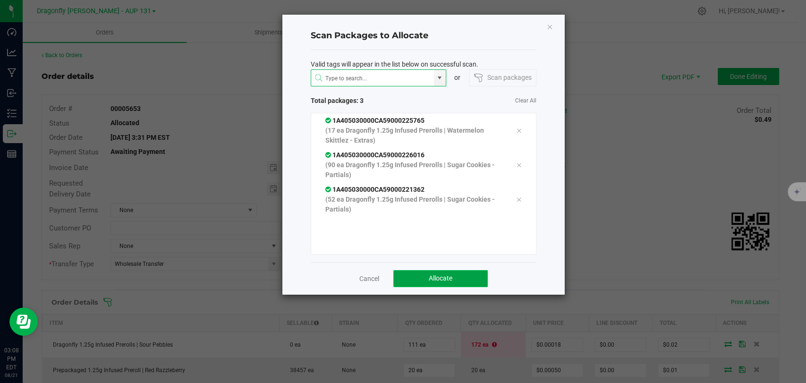
click at [449, 278] on span "Allocate" at bounding box center [441, 278] width 24 height 8
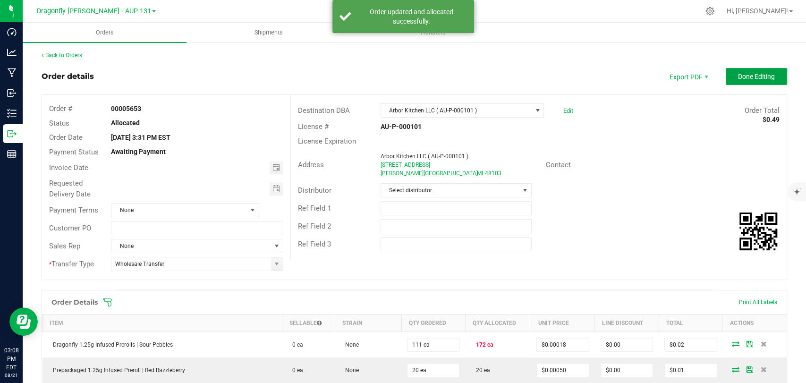
click at [740, 76] on span "Done Editing" at bounding box center [756, 77] width 37 height 8
